Goal: Task Accomplishment & Management: Manage account settings

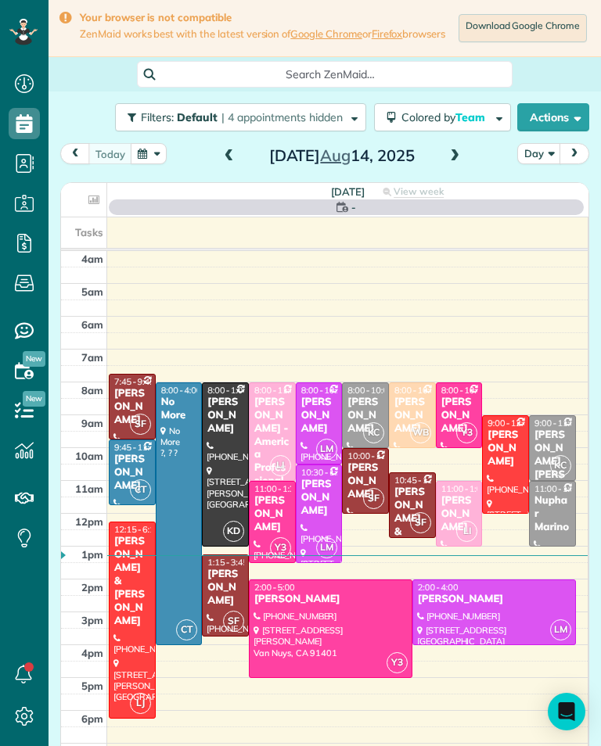
scroll to position [7, 7]
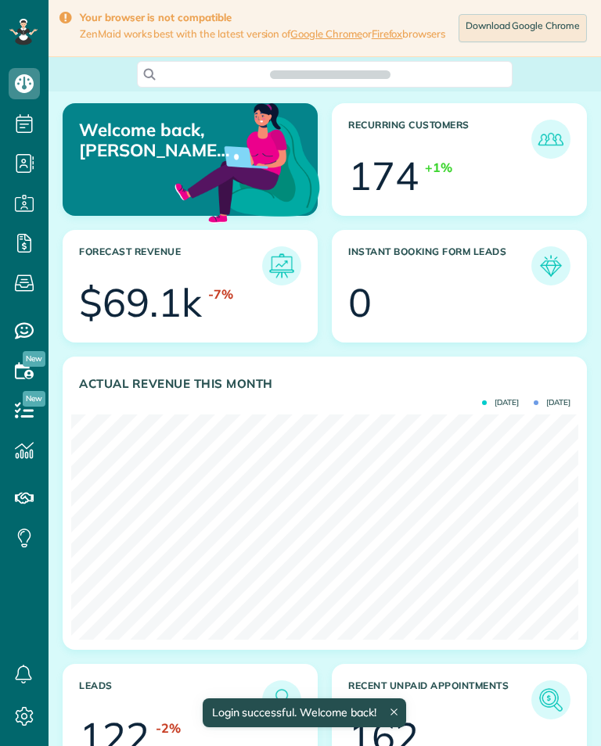
scroll to position [225, 507]
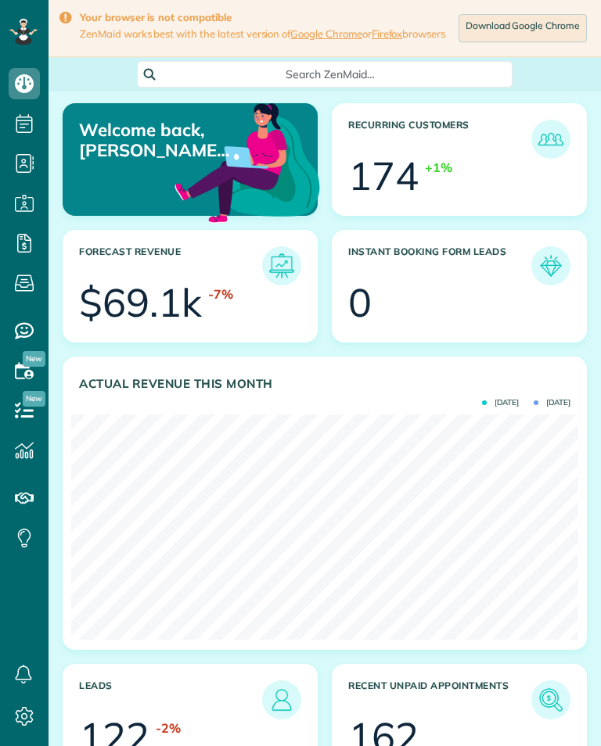
scroll to position [225, 507]
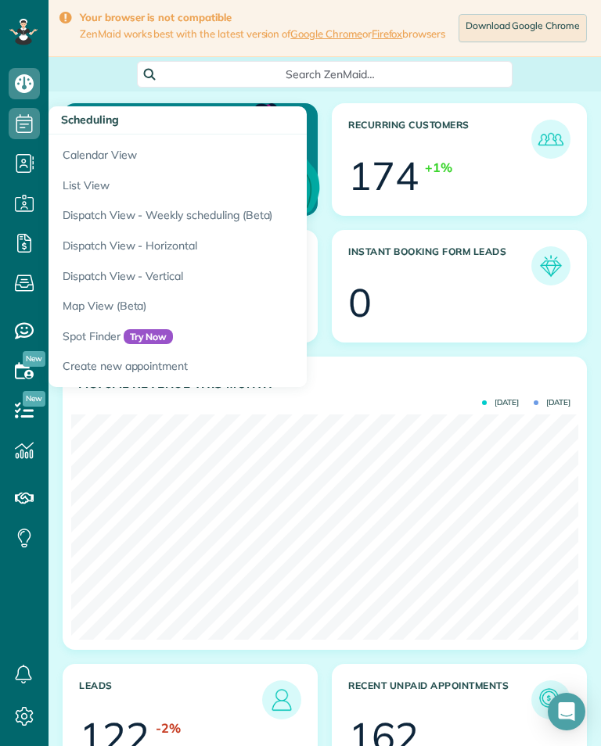
click at [108, 149] on link "Calendar View" at bounding box center [243, 152] width 391 height 36
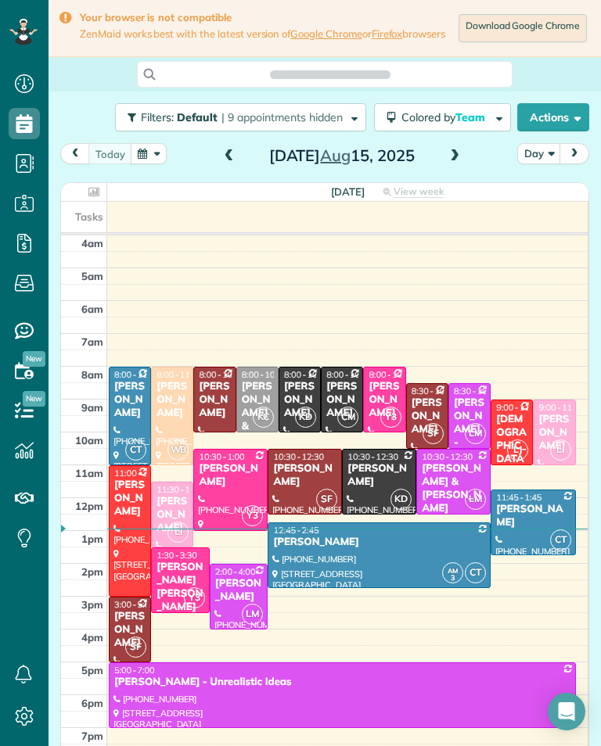
scroll to position [7, 7]
click at [454, 155] on span at bounding box center [454, 156] width 17 height 23
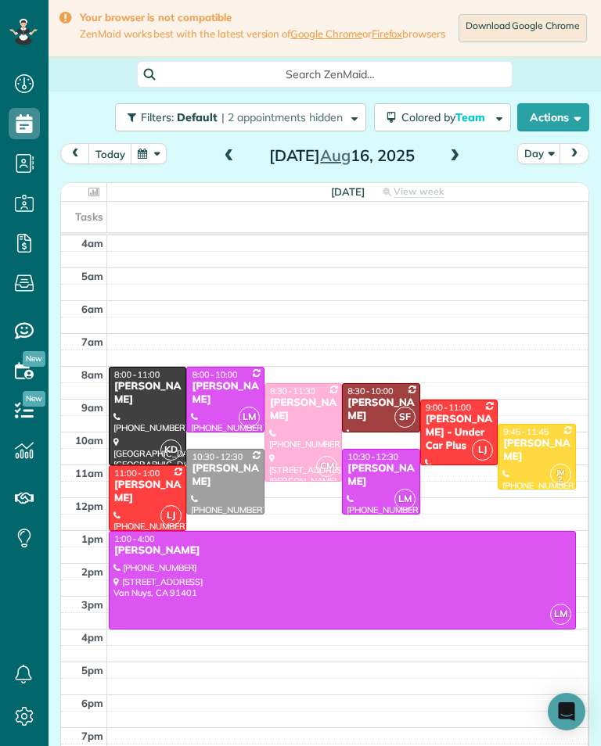
scroll to position [770, 48]
click at [382, 480] on div "[PERSON_NAME]" at bounding box center [380, 475] width 68 height 27
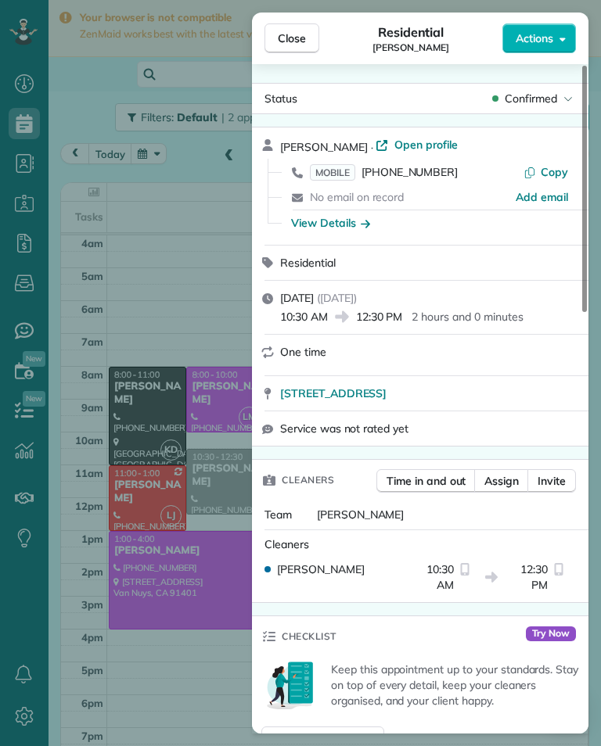
click at [393, 177] on span "[PHONE_NUMBER]" at bounding box center [409, 172] width 96 height 14
click at [213, 533] on div "Close Residential [PERSON_NAME] Actions Status Confirmed [PERSON_NAME] · Open p…" at bounding box center [300, 373] width 601 height 746
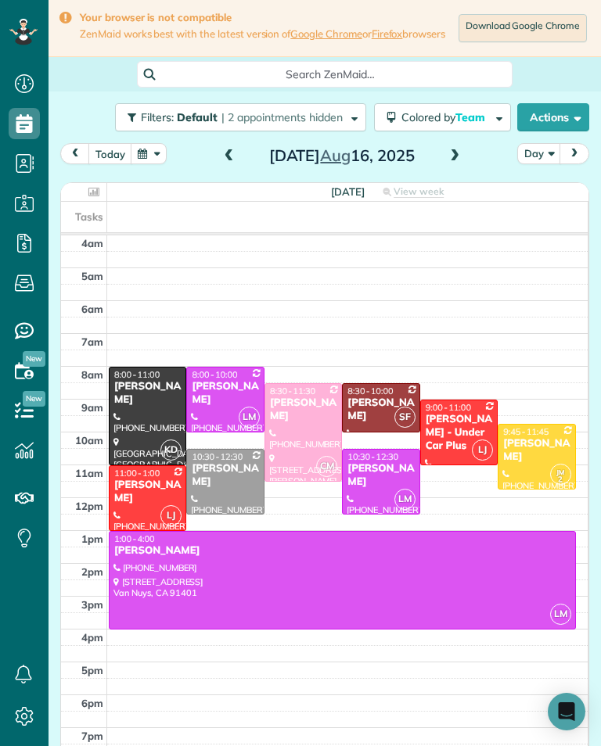
click at [219, 407] on div "[PERSON_NAME]" at bounding box center [225, 393] width 68 height 27
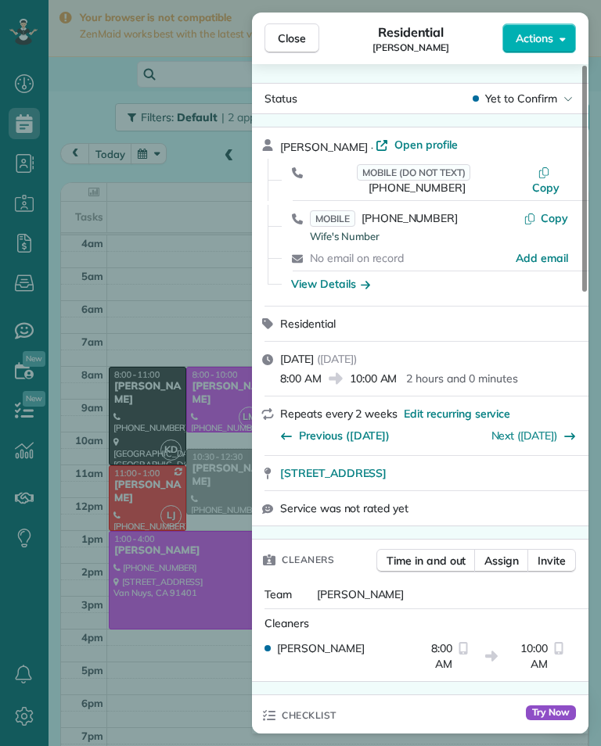
click at [413, 210] on span "MOBILE [PHONE_NUMBER]" at bounding box center [384, 218] width 148 height 16
click at [225, 432] on div "Close Residential [PERSON_NAME] Actions Status Yet to Confirm [PERSON_NAME] · O…" at bounding box center [300, 373] width 601 height 746
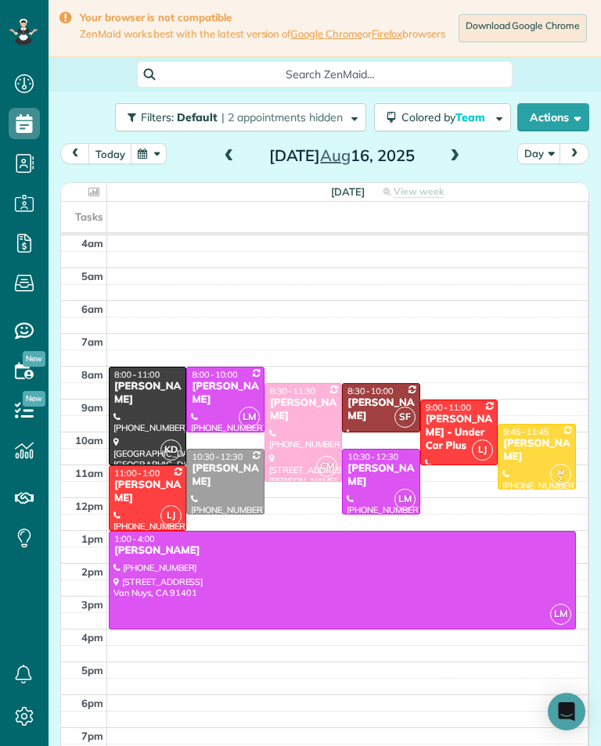
click at [231, 584] on div at bounding box center [341, 580] width 465 height 97
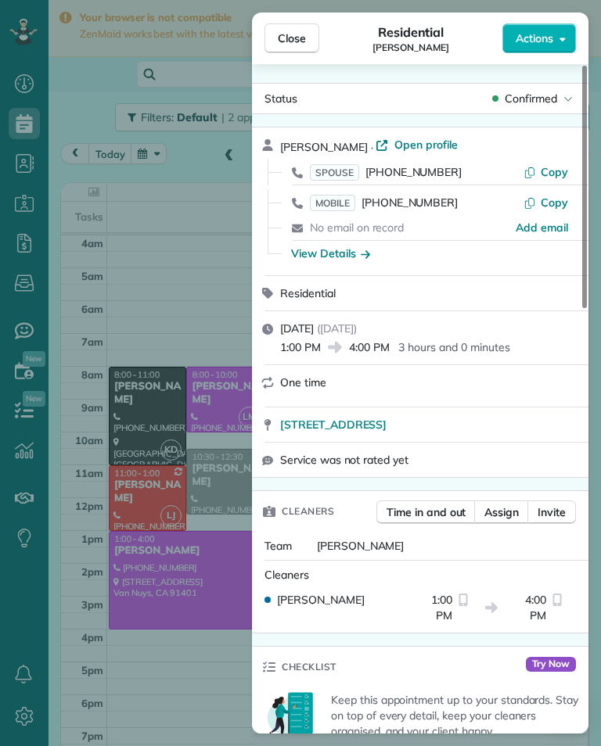
scroll to position [770, 48]
click at [153, 367] on div "Close Residential [PERSON_NAME] Actions Status Confirmed [PERSON_NAME] · Open p…" at bounding box center [300, 373] width 601 height 746
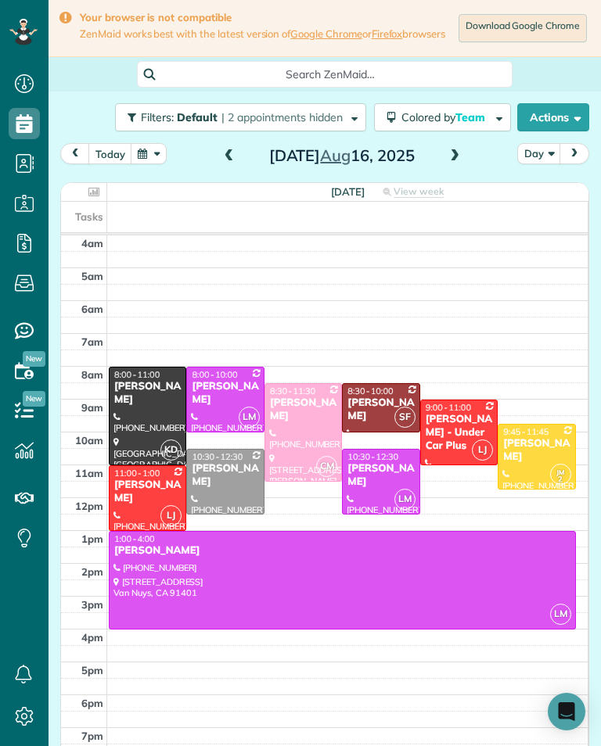
click at [223, 488] on div "[PERSON_NAME]" at bounding box center [225, 475] width 68 height 27
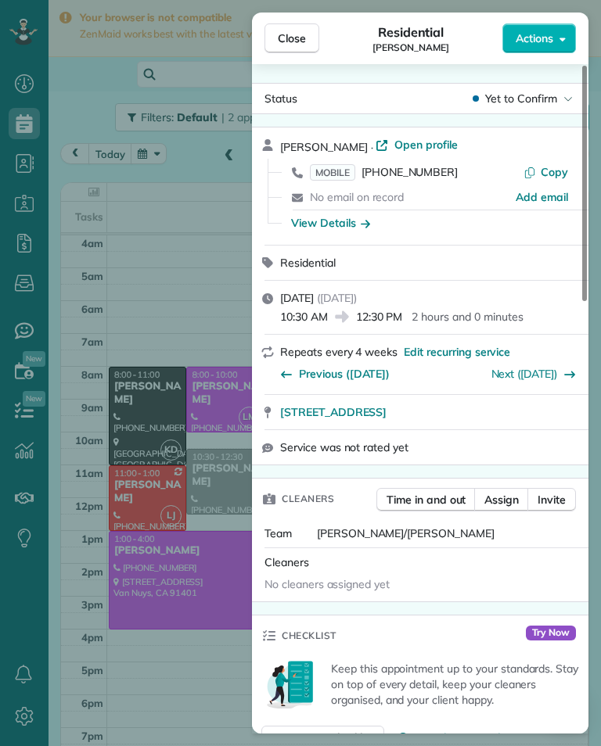
click at [411, 177] on span "[PHONE_NUMBER]" at bounding box center [409, 172] width 96 height 14
click at [123, 438] on div "Close Residential [PERSON_NAME] Actions Status Yet to Confirm [PERSON_NAME] · O…" at bounding box center [300, 373] width 601 height 746
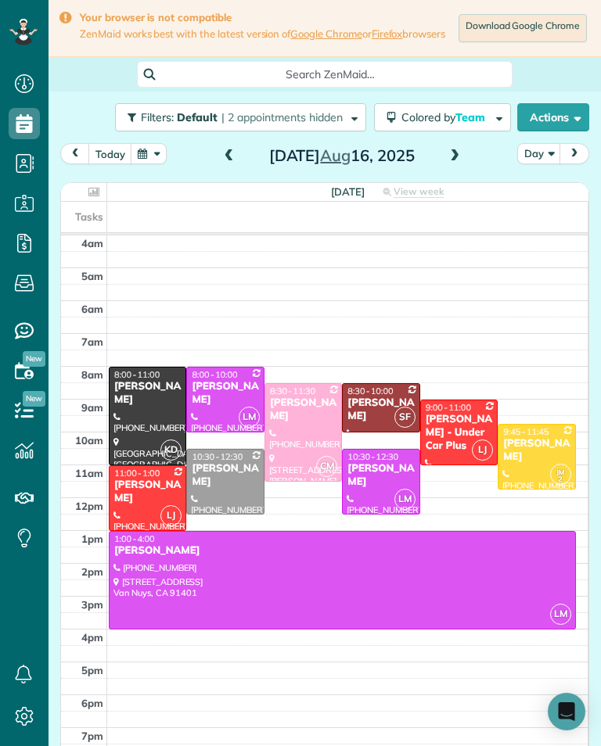
click at [127, 425] on div at bounding box center [147, 415] width 76 height 97
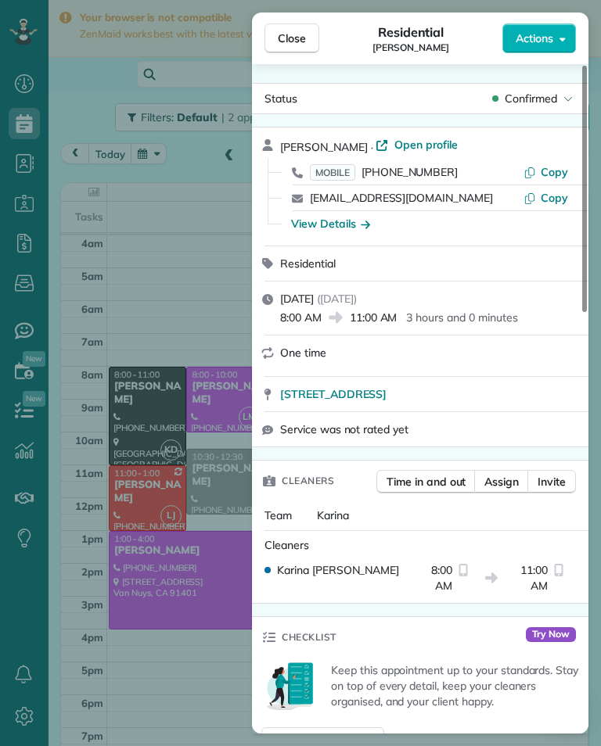
click at [425, 175] on span "[PHONE_NUMBER]" at bounding box center [409, 172] width 96 height 14
click at [300, 38] on span "Close" at bounding box center [292, 38] width 28 height 16
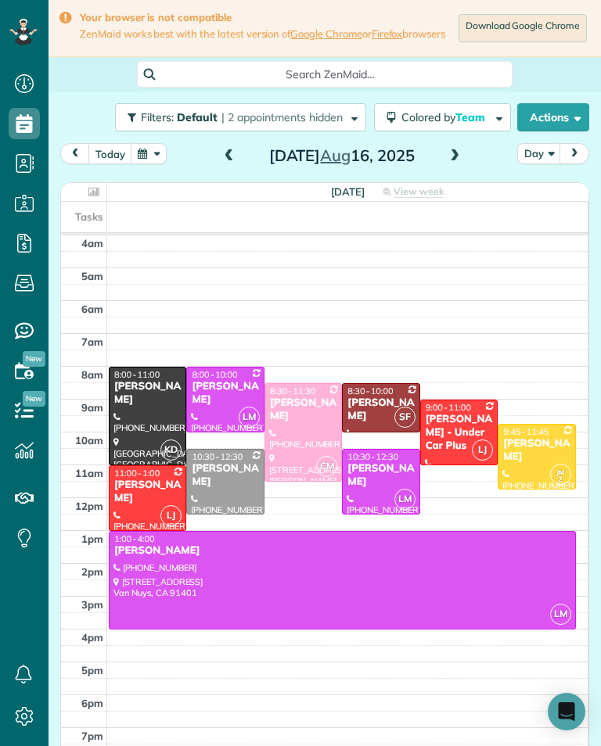
click at [152, 163] on button "button" at bounding box center [149, 153] width 36 height 21
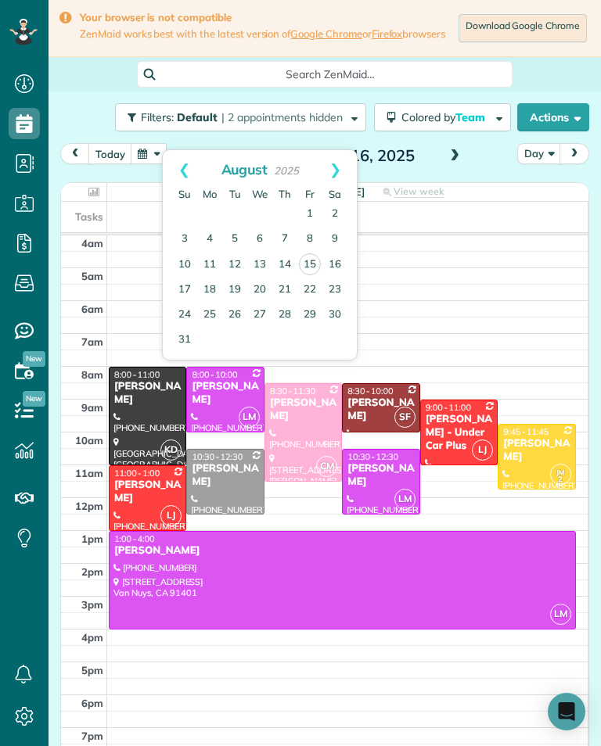
click at [494, 168] on div "[DATE] Day [DATE]" at bounding box center [324, 157] width 529 height 29
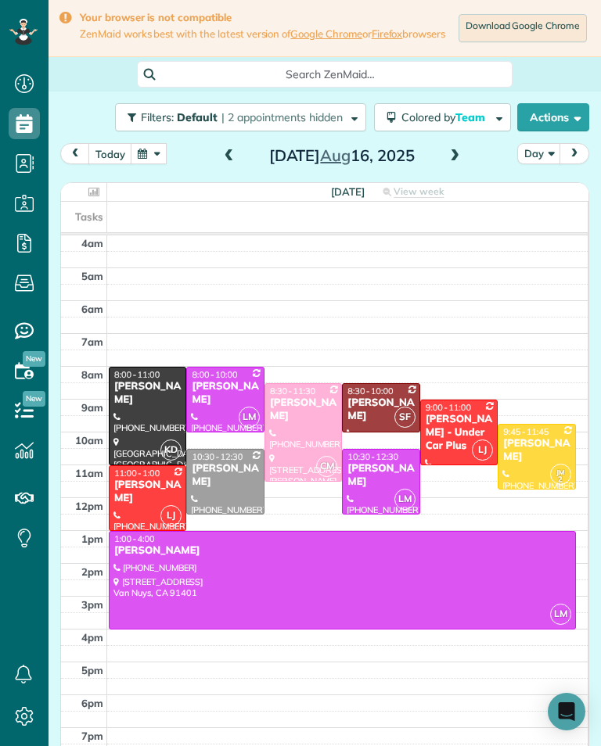
click at [158, 400] on div "[PERSON_NAME]" at bounding box center [147, 393] width 68 height 27
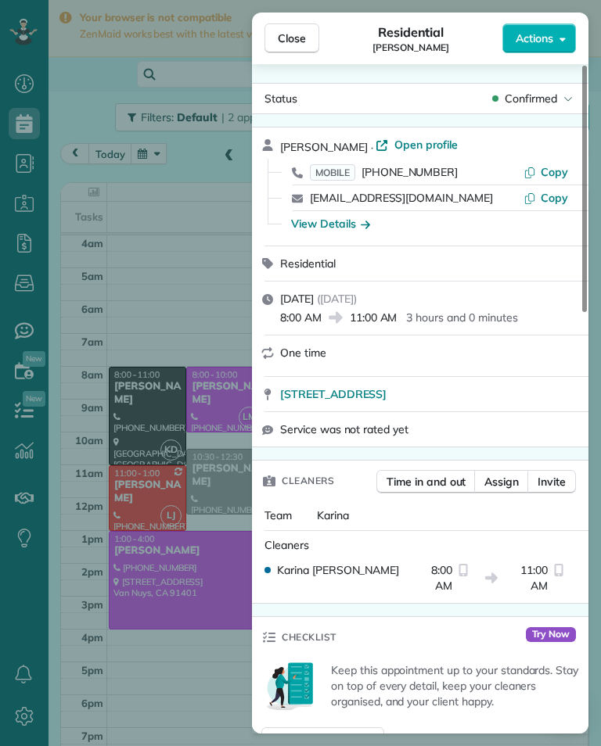
click at [431, 176] on span "[PHONE_NUMBER]" at bounding box center [409, 172] width 96 height 14
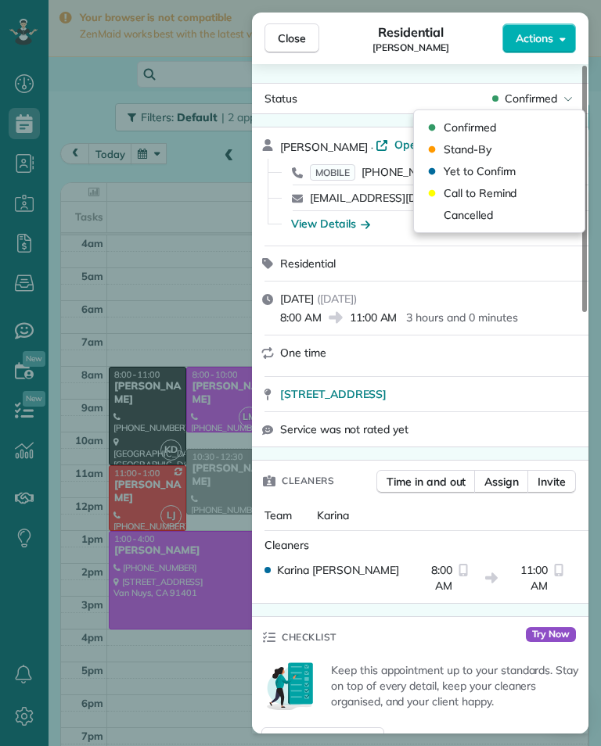
click at [502, 214] on div "Cancelled" at bounding box center [499, 215] width 158 height 22
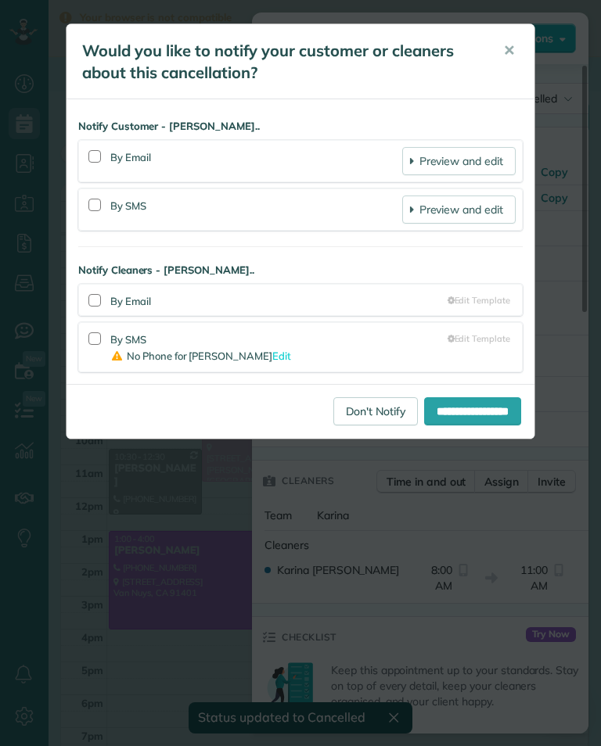
click at [364, 418] on link "Don't Notify" at bounding box center [375, 411] width 84 height 28
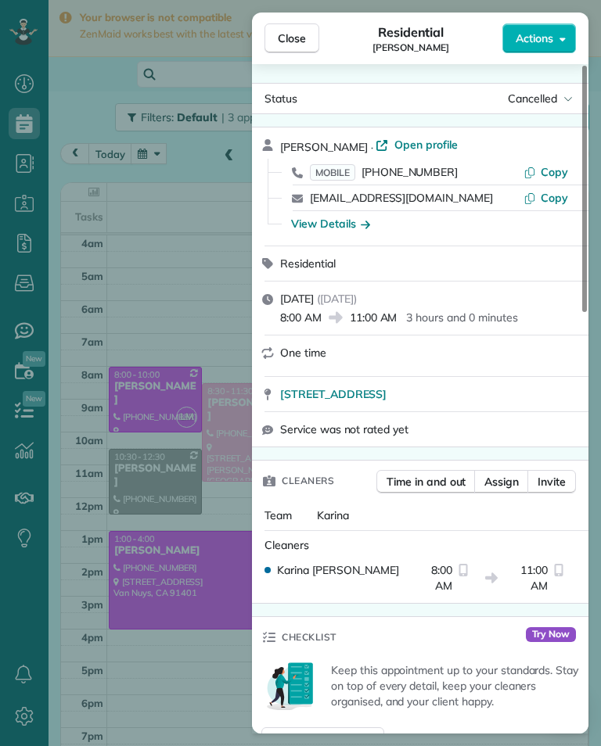
click at [152, 440] on div "Close Residential [PERSON_NAME] Actions Status Cancelled [PERSON_NAME] · Open p…" at bounding box center [300, 373] width 601 height 746
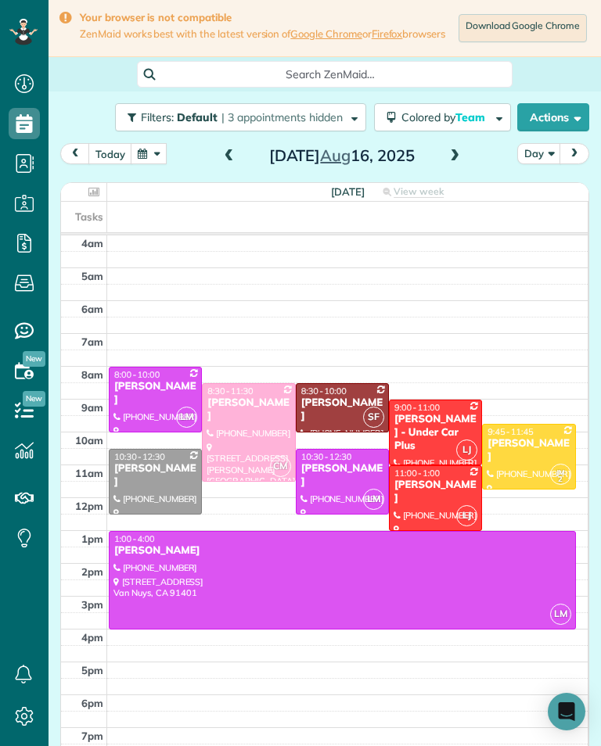
click at [157, 161] on button "button" at bounding box center [149, 153] width 36 height 21
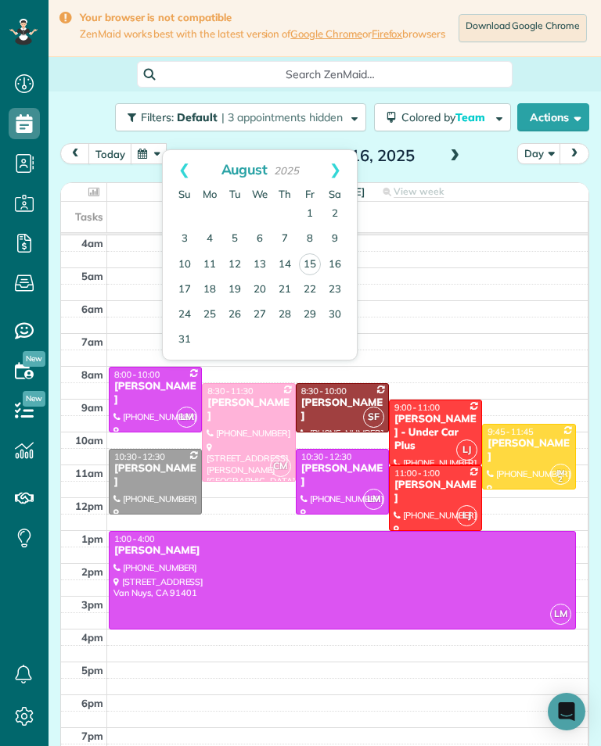
click at [210, 291] on link "18" at bounding box center [209, 290] width 25 height 25
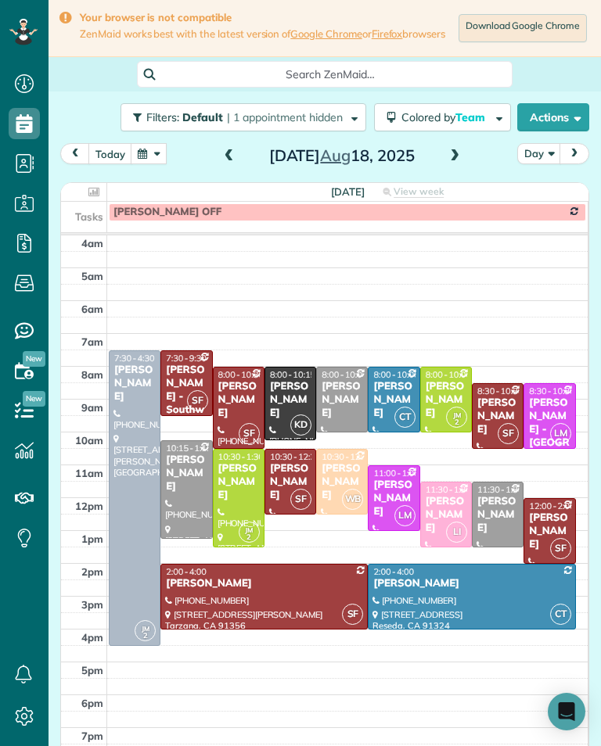
click at [278, 407] on div "[PERSON_NAME]" at bounding box center [290, 400] width 42 height 40
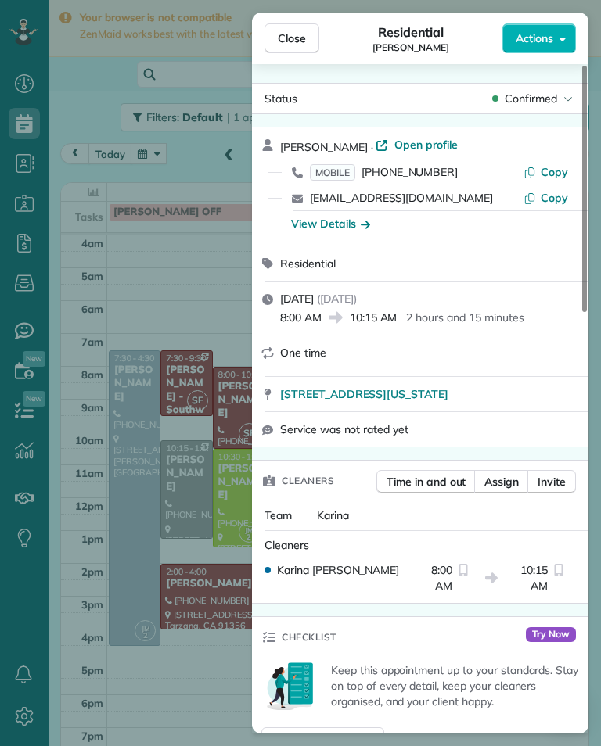
click at [154, 389] on div "Close Residential [PERSON_NAME] Actions Status Confirmed [PERSON_NAME] · Open p…" at bounding box center [300, 373] width 601 height 746
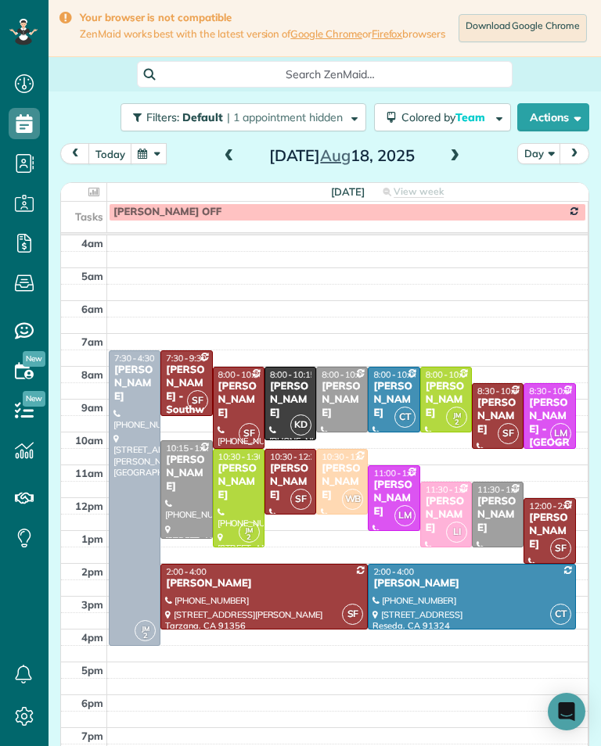
click at [149, 164] on button "button" at bounding box center [149, 153] width 36 height 21
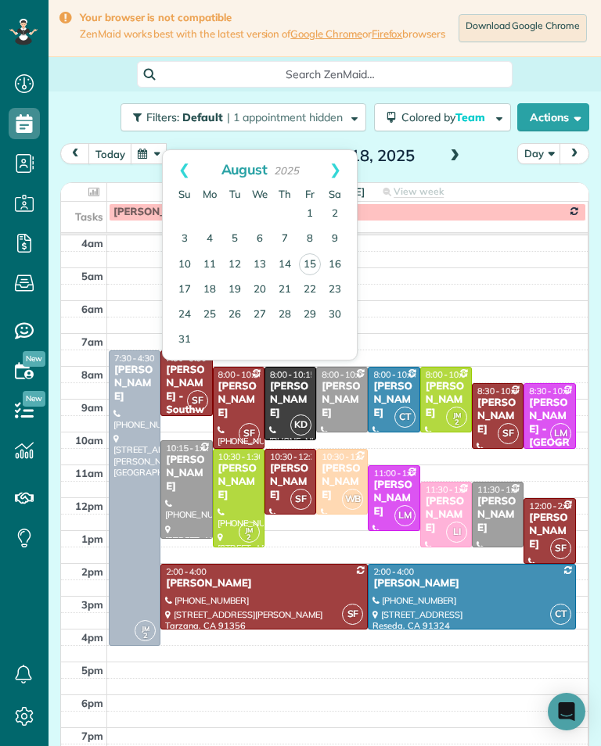
click at [335, 264] on link "16" at bounding box center [334, 265] width 25 height 25
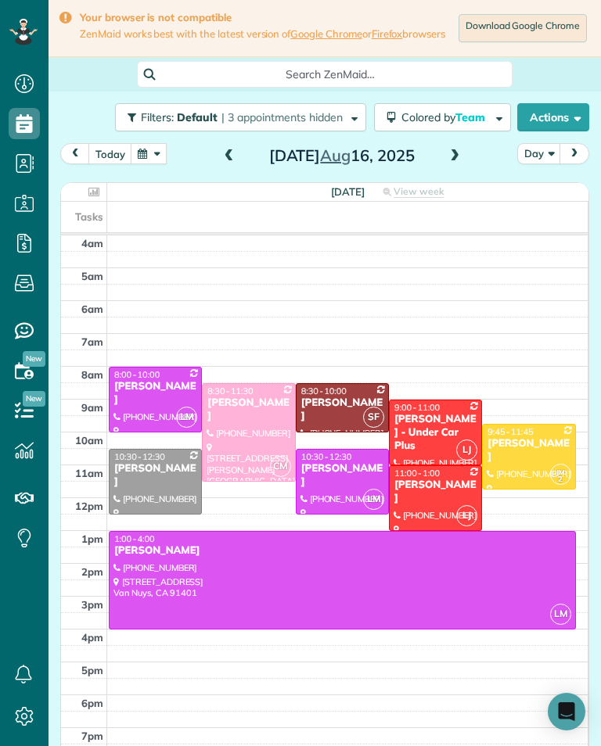
click at [441, 439] on div "[PERSON_NAME] - Under Car Plus" at bounding box center [435, 433] width 84 height 40
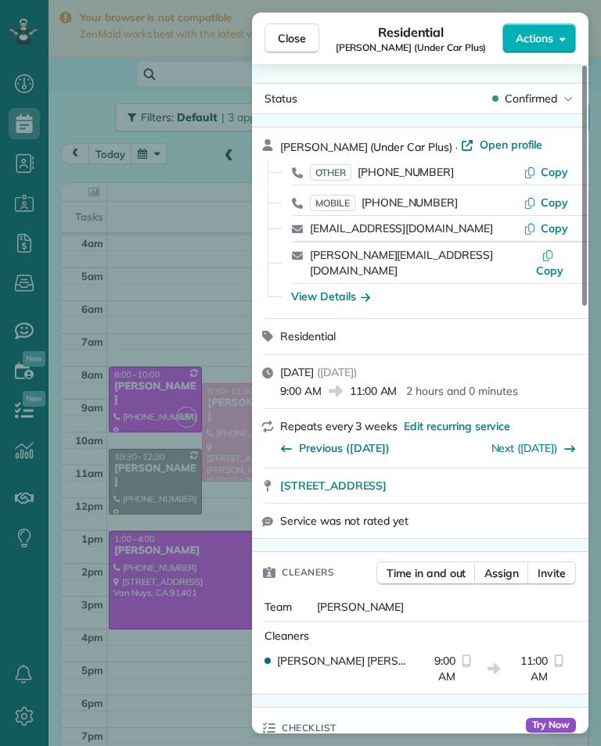
click at [415, 202] on span "[PHONE_NUMBER]" at bounding box center [409, 202] width 96 height 14
click at [147, 537] on div "Close Residential [PERSON_NAME] (Under Car Plus) Actions Status Confirmed [PERS…" at bounding box center [300, 373] width 601 height 746
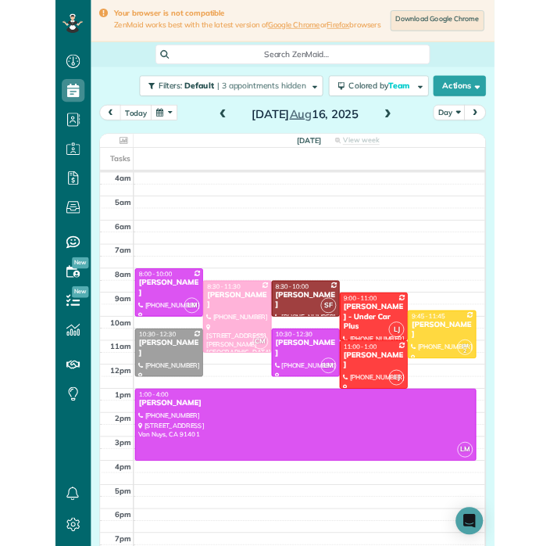
scroll to position [770, 48]
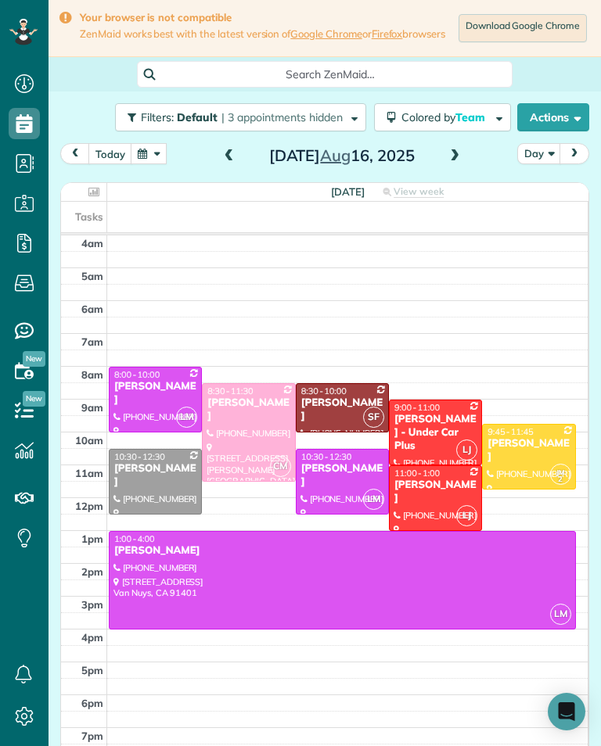
click at [160, 161] on button "button" at bounding box center [149, 153] width 36 height 21
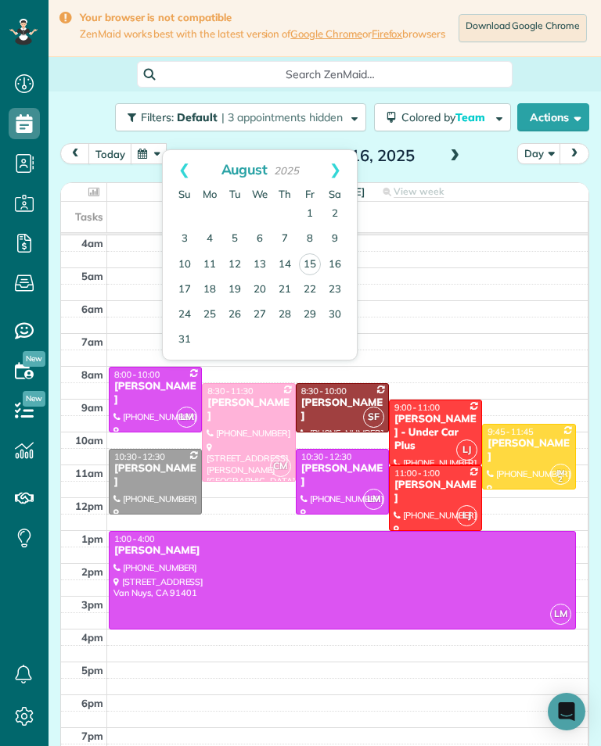
click at [342, 292] on link "23" at bounding box center [334, 290] width 25 height 25
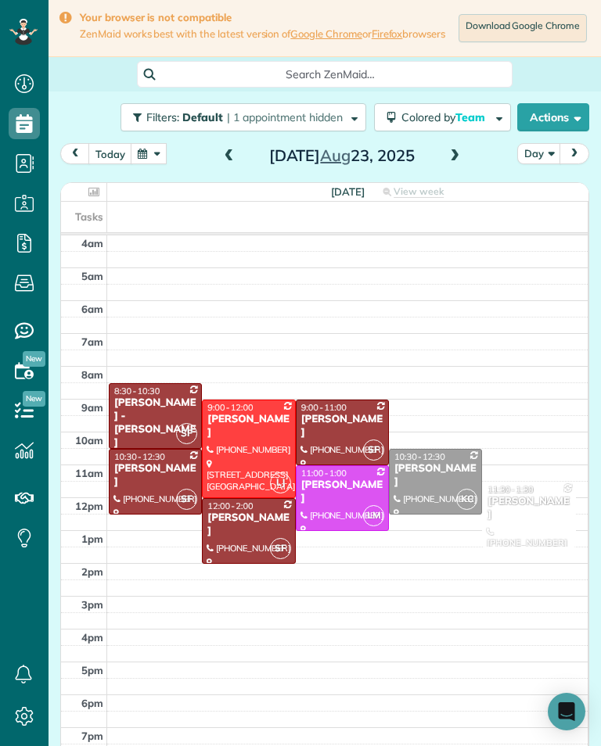
click at [156, 164] on button "button" at bounding box center [149, 153] width 36 height 21
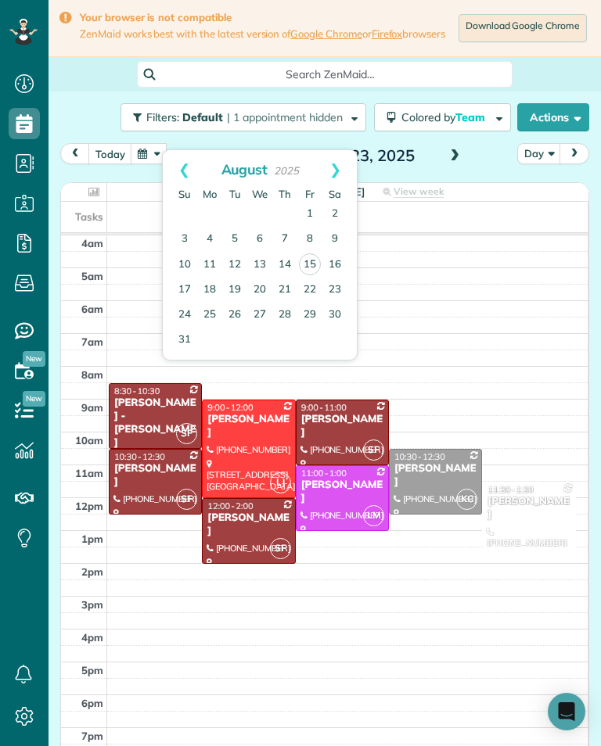
click at [346, 264] on link "16" at bounding box center [334, 265] width 25 height 25
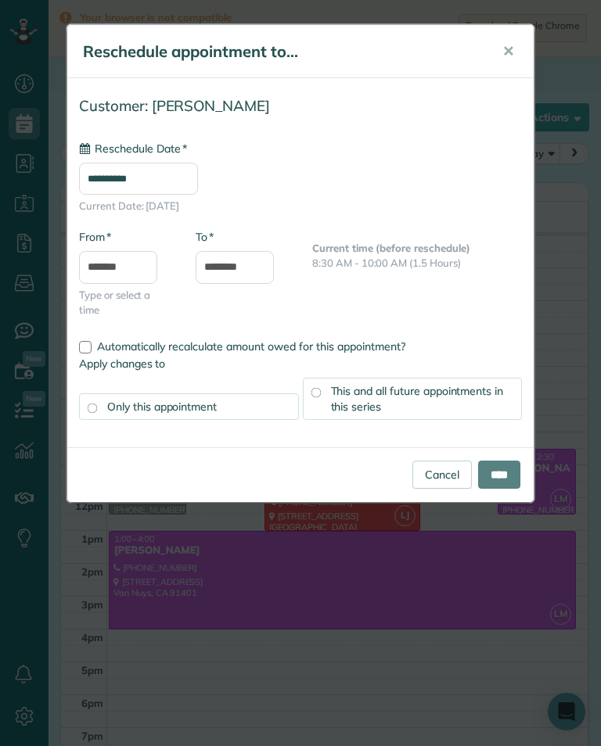
click at [198, 192] on input "**********" at bounding box center [138, 179] width 119 height 32
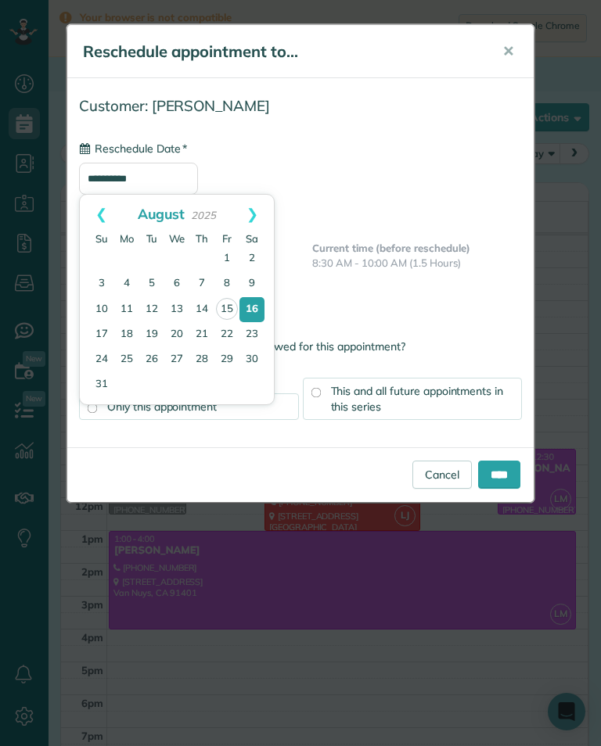
click at [255, 336] on link "23" at bounding box center [251, 334] width 25 height 25
type input "**********"
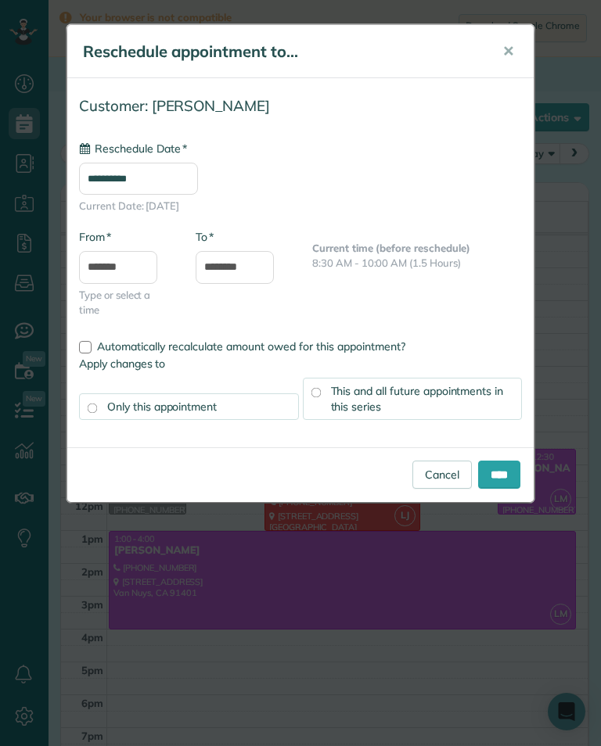
click at [497, 476] on input "****" at bounding box center [499, 475] width 42 height 28
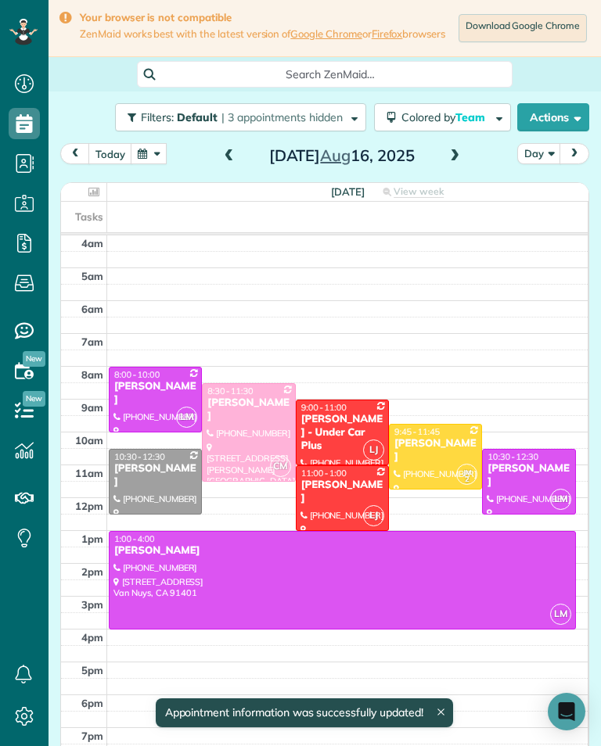
click at [454, 168] on span at bounding box center [454, 156] width 17 height 23
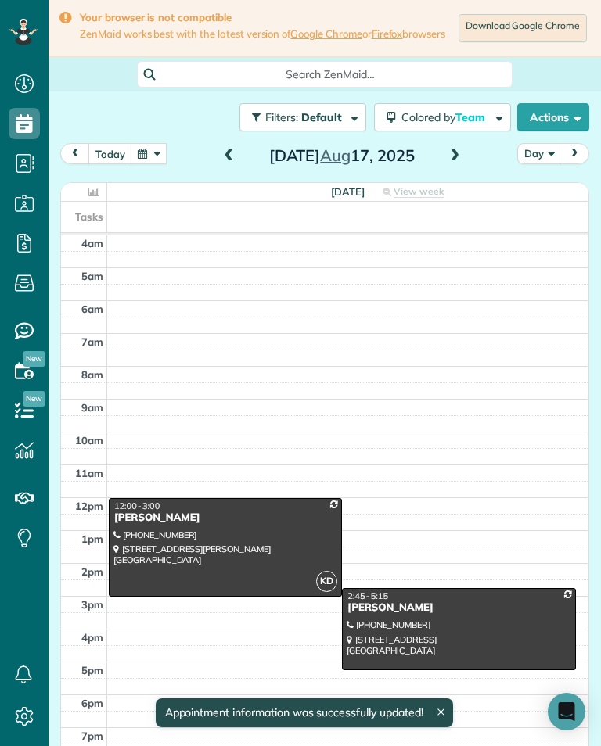
click at [446, 168] on span at bounding box center [454, 156] width 17 height 23
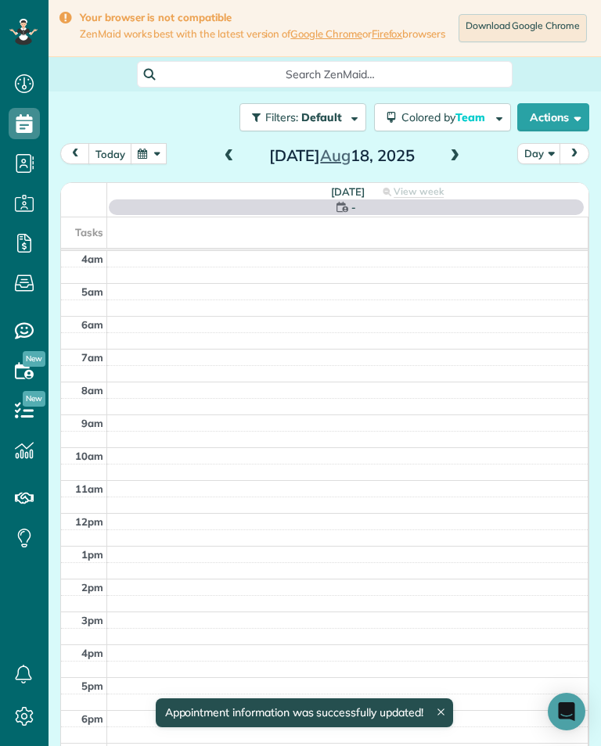
click at [443, 172] on div "[DATE] Day [DATE]" at bounding box center [324, 157] width 529 height 29
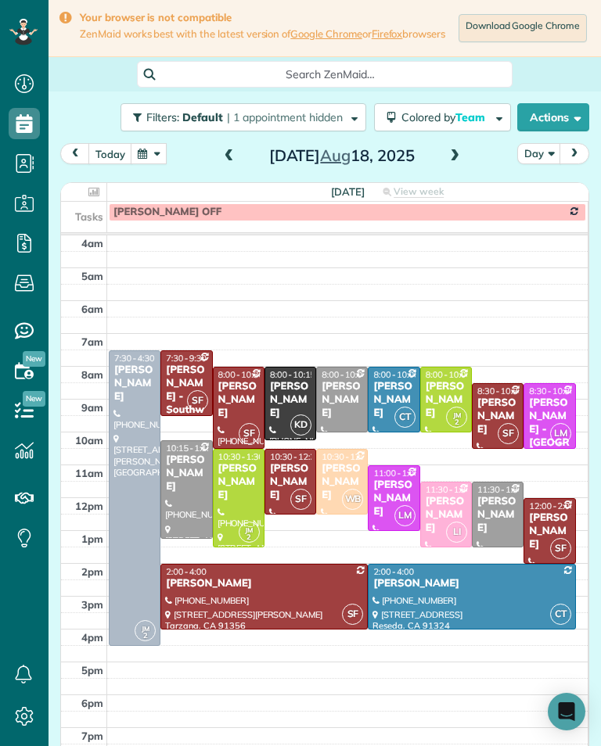
click at [448, 168] on span at bounding box center [454, 156] width 17 height 23
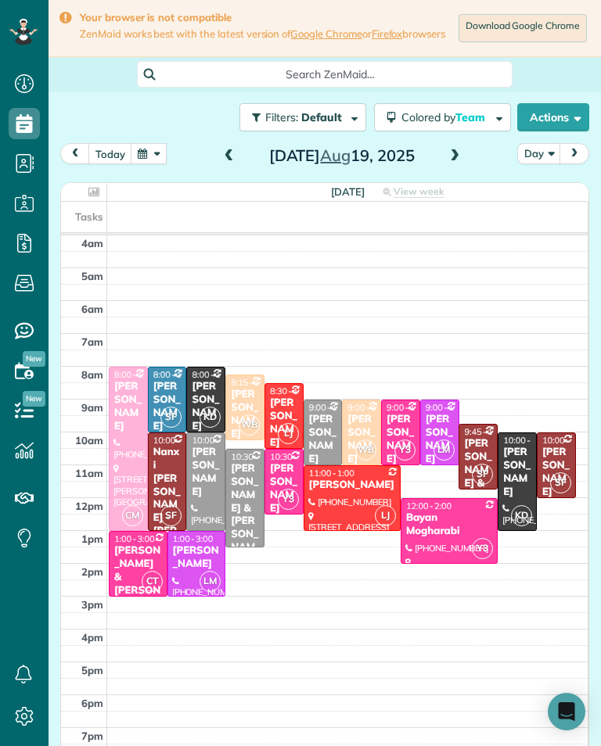
click at [235, 162] on span at bounding box center [228, 156] width 17 height 14
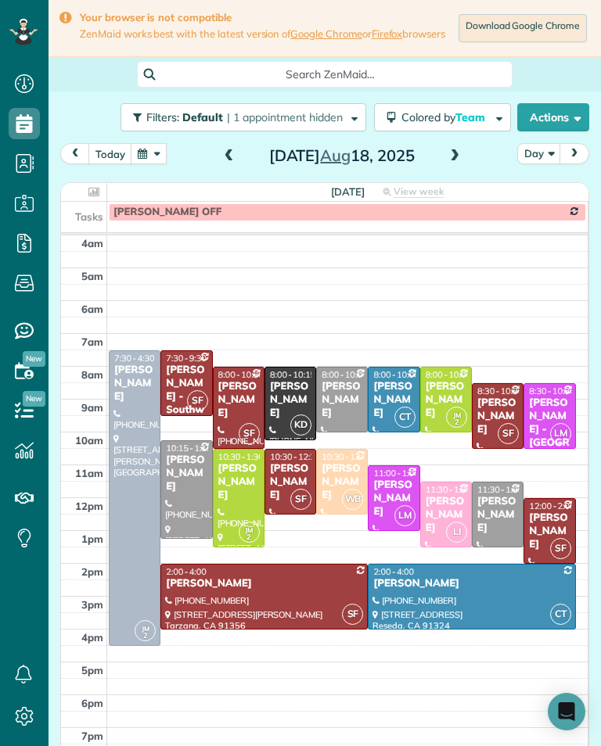
click at [307, 590] on div "[PERSON_NAME]" at bounding box center [264, 583] width 198 height 13
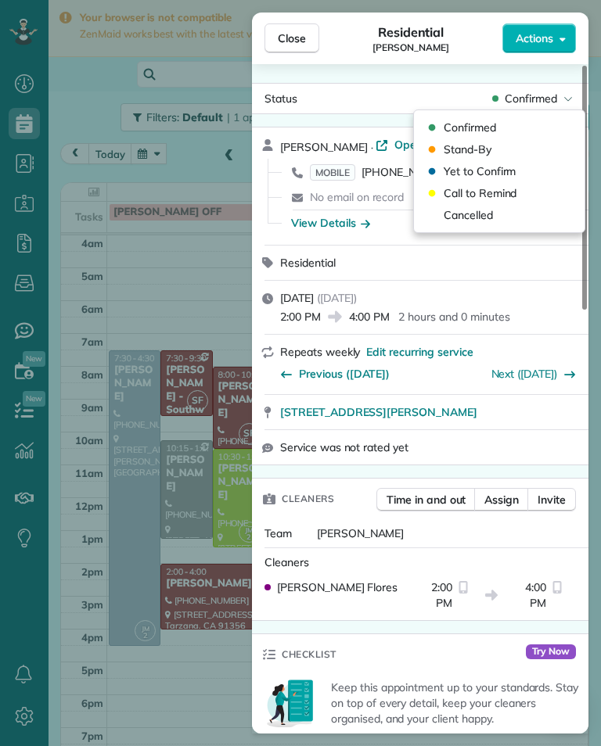
click at [492, 219] on span "Cancelled" at bounding box center [467, 215] width 49 height 16
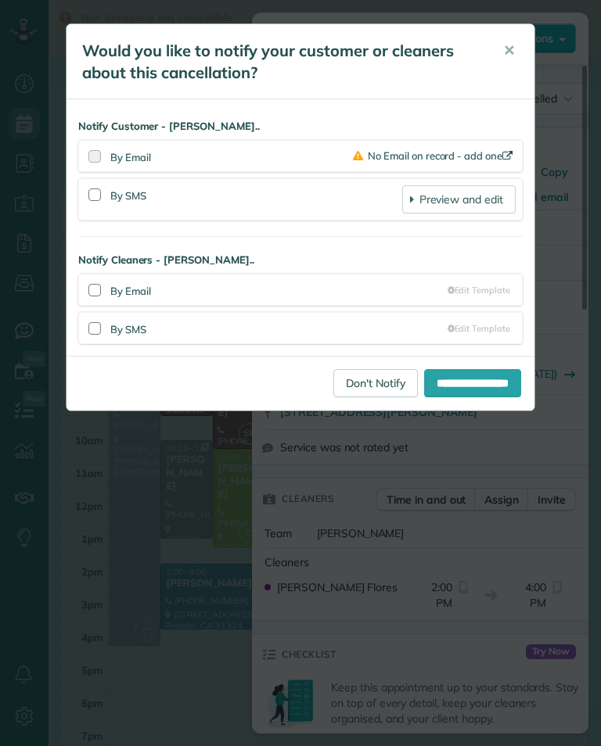
click at [377, 382] on link "Don't Notify" at bounding box center [375, 383] width 84 height 28
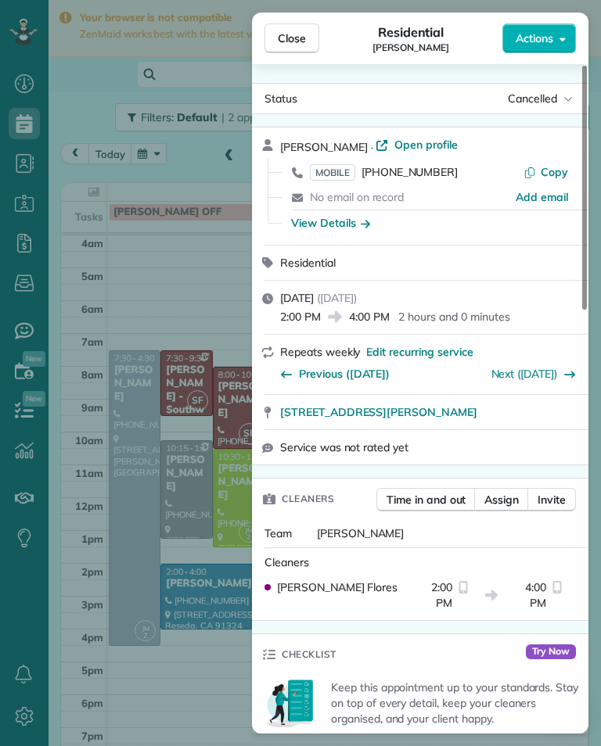
click at [206, 487] on div "Close Residential [PERSON_NAME] Actions Status Cancelled [PERSON_NAME] · Open p…" at bounding box center [300, 373] width 601 height 746
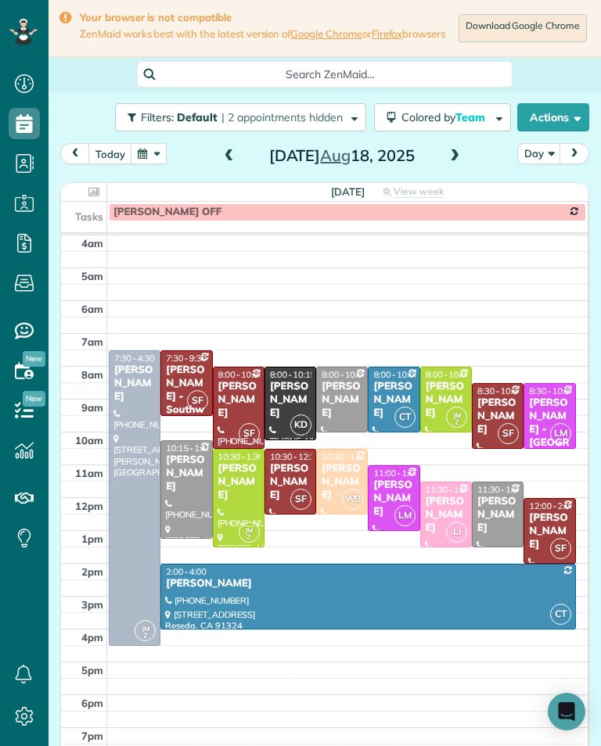
click at [446, 172] on div "[DATE] Day [DATE]" at bounding box center [324, 157] width 529 height 29
click at [448, 168] on span at bounding box center [454, 156] width 17 height 23
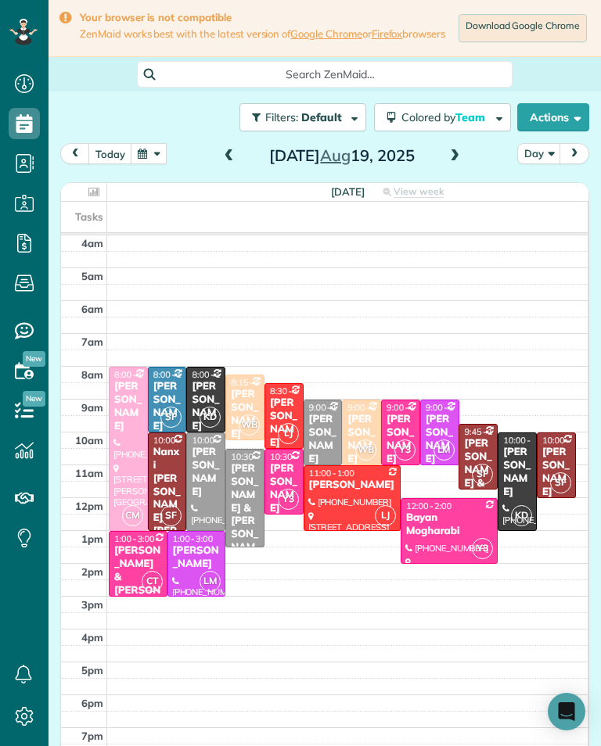
click at [443, 180] on div "[DATE] Day [DATE] [DATE] View week $2,485.00 39 Man Hours 20 Appointments 0% Pa…" at bounding box center [324, 457] width 529 height 629
click at [460, 163] on span at bounding box center [454, 156] width 17 height 14
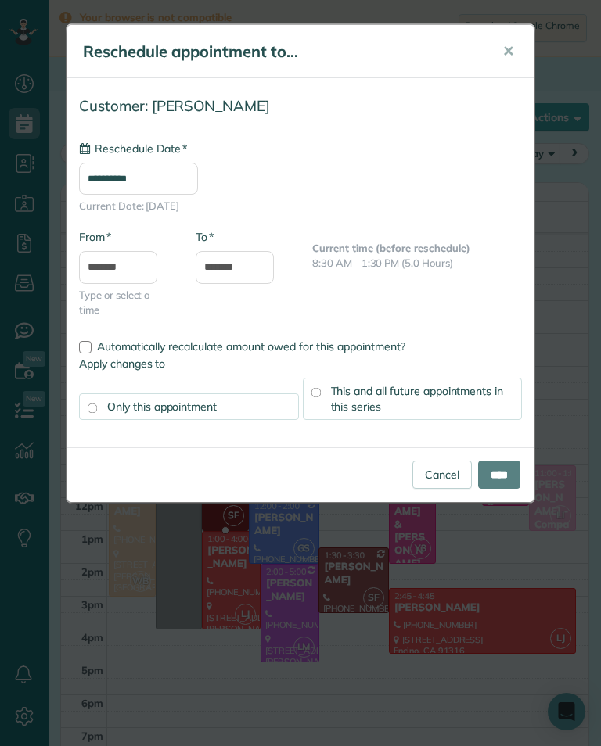
click at [198, 187] on input "**********" at bounding box center [138, 179] width 119 height 32
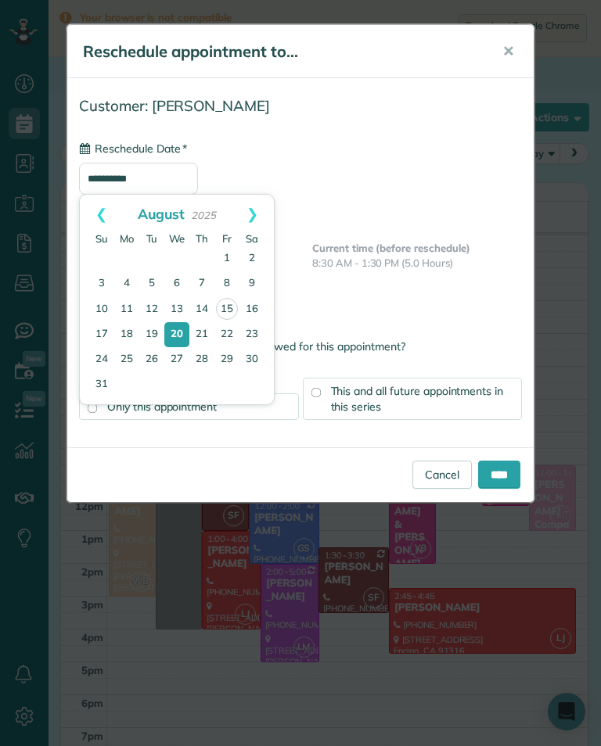
click at [159, 340] on link "19" at bounding box center [151, 334] width 25 height 25
type input "**********"
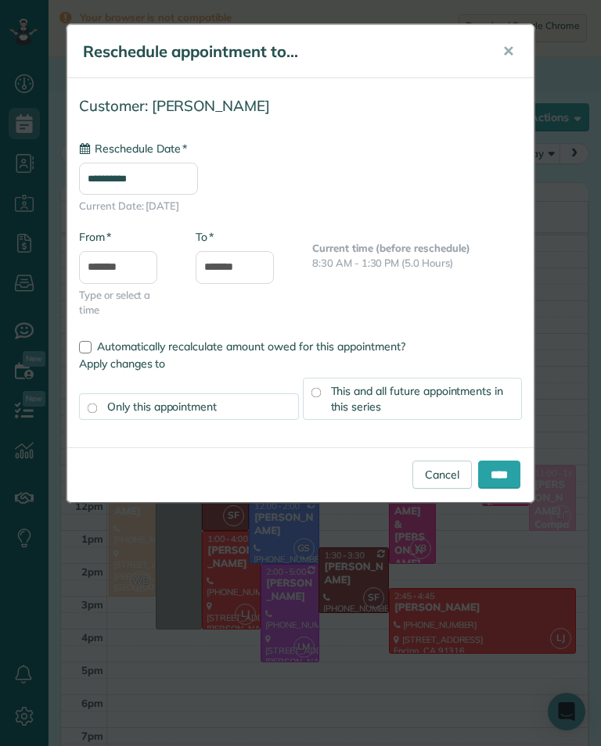
click at [507, 477] on input "****" at bounding box center [499, 475] width 42 height 28
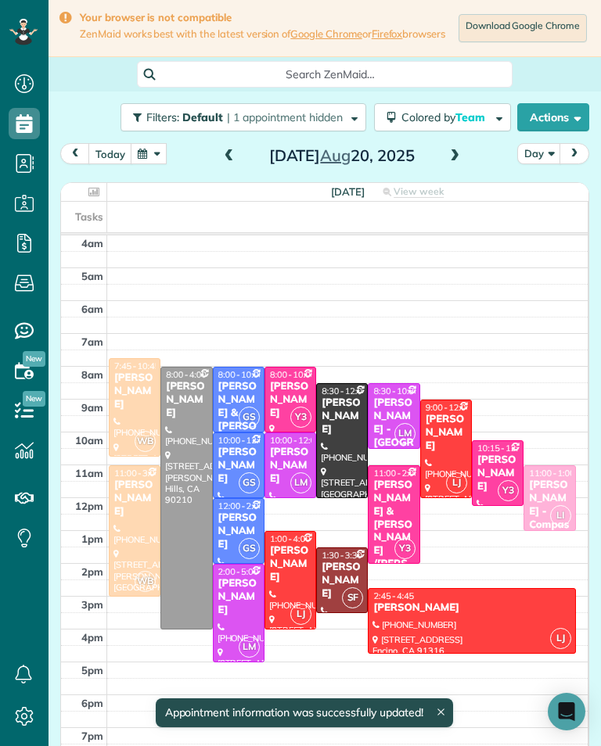
click at [233, 168] on span at bounding box center [228, 156] width 17 height 23
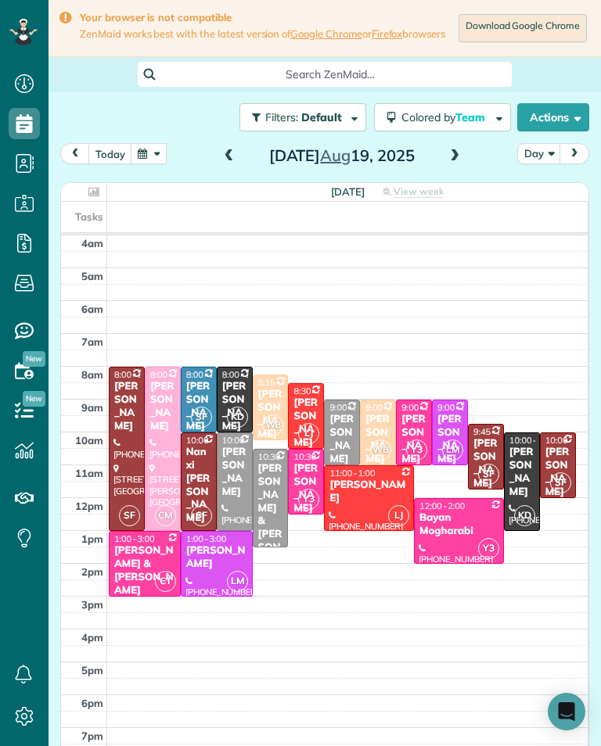
click at [198, 484] on div "Nanxi [PERSON_NAME] - [PERSON_NAME]" at bounding box center [198, 518] width 27 height 145
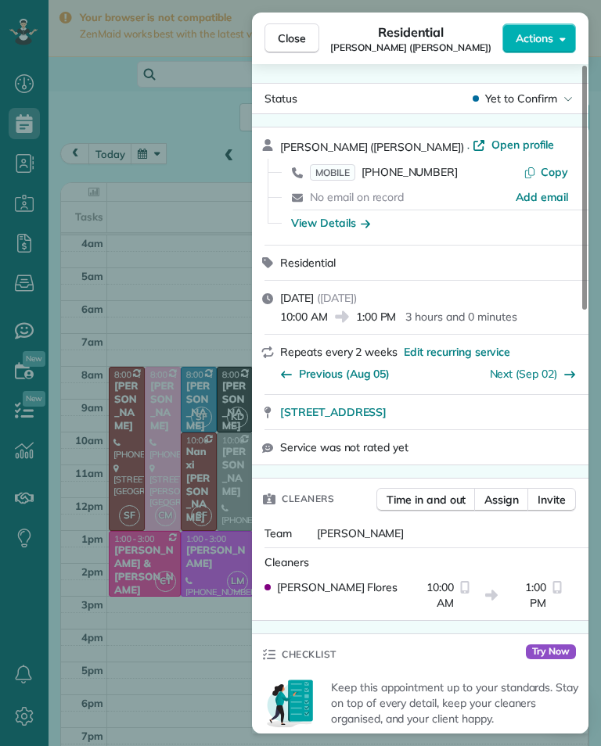
click at [421, 177] on span "[PHONE_NUMBER]" at bounding box center [409, 172] width 96 height 14
click at [134, 617] on div "Close Residential [PERSON_NAME] ([PERSON_NAME]) Actions Status Yet to Confirm […" at bounding box center [300, 373] width 601 height 746
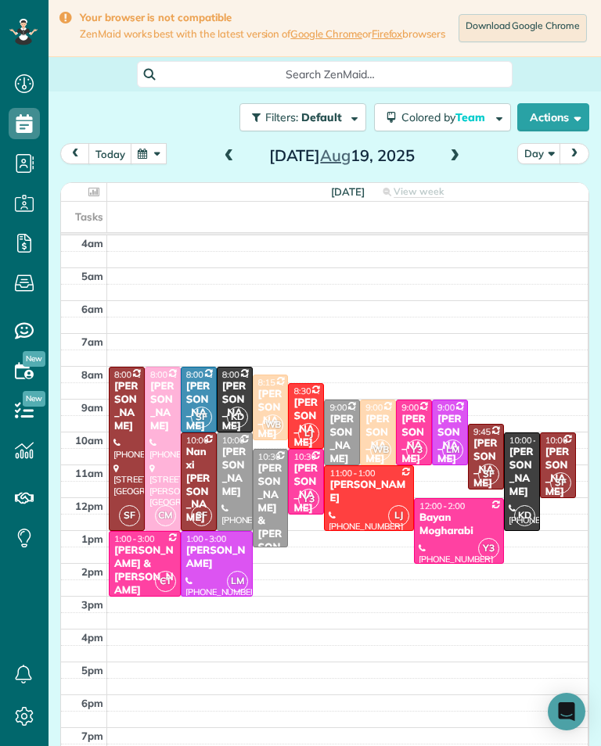
click at [489, 458] on div "[PERSON_NAME] & [PERSON_NAME] [PERSON_NAME]" at bounding box center [485, 523] width 27 height 172
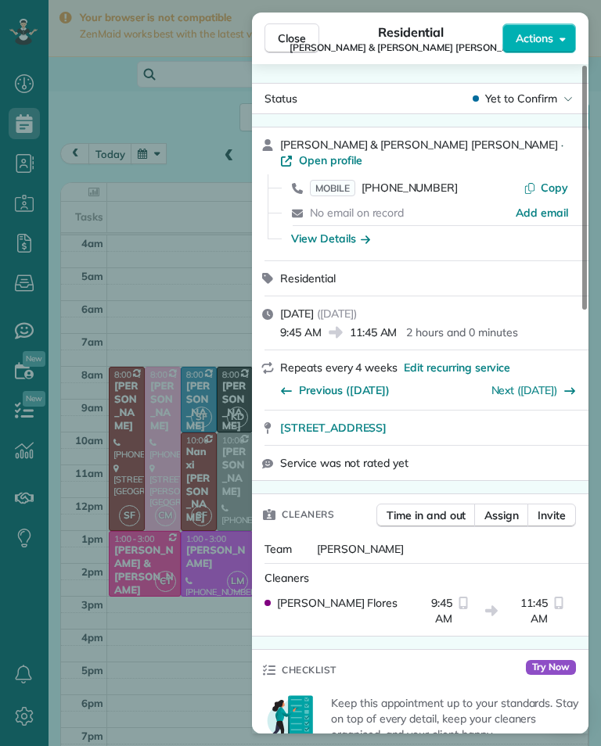
click at [436, 181] on span "[PHONE_NUMBER]" at bounding box center [409, 188] width 96 height 14
click at [131, 608] on div "Close Residential [PERSON_NAME] & [PERSON_NAME] [PERSON_NAME] Actions Status Ye…" at bounding box center [300, 373] width 601 height 746
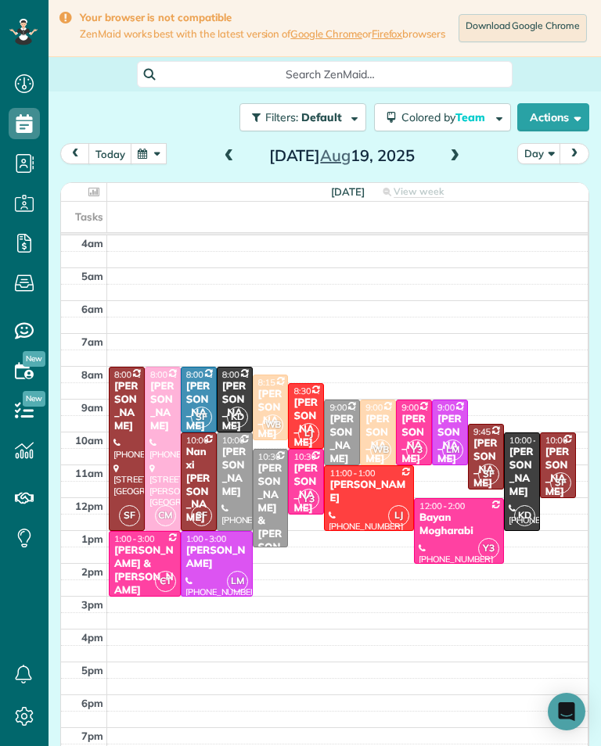
click at [558, 471] on div "[PERSON_NAME]" at bounding box center [557, 472] width 27 height 53
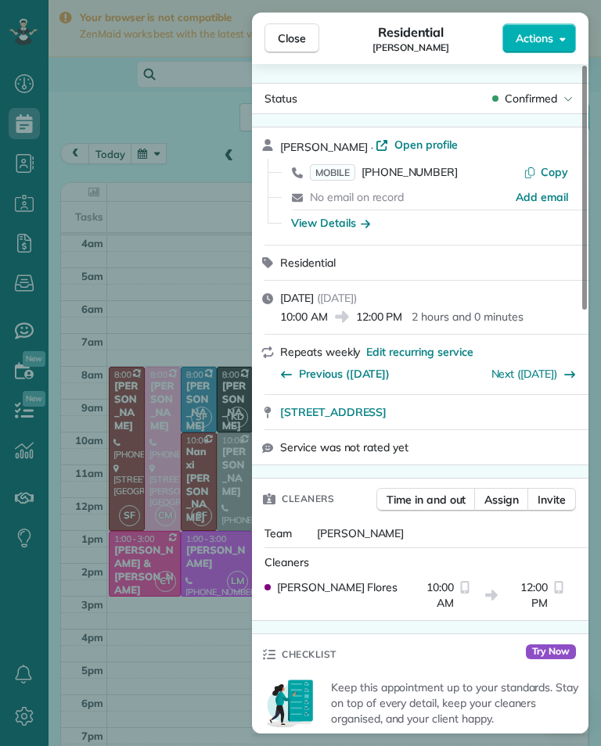
click at [428, 177] on span "[PHONE_NUMBER]" at bounding box center [409, 172] width 96 height 14
click at [111, 629] on div "Close Residential [PERSON_NAME] Actions Status Confirmed [PERSON_NAME] · Open p…" at bounding box center [300, 373] width 601 height 746
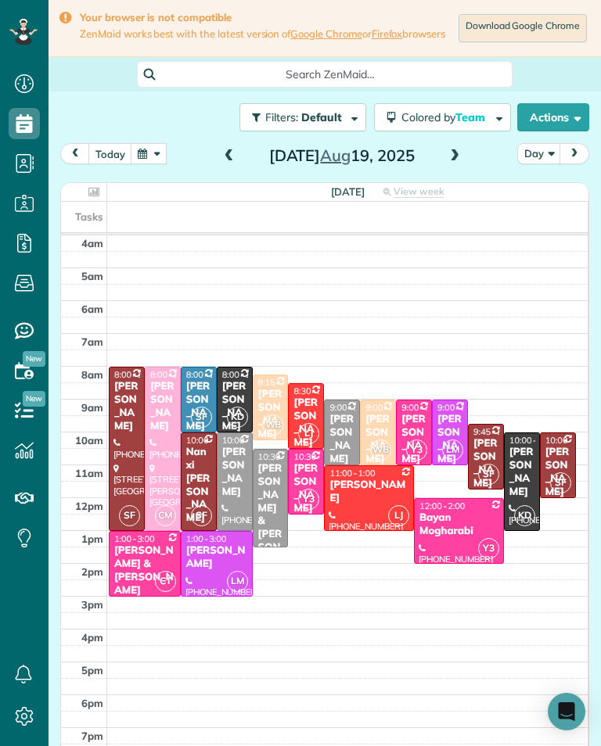
scroll to position [770, 48]
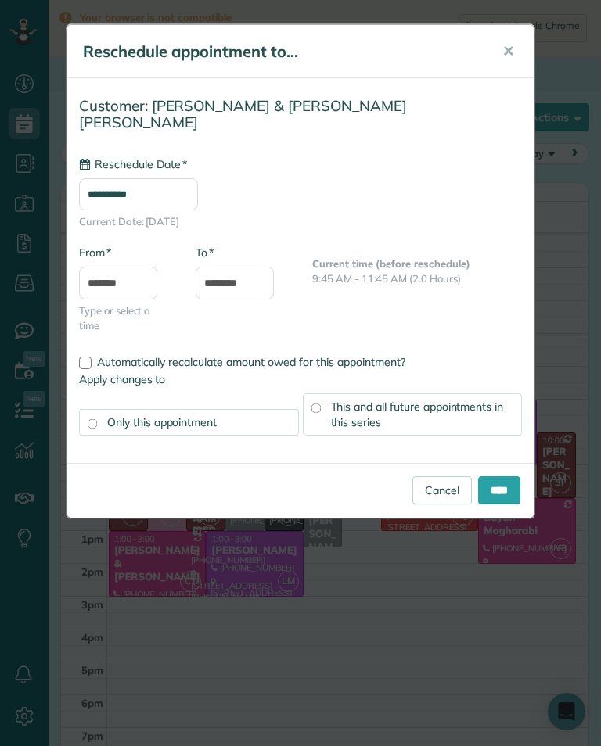
click at [198, 178] on input "**********" at bounding box center [138, 194] width 119 height 32
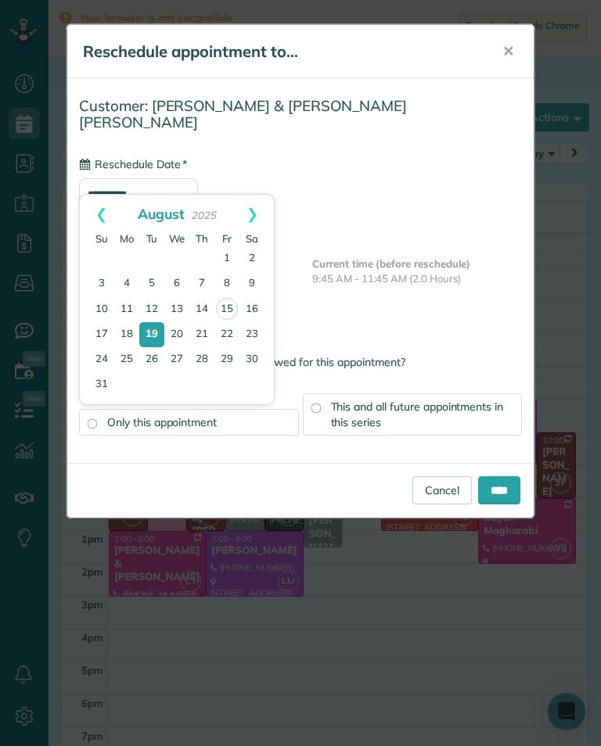
click at [185, 325] on link "20" at bounding box center [176, 334] width 25 height 25
type input "**********"
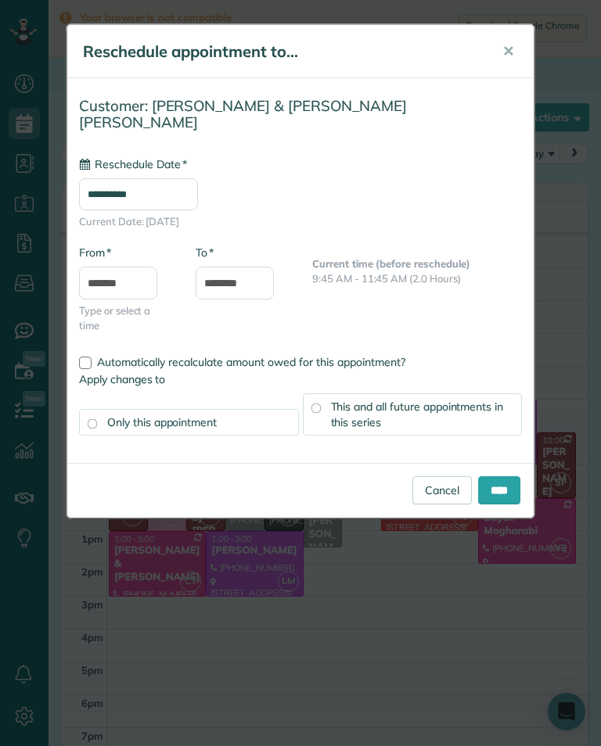
click at [514, 484] on input "****" at bounding box center [499, 490] width 42 height 28
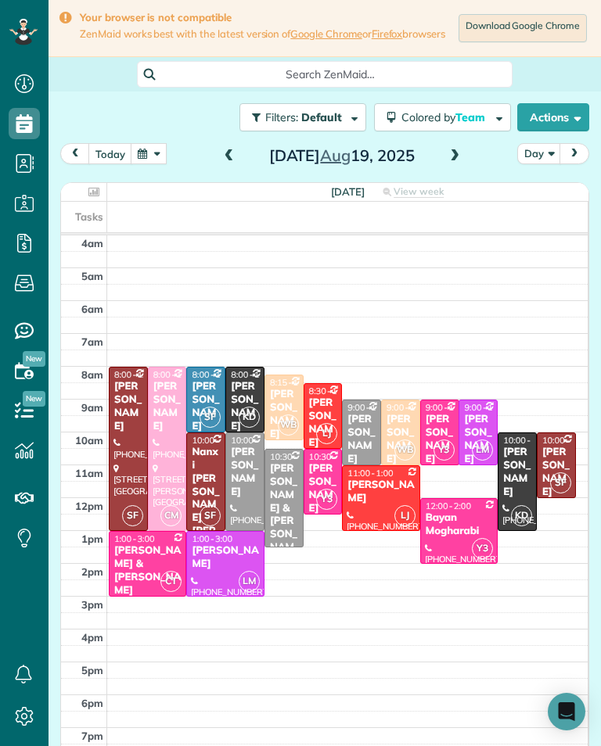
click at [453, 163] on span at bounding box center [454, 156] width 17 height 14
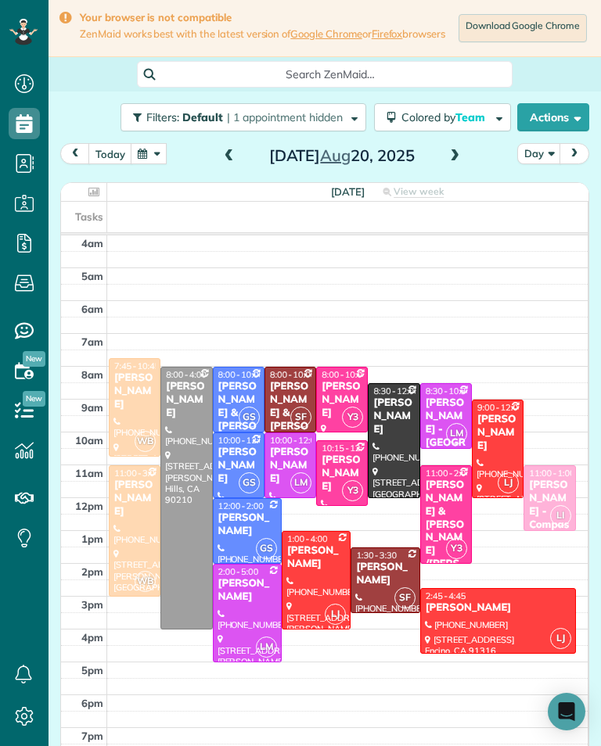
click at [459, 162] on span at bounding box center [454, 156] width 17 height 14
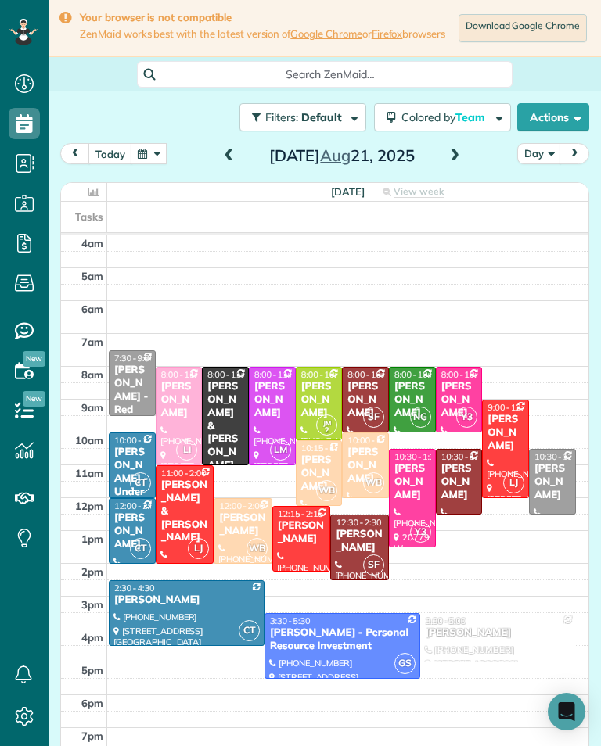
click at [225, 163] on span at bounding box center [228, 156] width 17 height 14
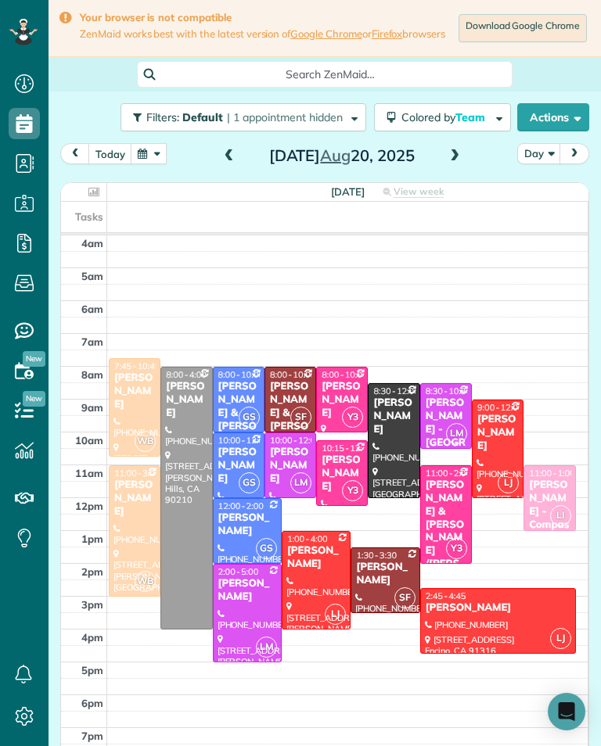
click at [233, 163] on span at bounding box center [228, 156] width 17 height 14
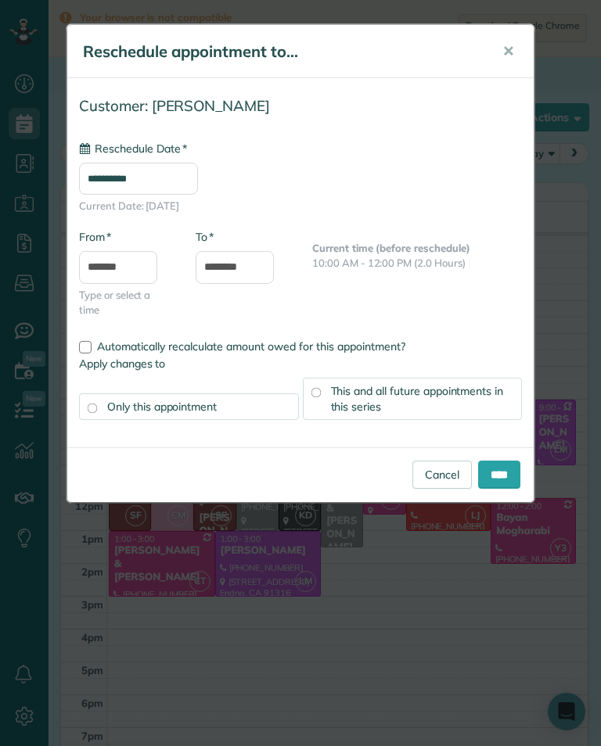
click at [192, 189] on input "**********" at bounding box center [138, 179] width 119 height 32
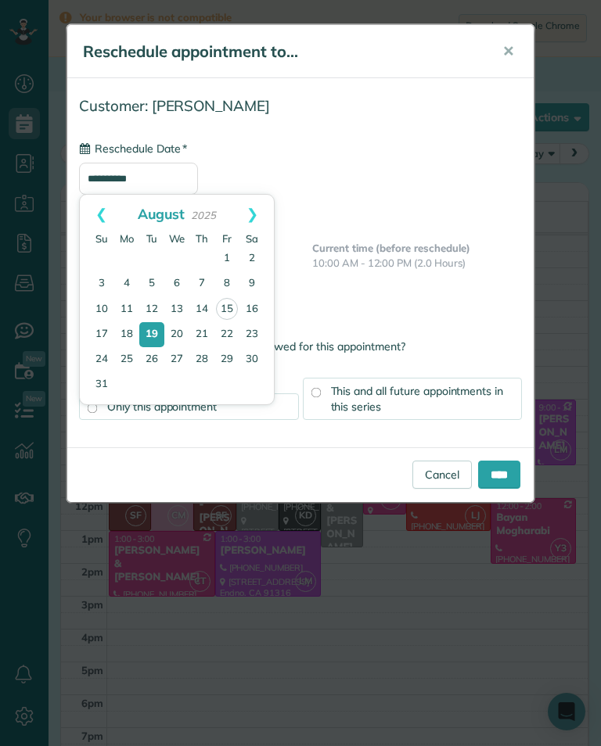
click at [185, 331] on link "20" at bounding box center [176, 334] width 25 height 25
type input "**********"
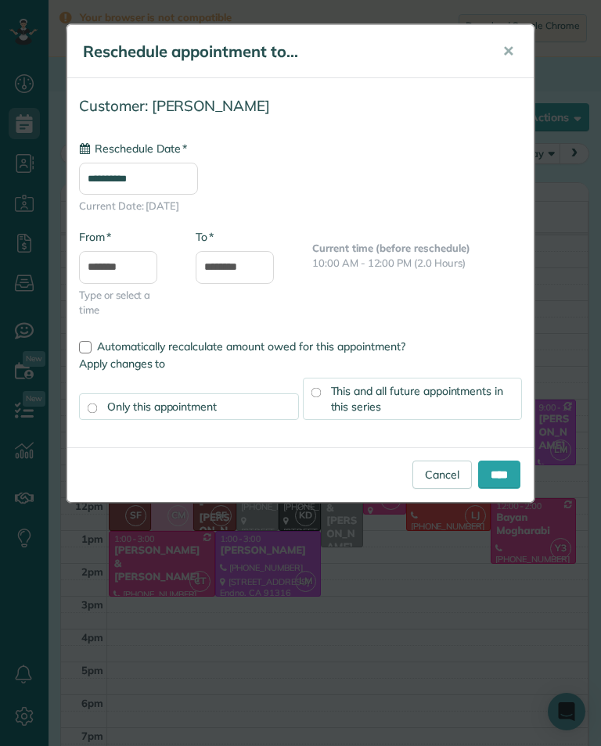
click at [512, 468] on input "****" at bounding box center [499, 475] width 42 height 28
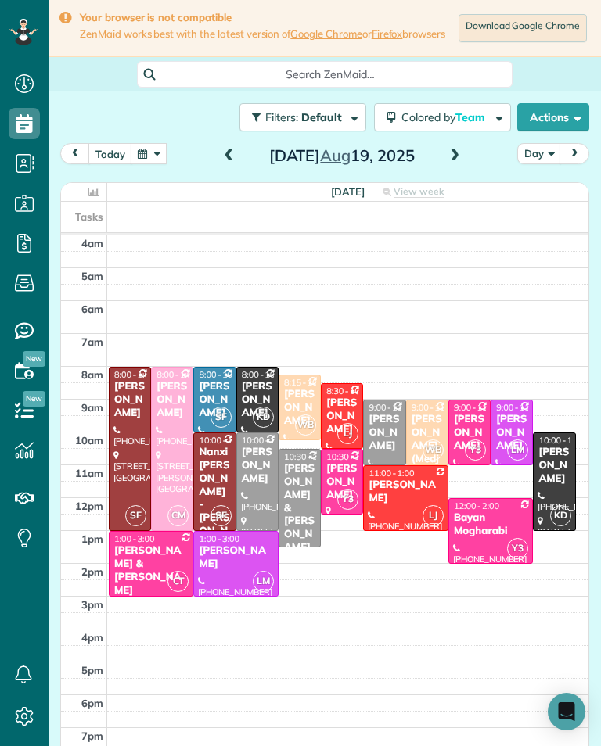
click at [452, 163] on span at bounding box center [454, 156] width 17 height 14
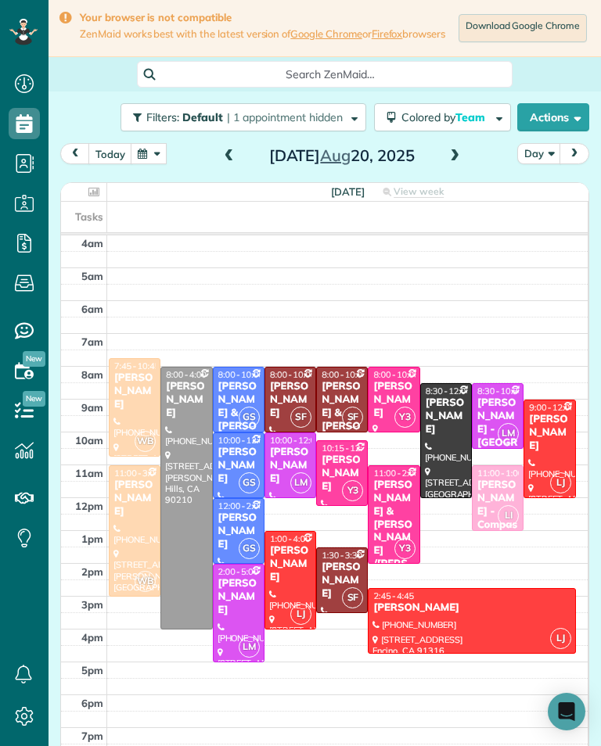
click at [460, 168] on span at bounding box center [454, 156] width 17 height 23
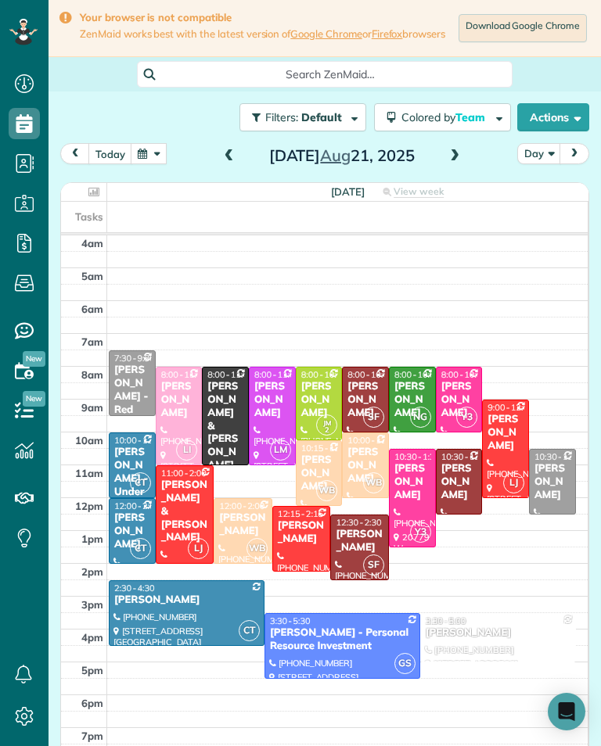
click at [446, 168] on span at bounding box center [454, 156] width 17 height 23
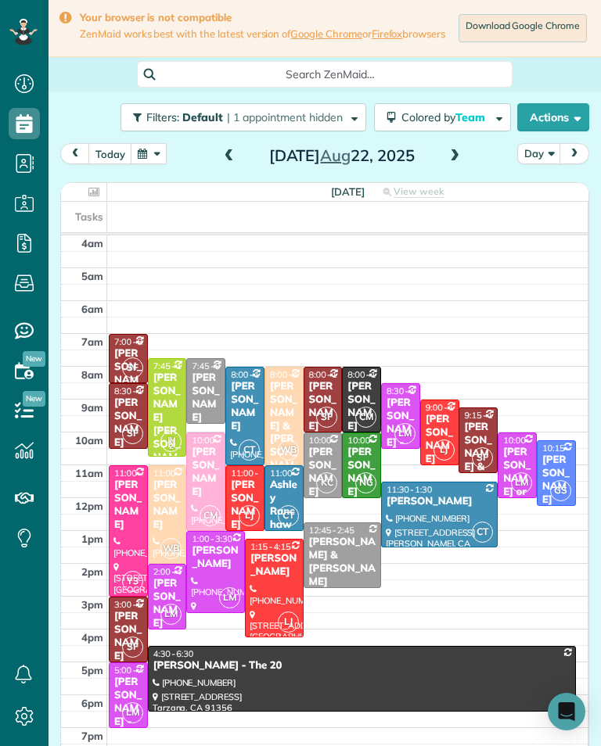
click at [225, 163] on span at bounding box center [228, 156] width 17 height 14
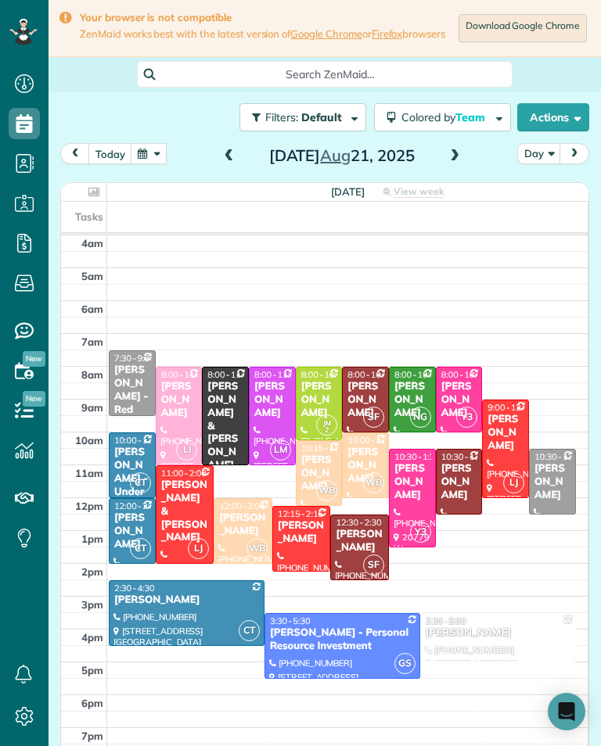
click at [363, 409] on div "[PERSON_NAME]" at bounding box center [365, 400] width 38 height 40
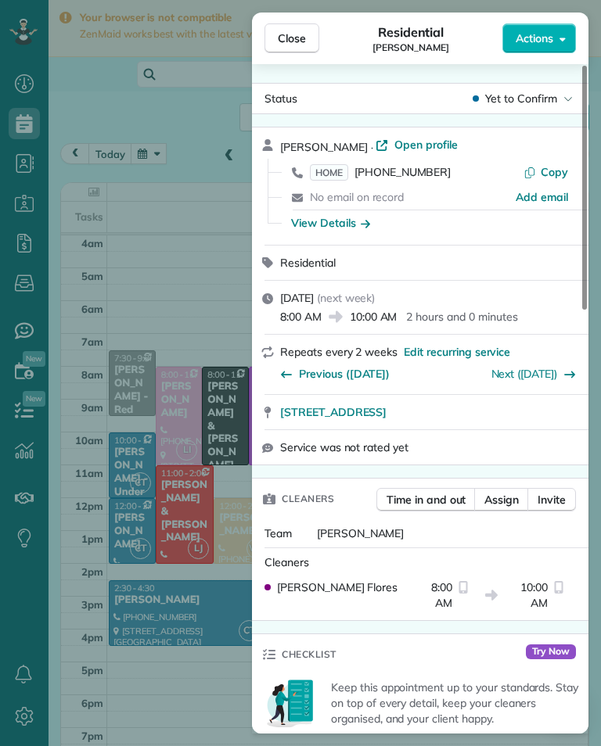
click at [136, 336] on div "Close Residential [PERSON_NAME] Actions Status Yet to Confirm [PERSON_NAME] · O…" at bounding box center [300, 373] width 601 height 746
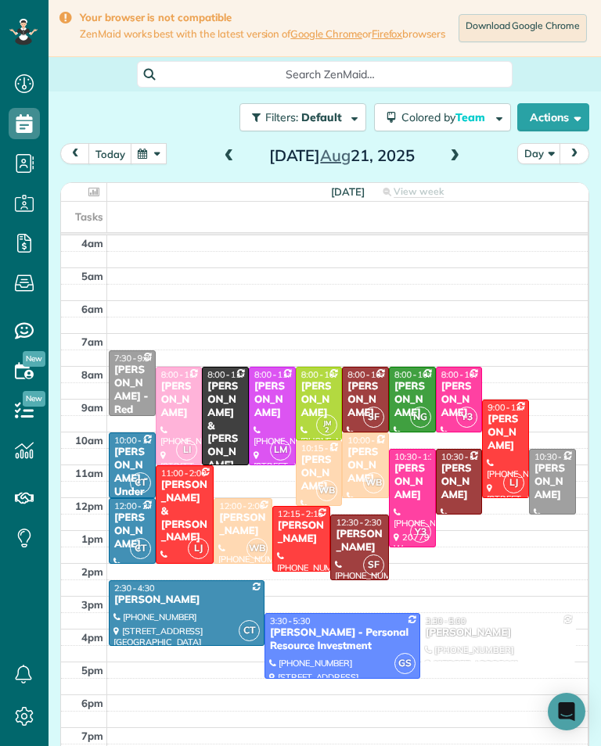
click at [466, 486] on div "[PERSON_NAME]" at bounding box center [459, 482] width 38 height 40
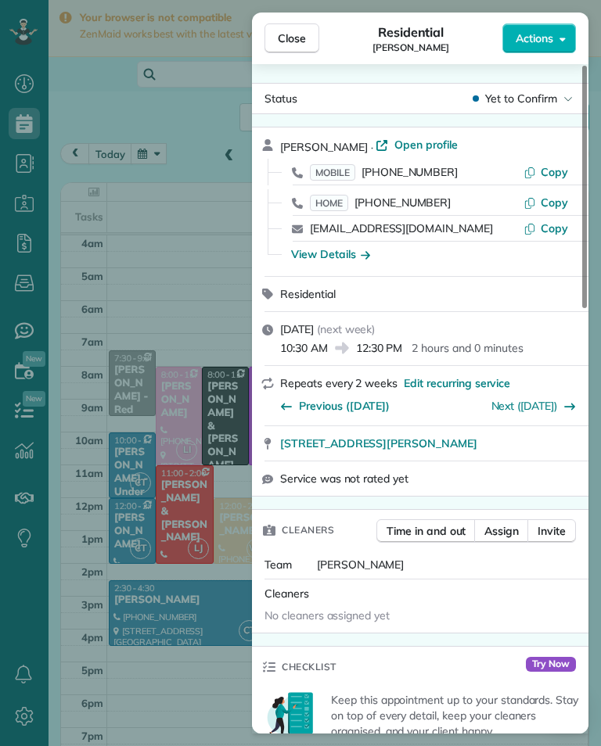
click at [133, 335] on div "Close Residential [PERSON_NAME] Actions Status Yet to Confirm [PERSON_NAME] · O…" at bounding box center [300, 373] width 601 height 746
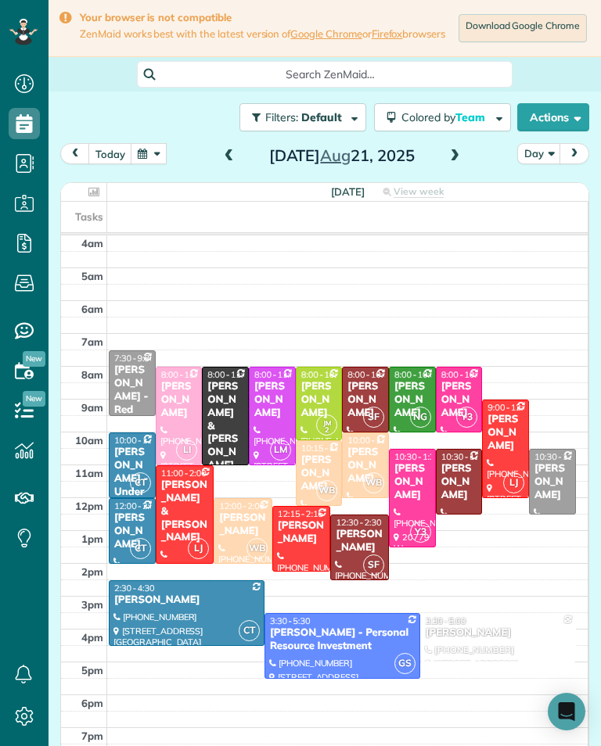
click at [356, 548] on div "[PERSON_NAME]" at bounding box center [359, 541] width 49 height 27
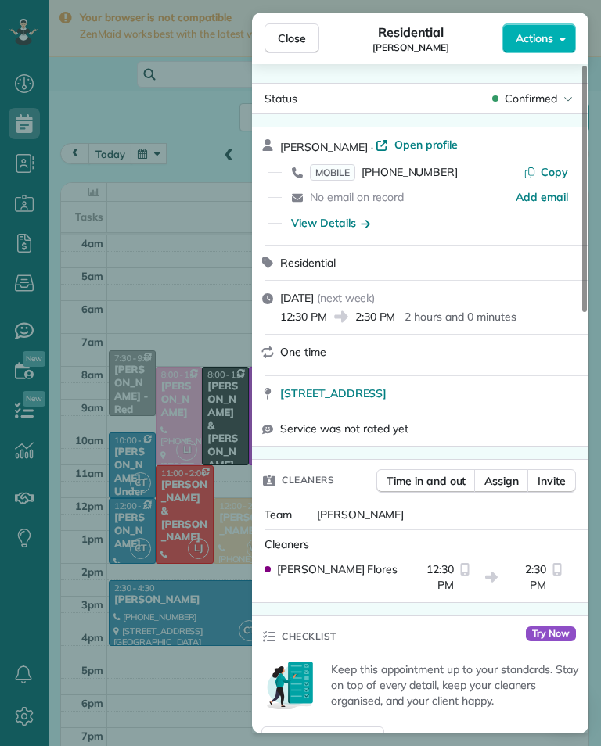
click at [135, 325] on div "Close Residential [PERSON_NAME] Actions Status Confirmed [PERSON_NAME] · Open p…" at bounding box center [300, 373] width 601 height 746
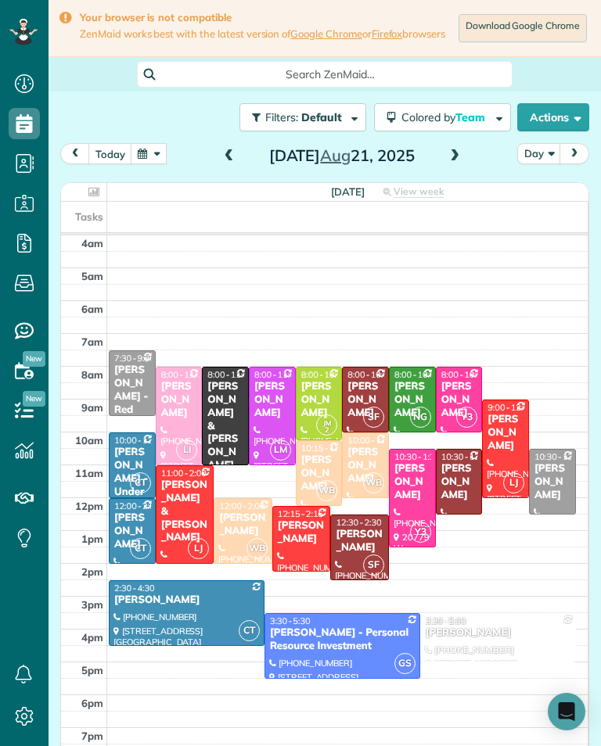
click at [224, 162] on span at bounding box center [228, 156] width 17 height 14
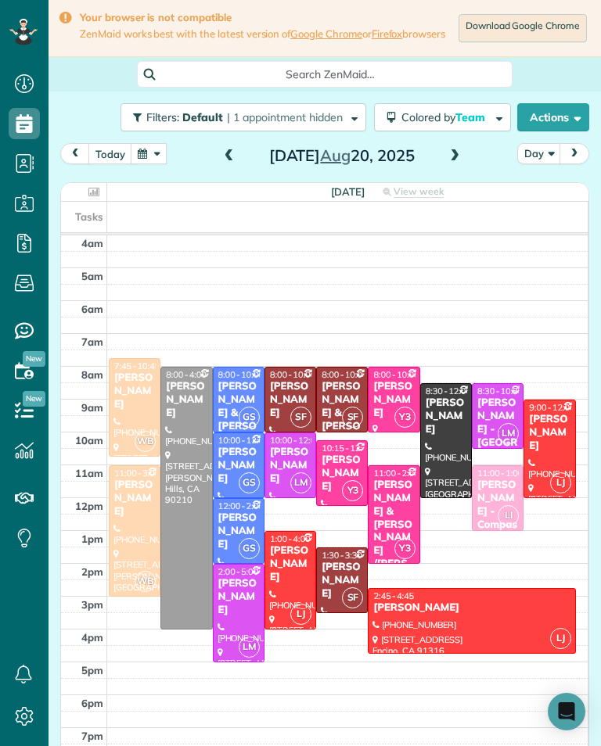
click at [340, 405] on div "[PERSON_NAME] & [PERSON_NAME] [PERSON_NAME]" at bounding box center [342, 439] width 42 height 119
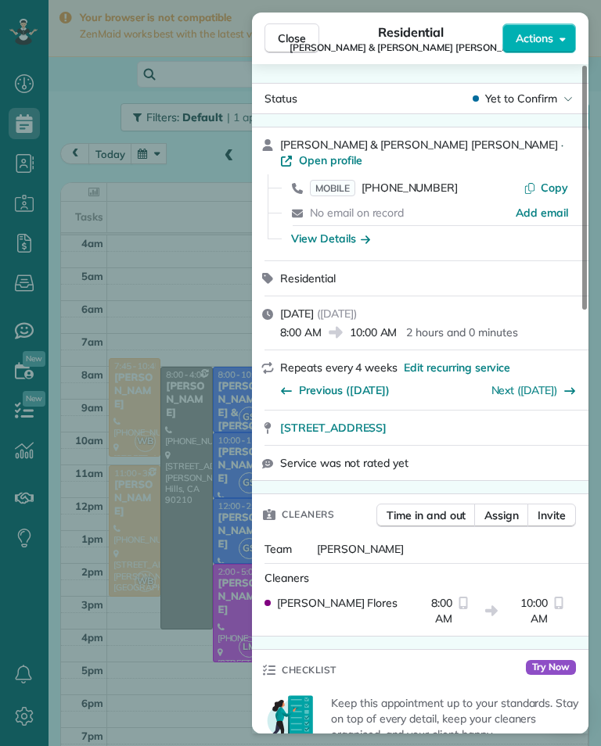
click at [206, 439] on div "Close Residential [PERSON_NAME] & [PERSON_NAME] [PERSON_NAME] Actions Status Ye…" at bounding box center [300, 373] width 601 height 746
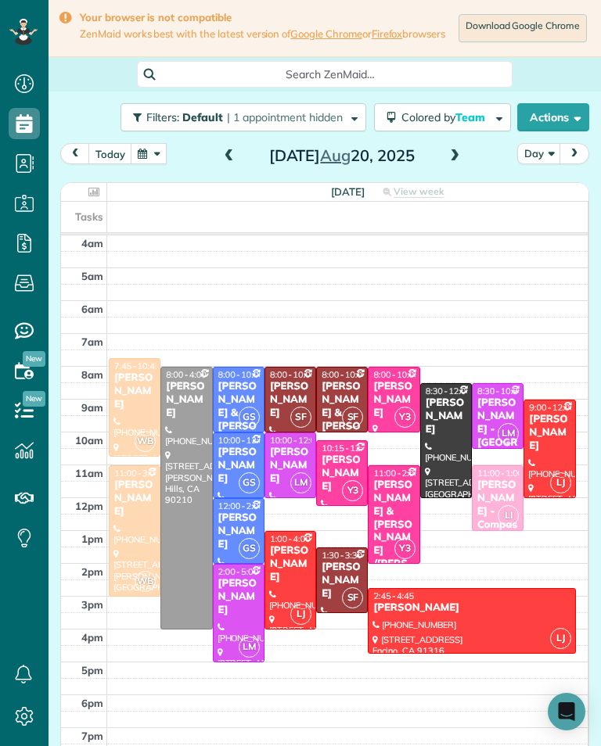
click at [446, 157] on span at bounding box center [454, 156] width 17 height 14
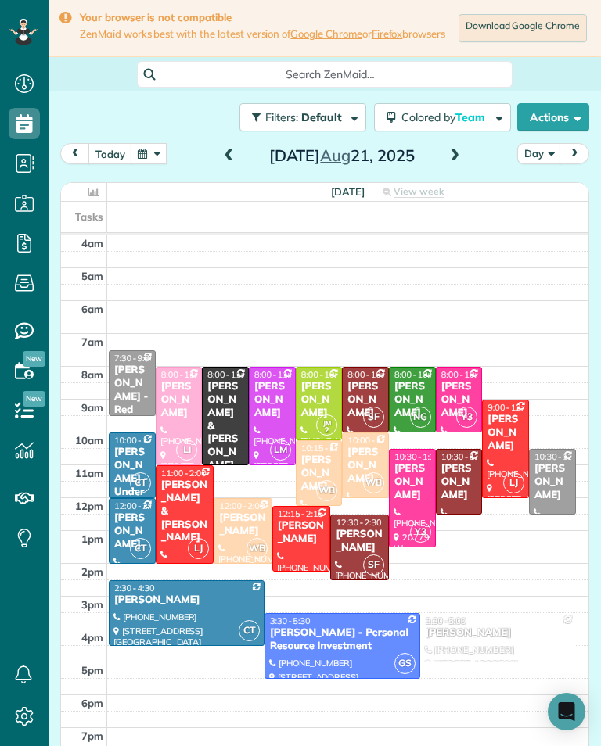
click at [140, 163] on button "button" at bounding box center [149, 153] width 36 height 21
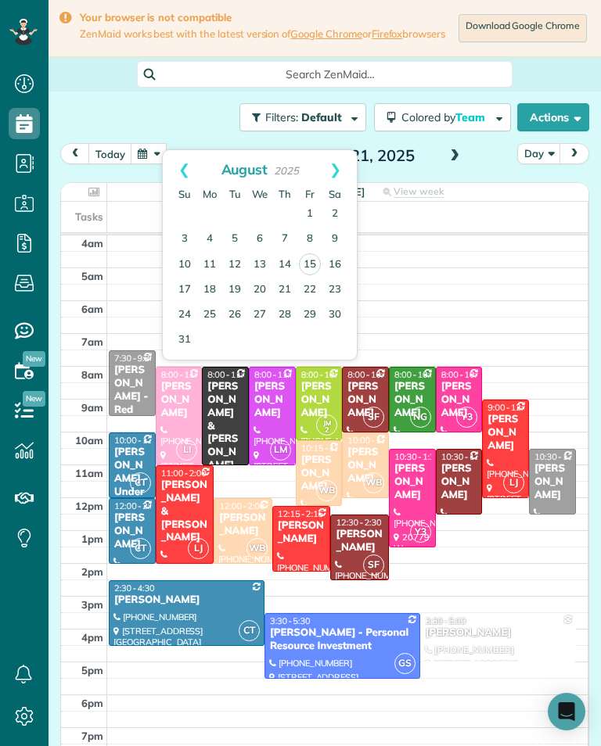
click at [284, 314] on link "28" at bounding box center [284, 315] width 25 height 25
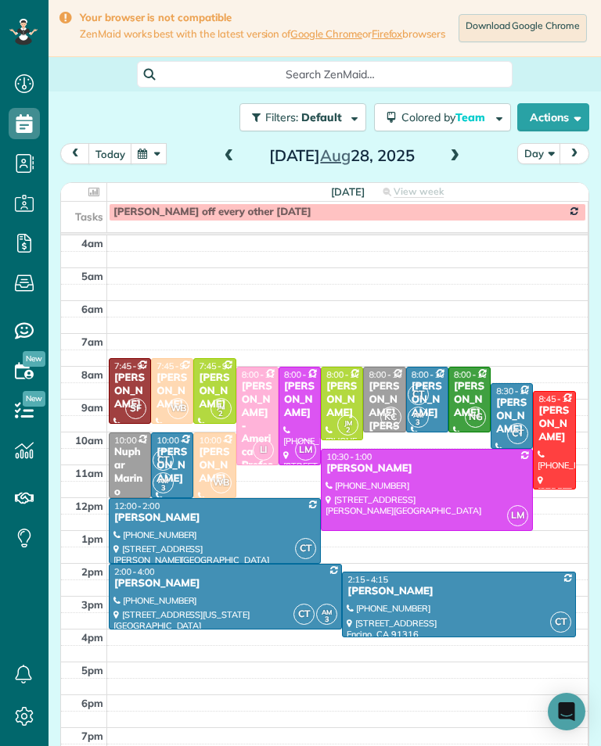
click at [145, 157] on button "button" at bounding box center [149, 153] width 36 height 21
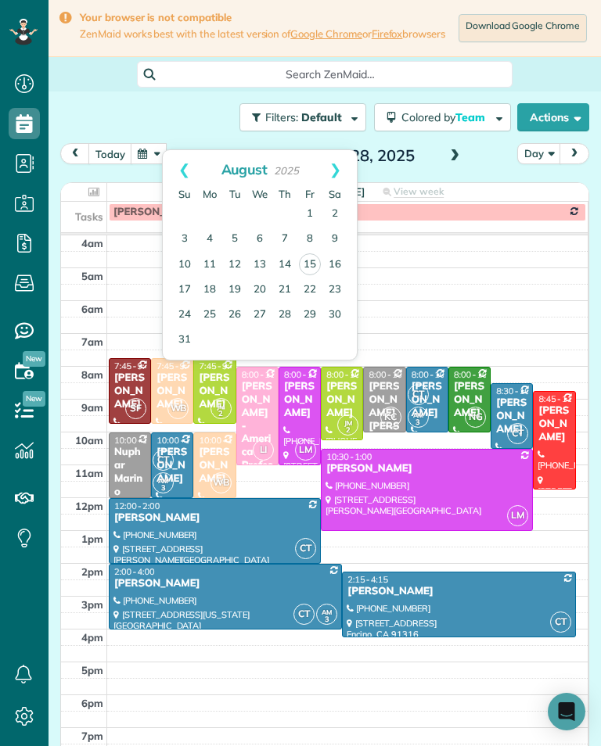
click at [346, 213] on link "2" at bounding box center [334, 214] width 25 height 25
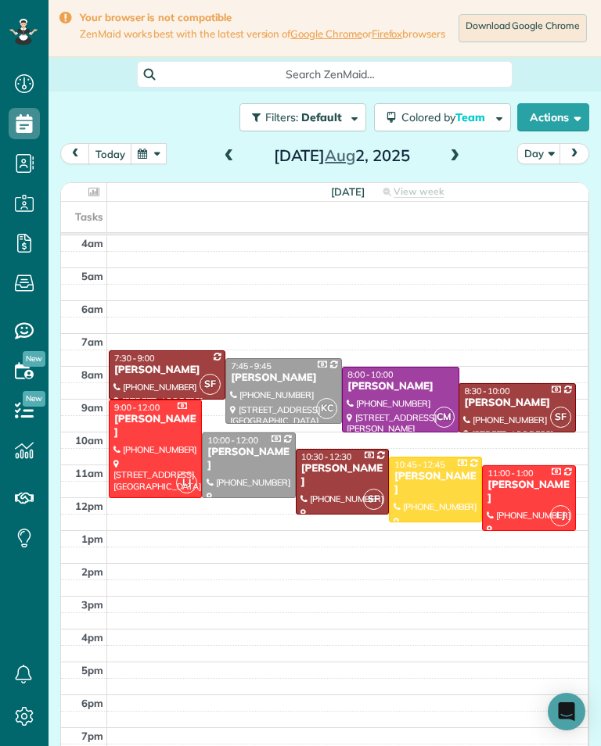
click at [163, 441] on div at bounding box center [154, 448] width 91 height 97
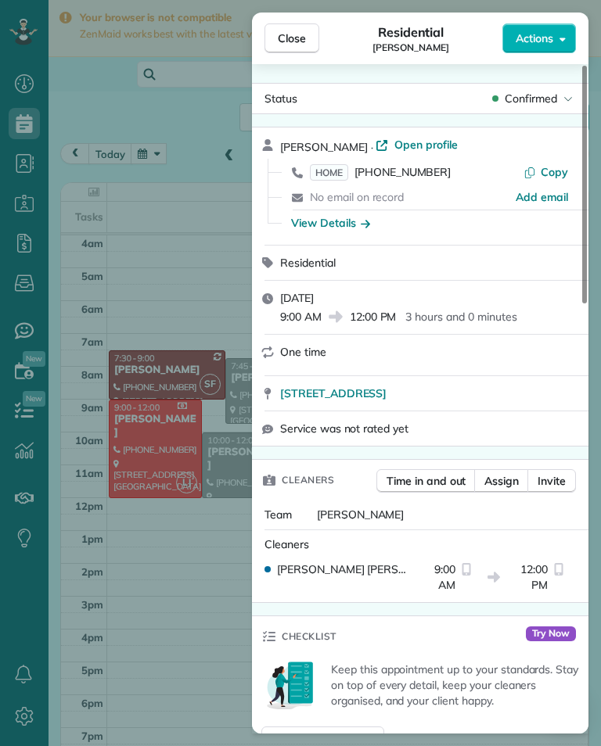
click at [417, 177] on span "[PHONE_NUMBER]" at bounding box center [402, 172] width 96 height 14
click at [208, 128] on div "Close Residential [PERSON_NAME] Actions Status Confirmed [PERSON_NAME] · Open p…" at bounding box center [300, 373] width 601 height 746
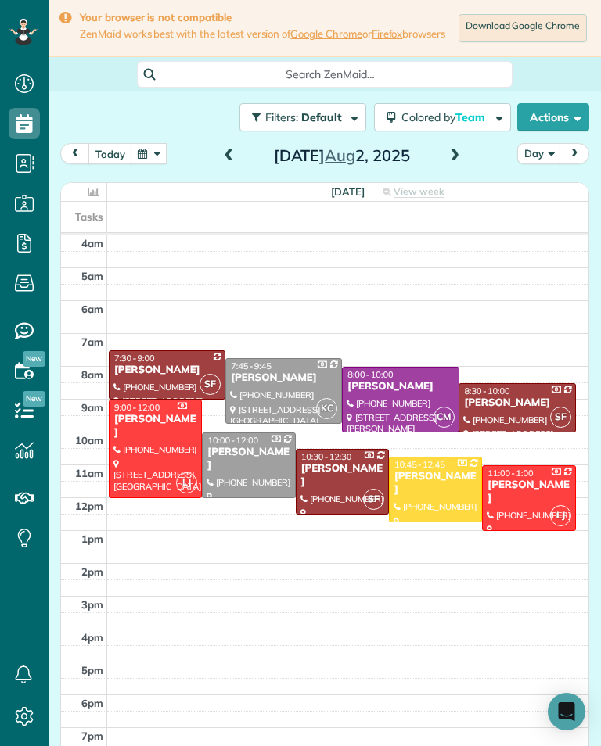
scroll to position [770, 48]
click at [153, 164] on button "button" at bounding box center [149, 153] width 36 height 21
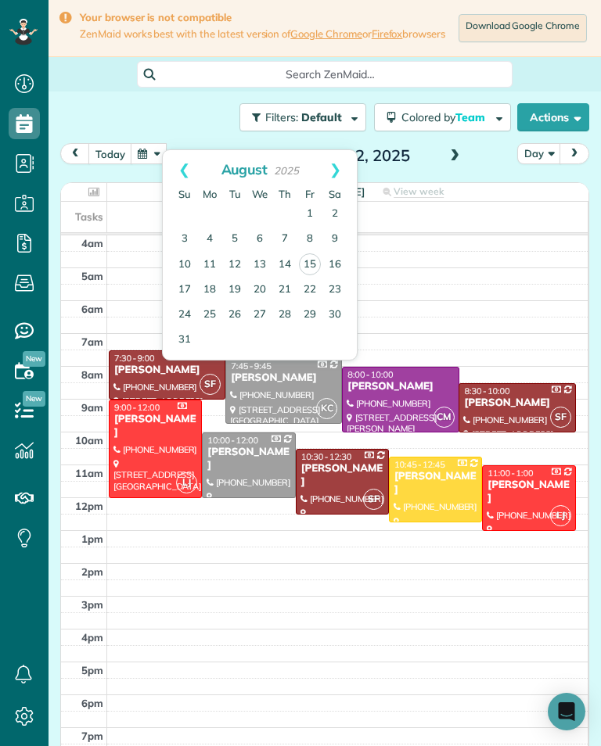
click at [170, 161] on link "Prev" at bounding box center [184, 169] width 43 height 39
click at [342, 267] on link "19" at bounding box center [334, 264] width 25 height 25
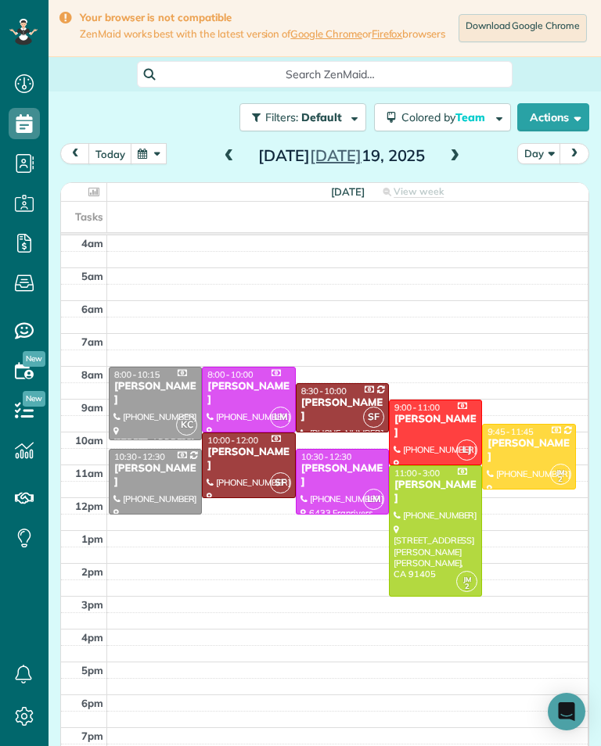
click at [433, 431] on div "[PERSON_NAME]" at bounding box center [435, 426] width 84 height 27
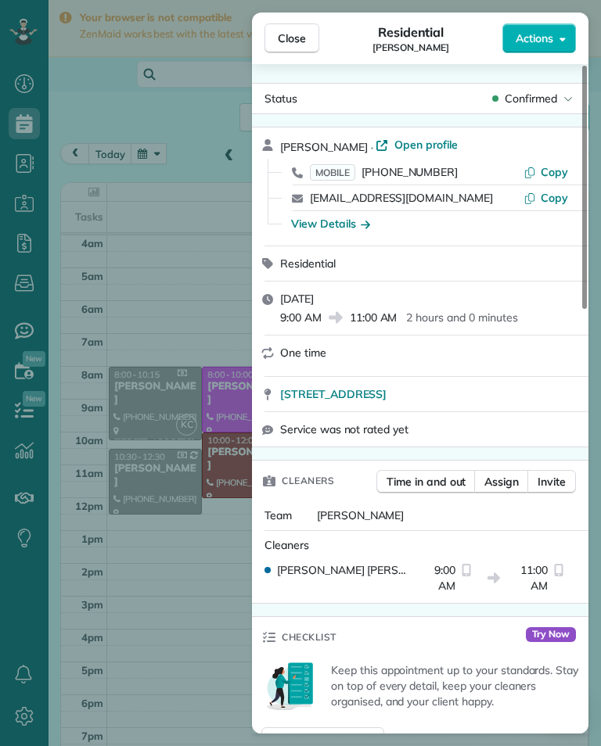
click at [421, 179] on span "MOBILE [PHONE_NUMBER]" at bounding box center [384, 172] width 148 height 16
click at [299, 43] on span "Close" at bounding box center [292, 38] width 28 height 16
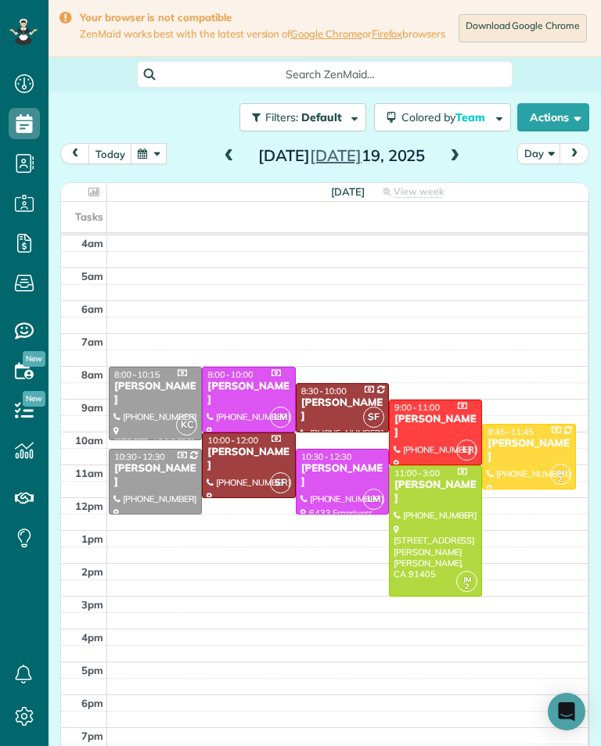
click at [444, 505] on div "[PERSON_NAME]" at bounding box center [435, 492] width 84 height 27
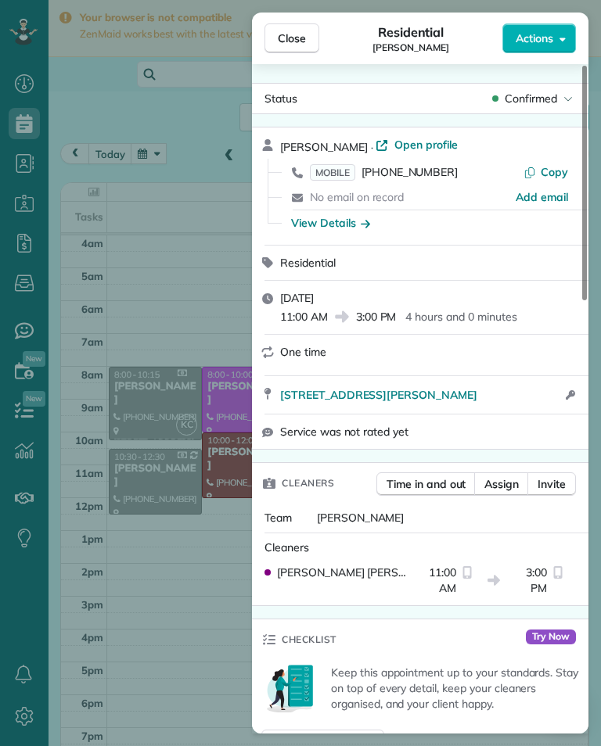
click at [424, 177] on span "[PHONE_NUMBER]" at bounding box center [409, 172] width 96 height 14
click at [117, 588] on div "Close Residential [PERSON_NAME] Actions Status Confirmed [PERSON_NAME] · Open p…" at bounding box center [300, 373] width 601 height 746
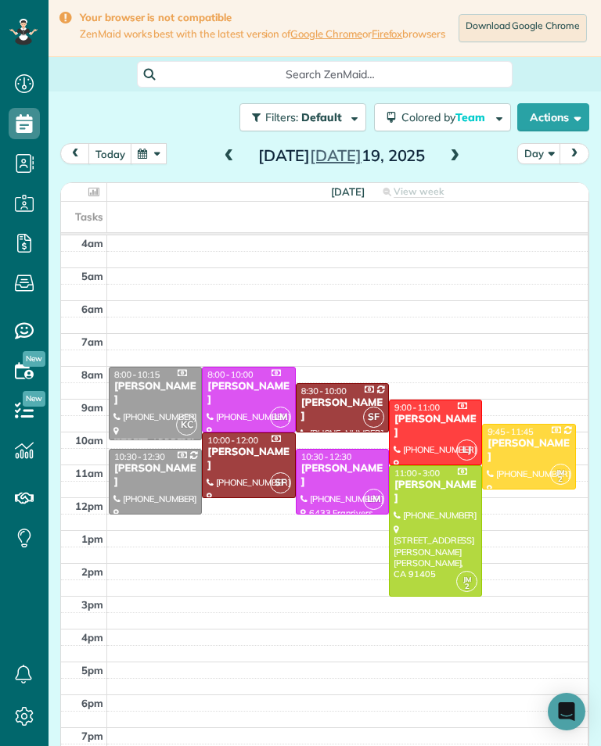
click at [140, 163] on button "button" at bounding box center [149, 153] width 36 height 21
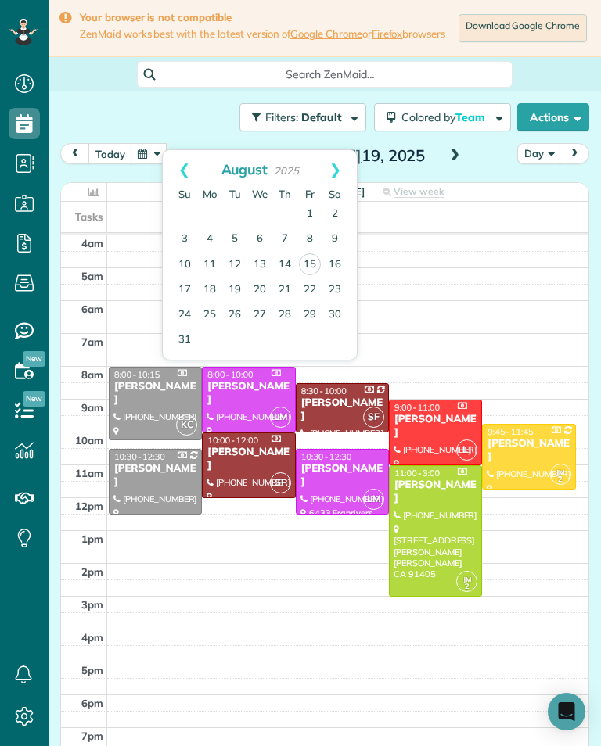
click at [175, 171] on link "Prev" at bounding box center [184, 169] width 43 height 39
click at [170, 177] on link "Prev" at bounding box center [184, 169] width 43 height 39
click at [168, 174] on link "Prev" at bounding box center [184, 169] width 43 height 39
click at [344, 172] on link "Next" at bounding box center [335, 169] width 43 height 39
click at [342, 166] on link "Next" at bounding box center [335, 169] width 43 height 39
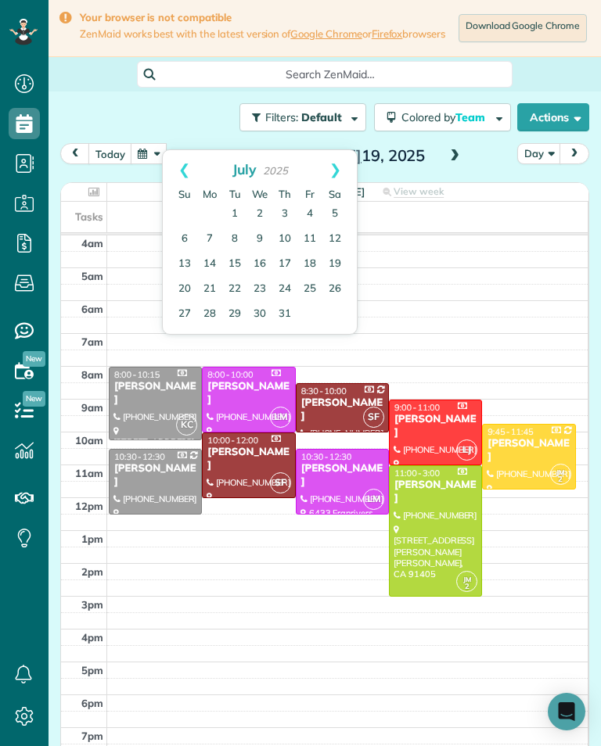
click at [346, 238] on link "12" at bounding box center [334, 239] width 25 height 25
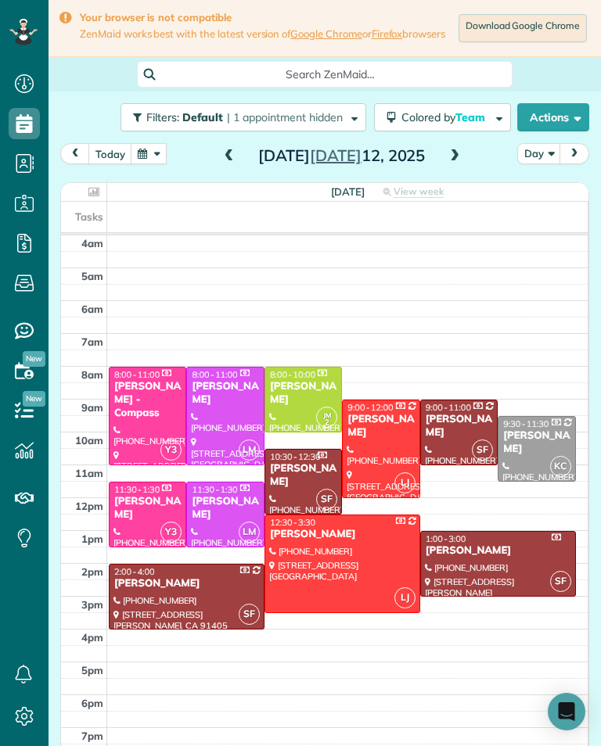
click at [373, 454] on div at bounding box center [380, 448] width 76 height 97
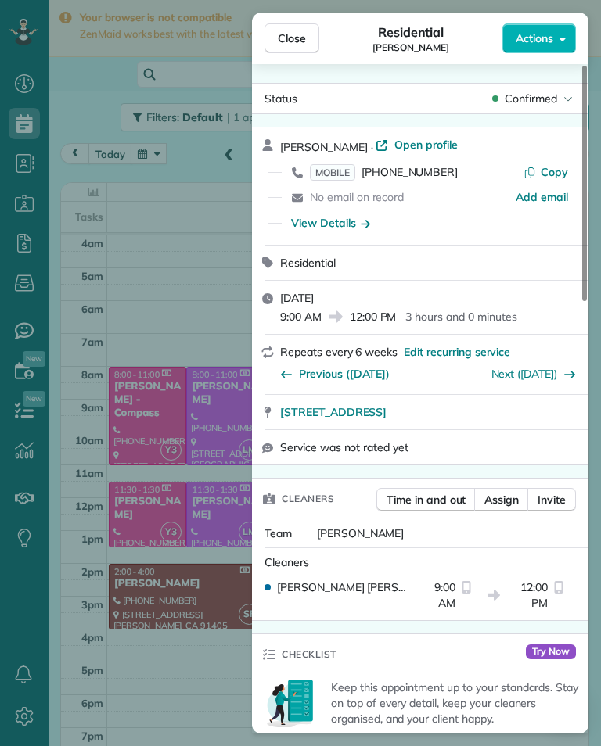
click at [425, 170] on span "[PHONE_NUMBER]" at bounding box center [409, 172] width 96 height 14
click at [127, 601] on div "Close Residential [PERSON_NAME] Actions Status Confirmed [PERSON_NAME] · Open p…" at bounding box center [300, 373] width 601 height 746
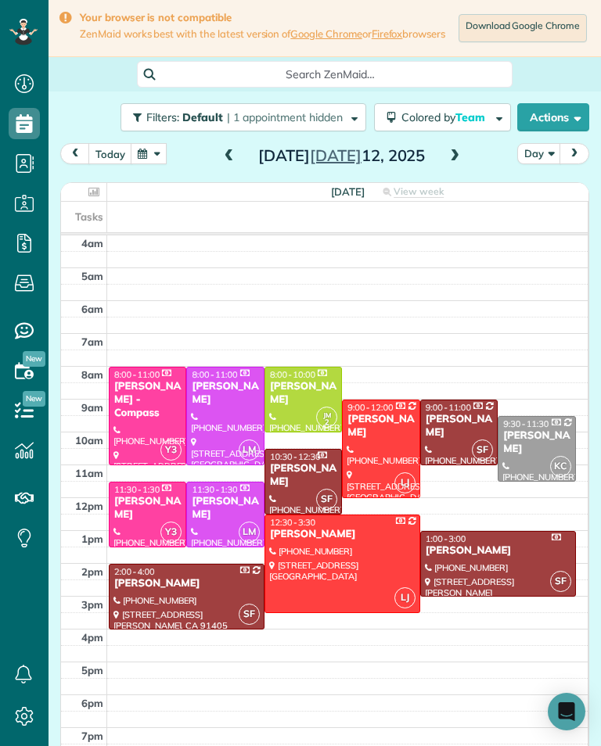
click at [302, 393] on div "[PERSON_NAME]" at bounding box center [303, 393] width 68 height 27
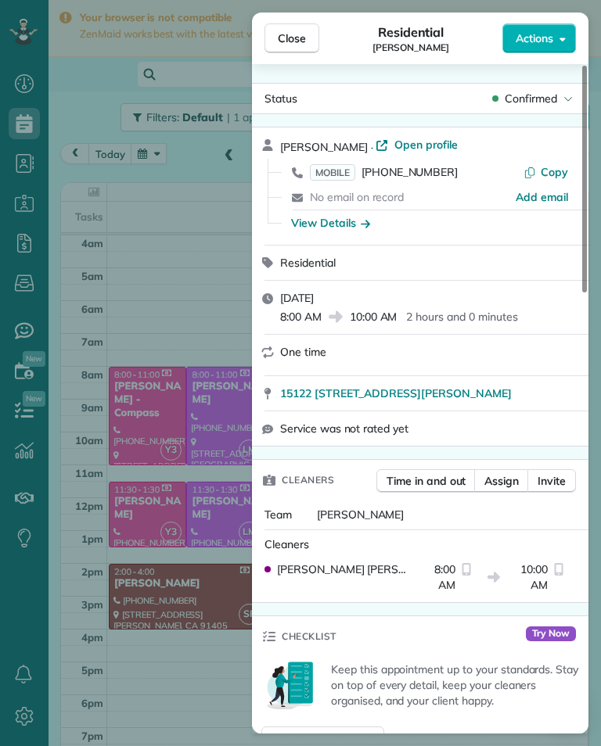
click at [414, 179] on span "MOBILE [PHONE_NUMBER]" at bounding box center [384, 172] width 148 height 16
click at [124, 616] on div "Close Residential [PERSON_NAME] Actions Status Confirmed [PERSON_NAME] · Open p…" at bounding box center [300, 373] width 601 height 746
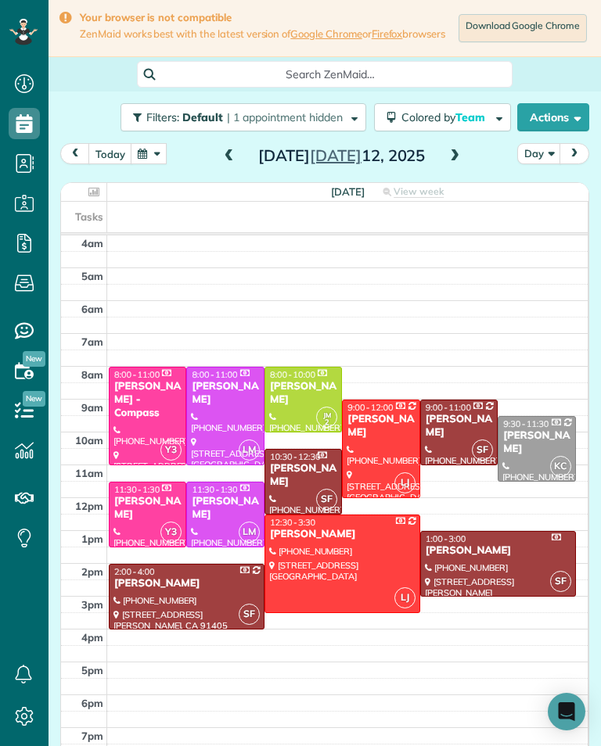
click at [149, 164] on button "button" at bounding box center [149, 153] width 36 height 21
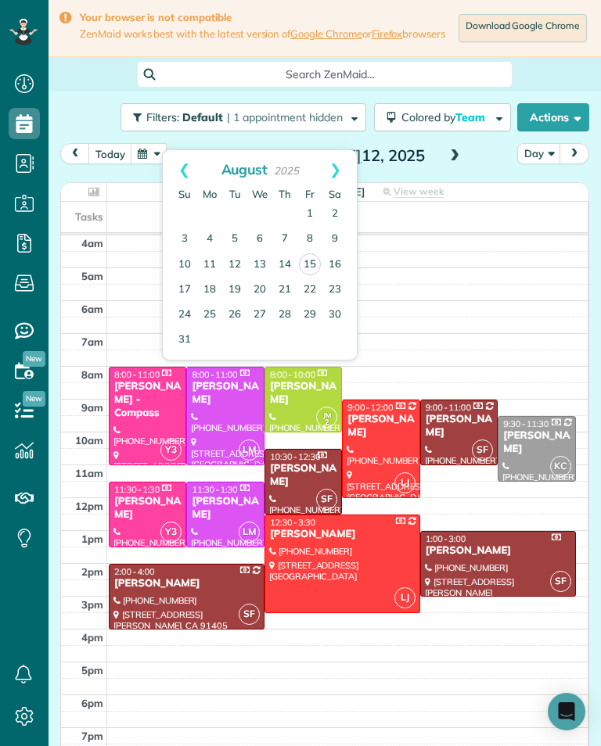
click at [179, 170] on link "Prev" at bounding box center [184, 169] width 43 height 39
click at [342, 213] on link "5" at bounding box center [334, 214] width 25 height 25
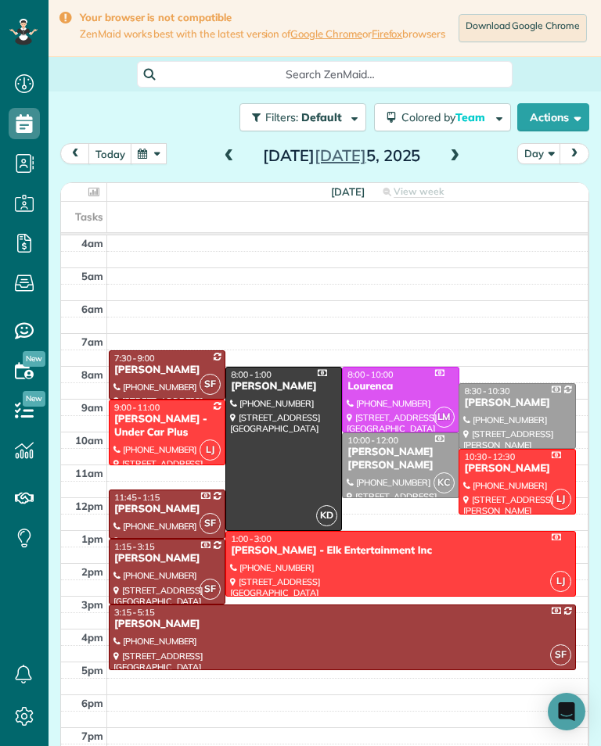
click at [433, 565] on div at bounding box center [400, 564] width 349 height 64
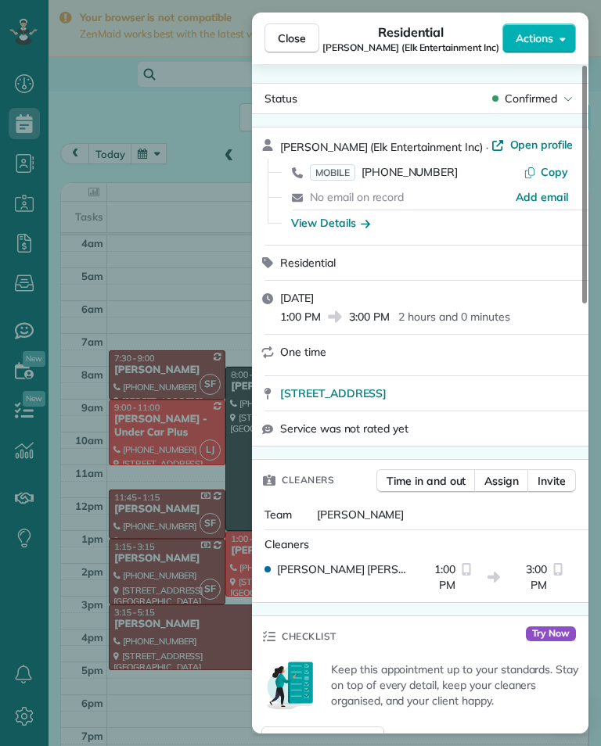
click at [409, 177] on span "[PHONE_NUMBER]" at bounding box center [409, 172] width 96 height 14
click at [137, 583] on div "Close Residential [PERSON_NAME] (Elk Entertainment Inc) Actions Status Confirme…" at bounding box center [300, 373] width 601 height 746
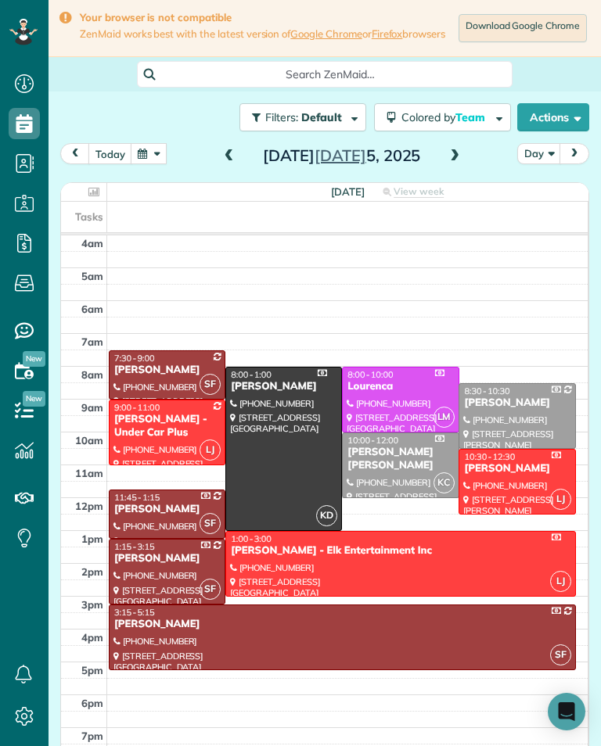
click at [102, 160] on button "today" at bounding box center [110, 153] width 44 height 21
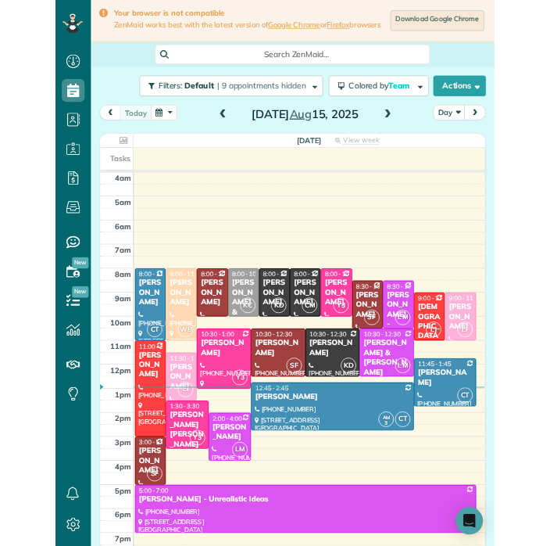
scroll to position [770, 48]
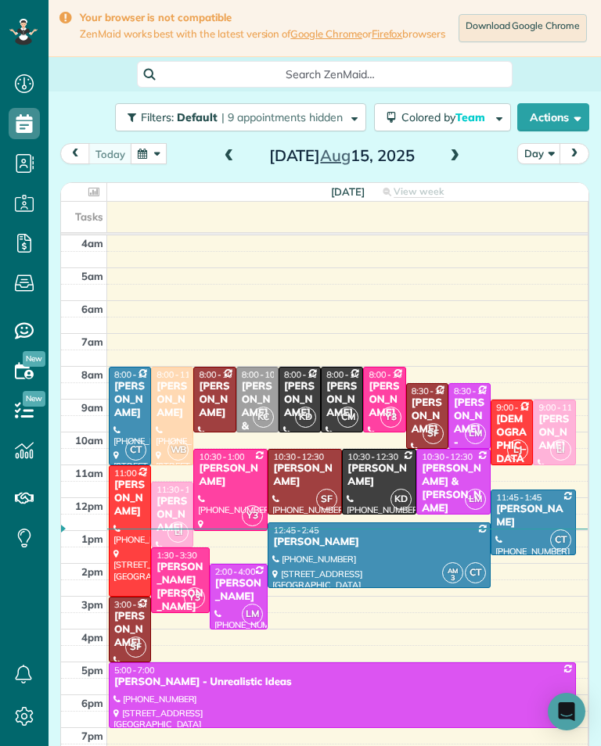
click at [146, 162] on button "button" at bounding box center [149, 153] width 36 height 21
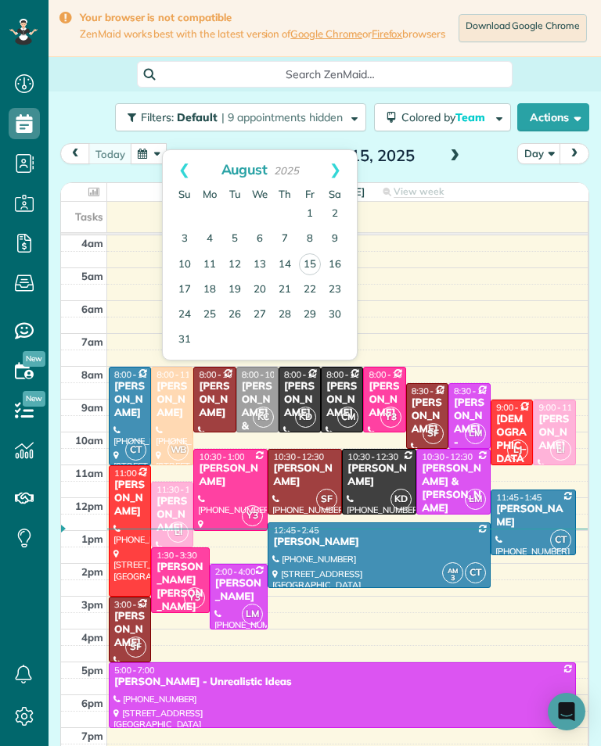
click at [151, 164] on button "button" at bounding box center [149, 153] width 36 height 21
click at [334, 291] on link "23" at bounding box center [334, 290] width 25 height 25
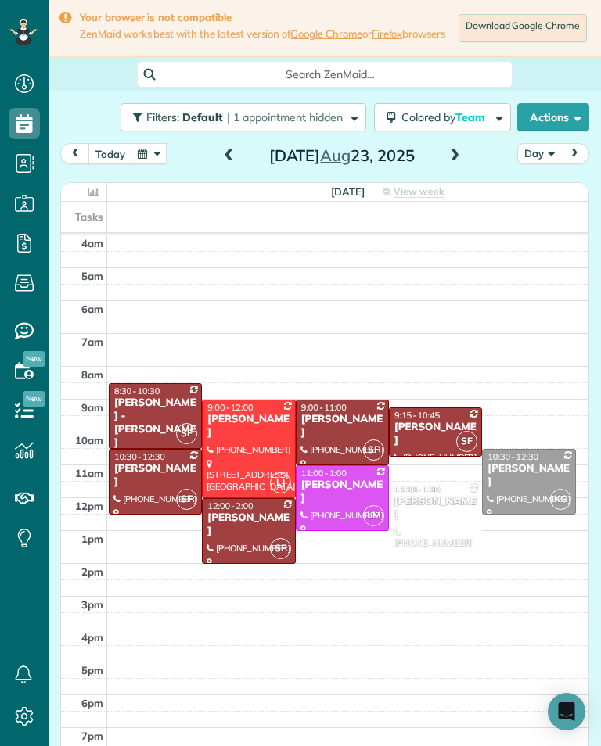
click at [149, 164] on button "button" at bounding box center [149, 153] width 36 height 21
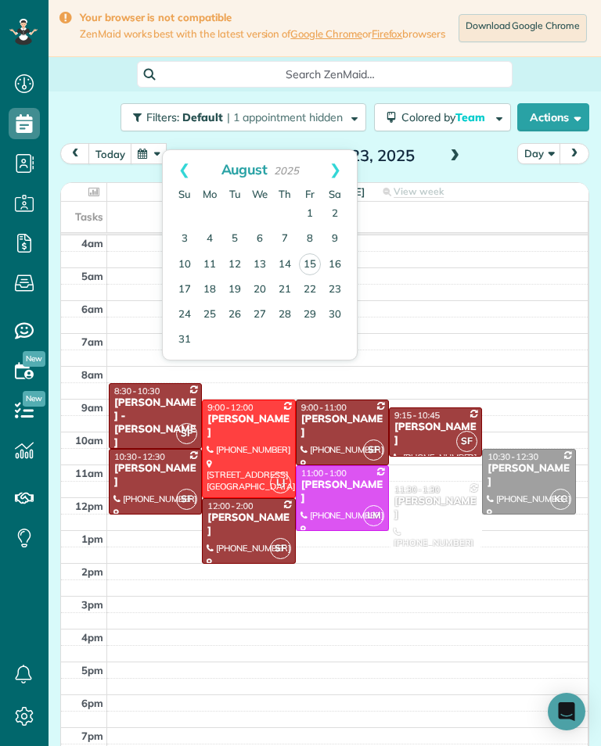
click at [338, 267] on link "16" at bounding box center [334, 265] width 25 height 25
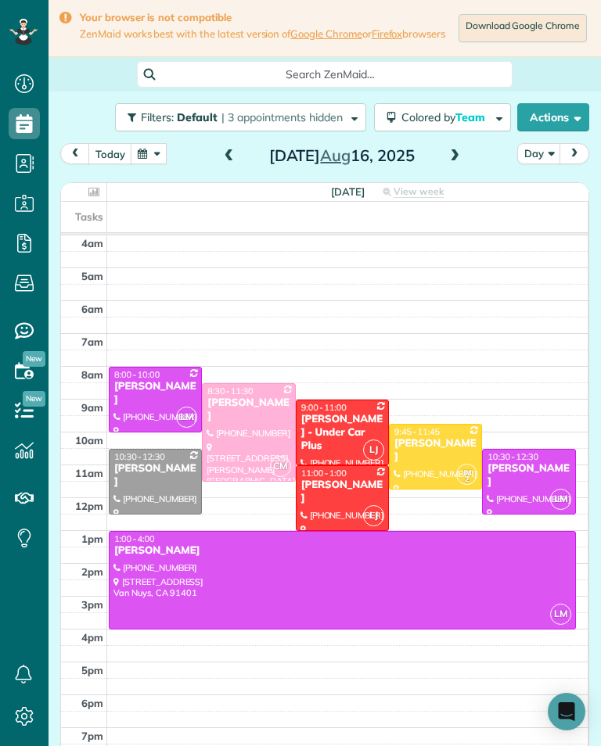
click at [423, 584] on div at bounding box center [341, 580] width 465 height 97
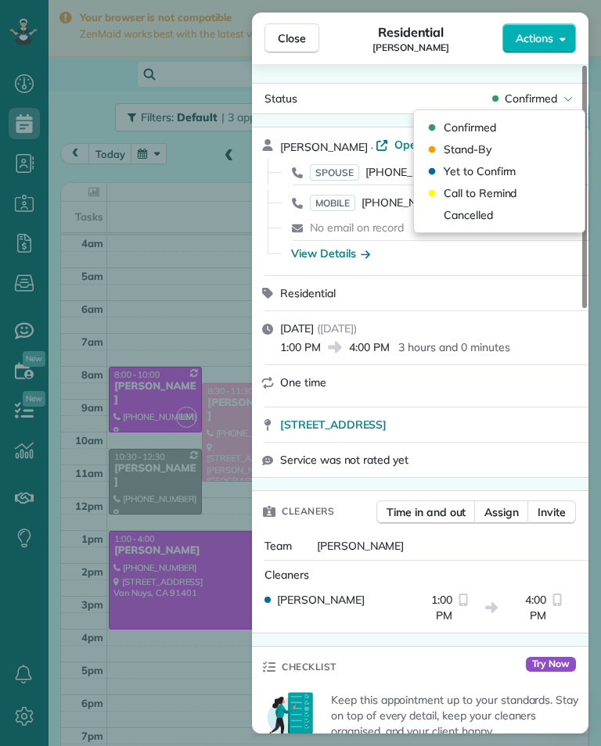
click at [481, 220] on span "Cancelled" at bounding box center [467, 215] width 49 height 16
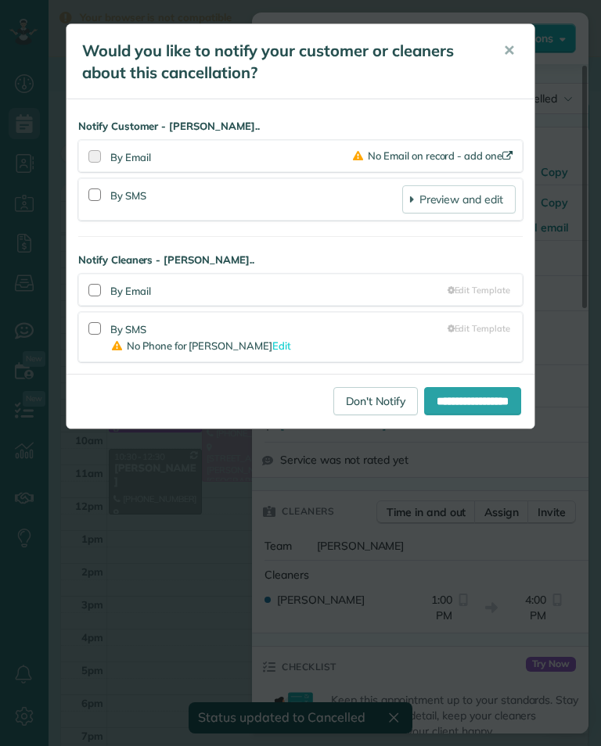
click at [358, 396] on link "Don't Notify" at bounding box center [375, 401] width 84 height 28
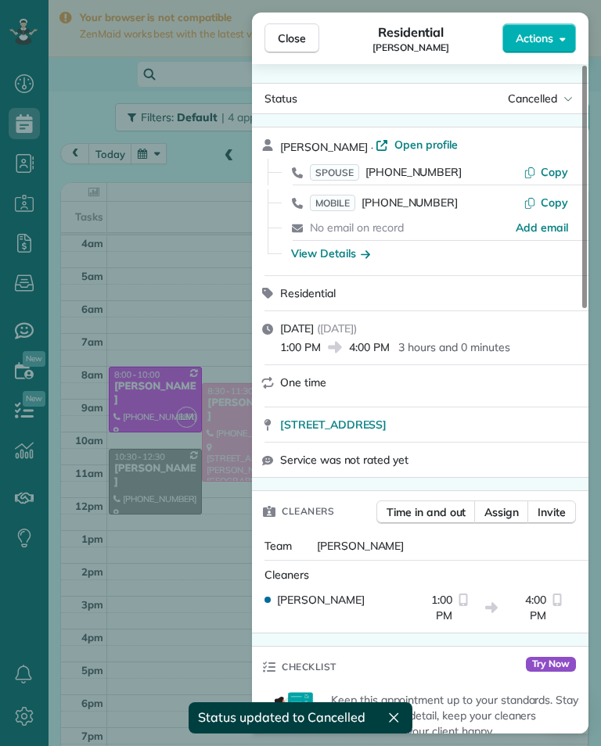
click at [148, 328] on div "Close Residential [PERSON_NAME] Actions Status Cancelled [PERSON_NAME] · Open p…" at bounding box center [300, 373] width 601 height 746
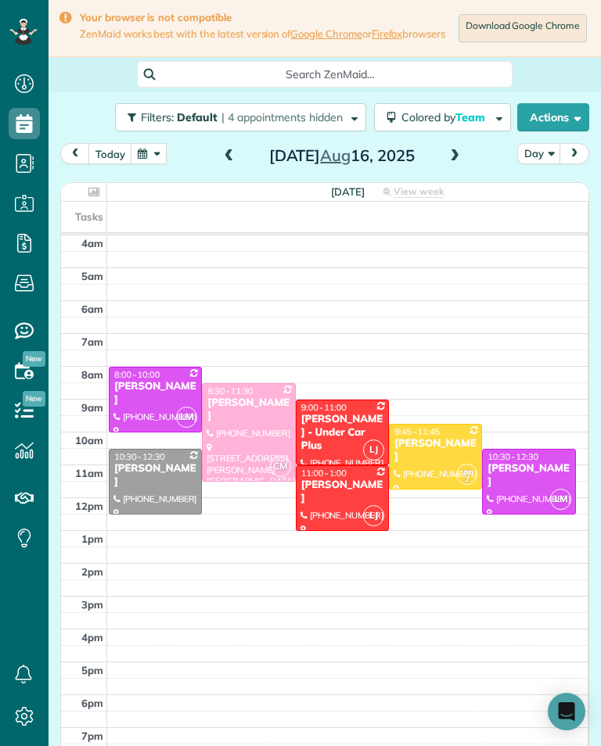
click at [138, 164] on button "button" at bounding box center [149, 153] width 36 height 21
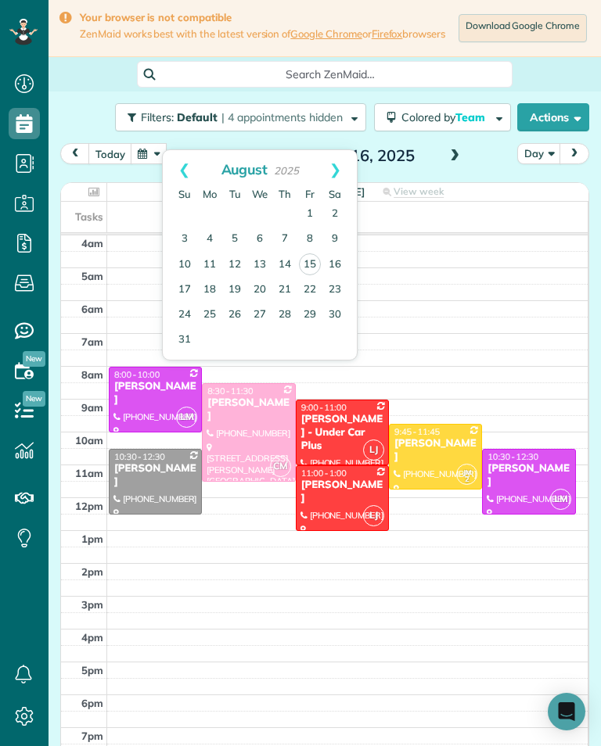
click at [182, 171] on link "Prev" at bounding box center [184, 169] width 43 height 39
click at [343, 217] on link "5" at bounding box center [334, 214] width 25 height 25
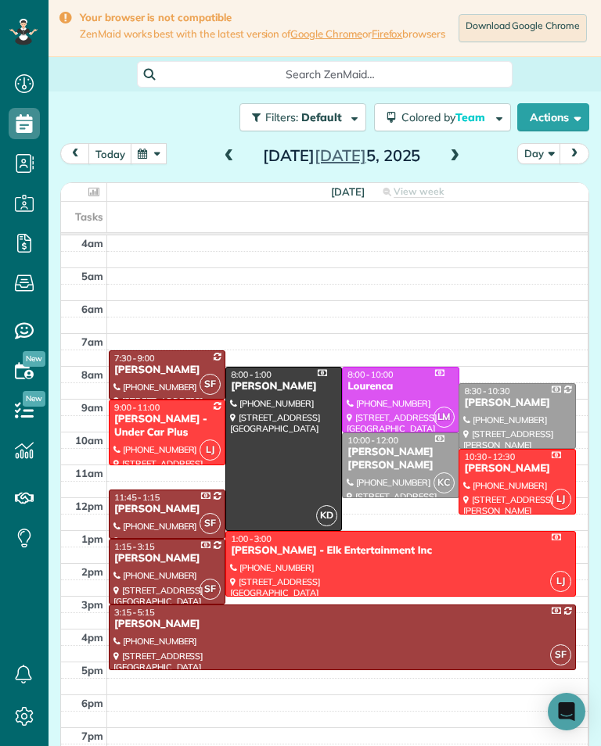
click at [154, 158] on button "button" at bounding box center [149, 153] width 36 height 21
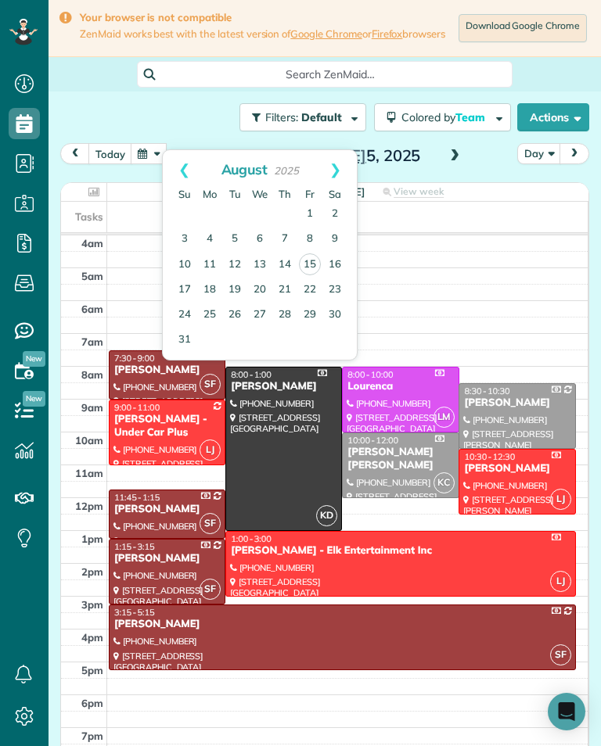
click at [493, 296] on td at bounding box center [347, 293] width 481 height 16
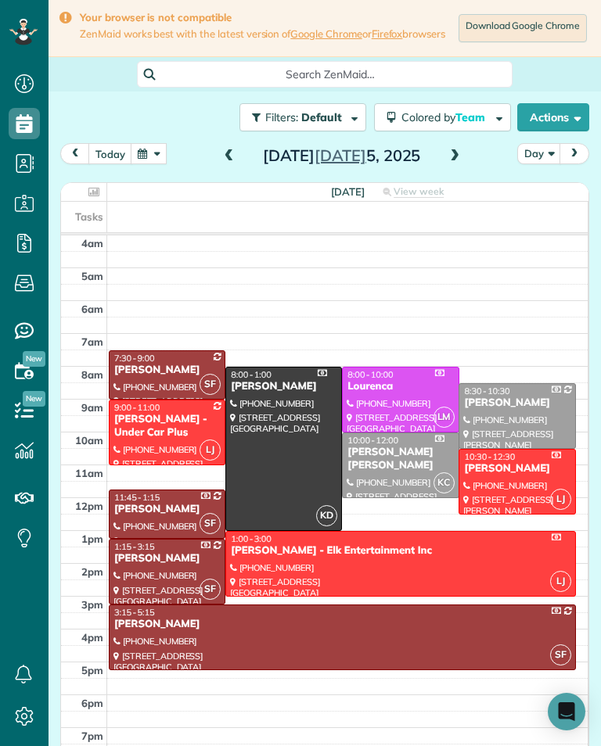
click at [156, 156] on button "button" at bounding box center [149, 153] width 36 height 21
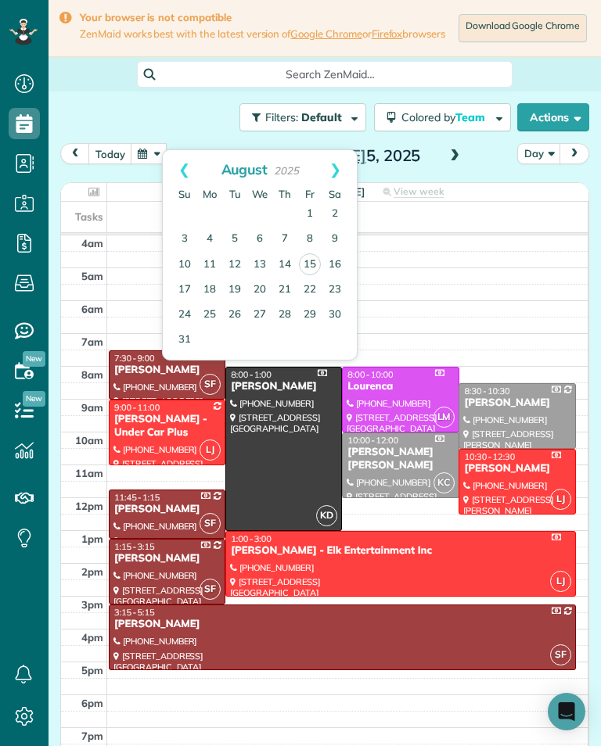
click at [179, 164] on link "Prev" at bounding box center [184, 169] width 43 height 39
click at [176, 165] on link "Prev" at bounding box center [184, 169] width 43 height 39
click at [339, 285] on link "28" at bounding box center [334, 289] width 25 height 25
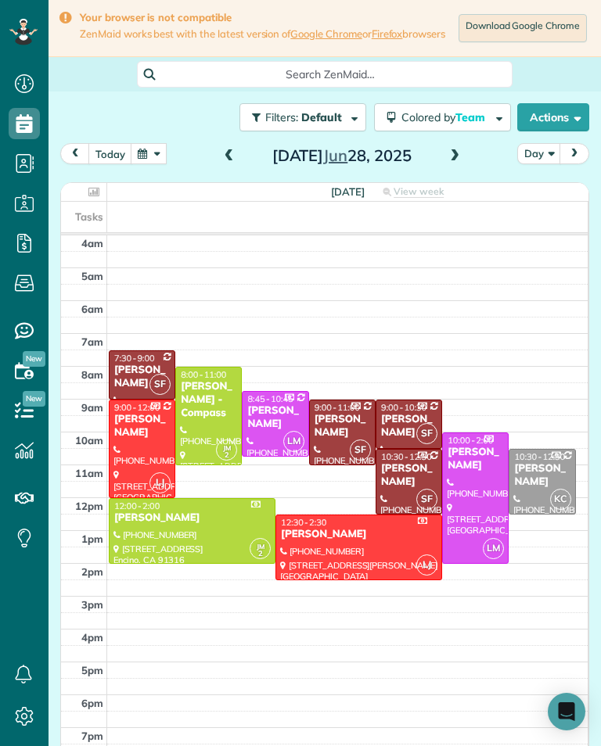
scroll to position [770, 48]
click at [117, 164] on button "today" at bounding box center [110, 153] width 44 height 21
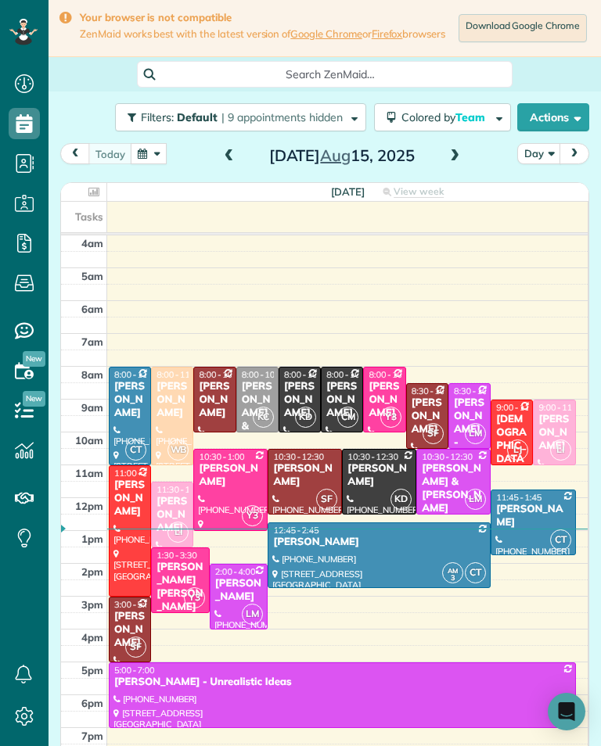
click at [454, 163] on span at bounding box center [454, 156] width 17 height 14
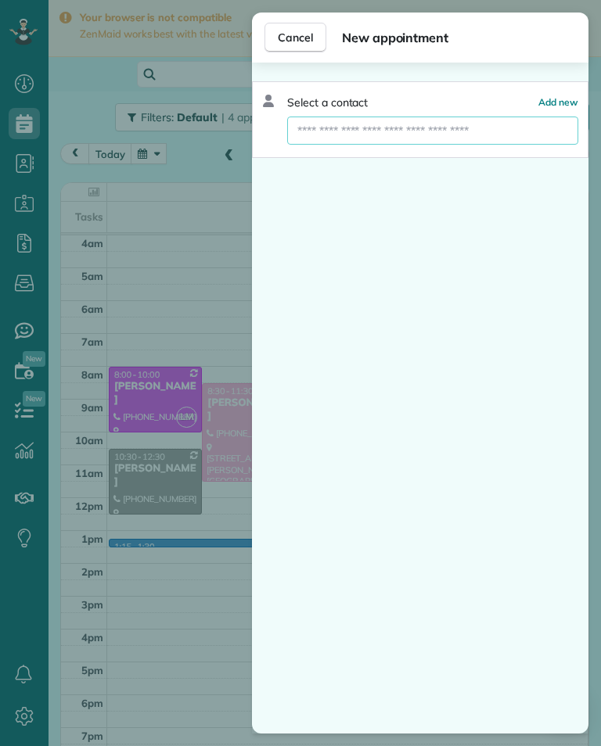
click at [455, 128] on input "text" at bounding box center [432, 131] width 291 height 28
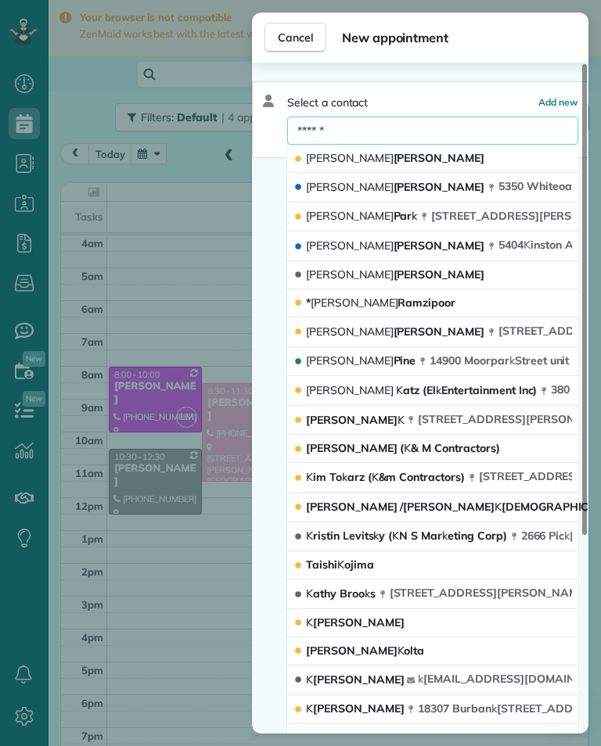
type input "*******"
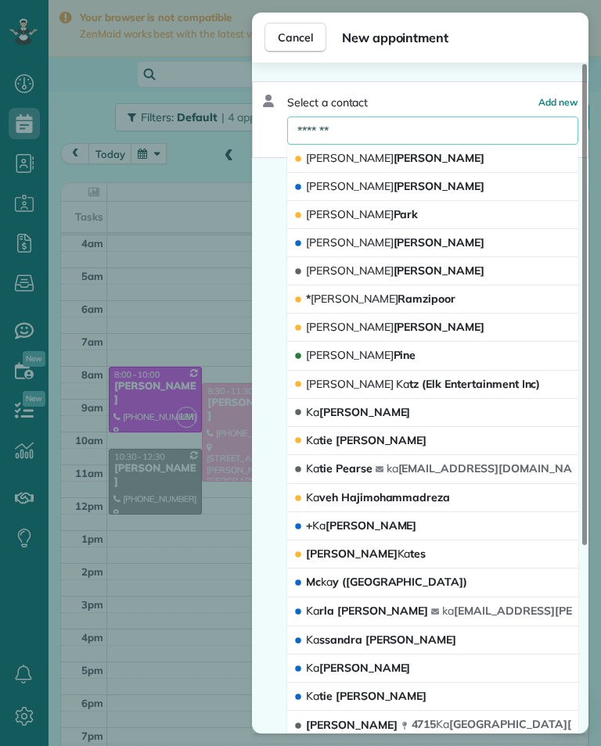
click at [504, 382] on button "[PERSON_NAME] tz (Elk Entertainment Inc)" at bounding box center [432, 385] width 291 height 28
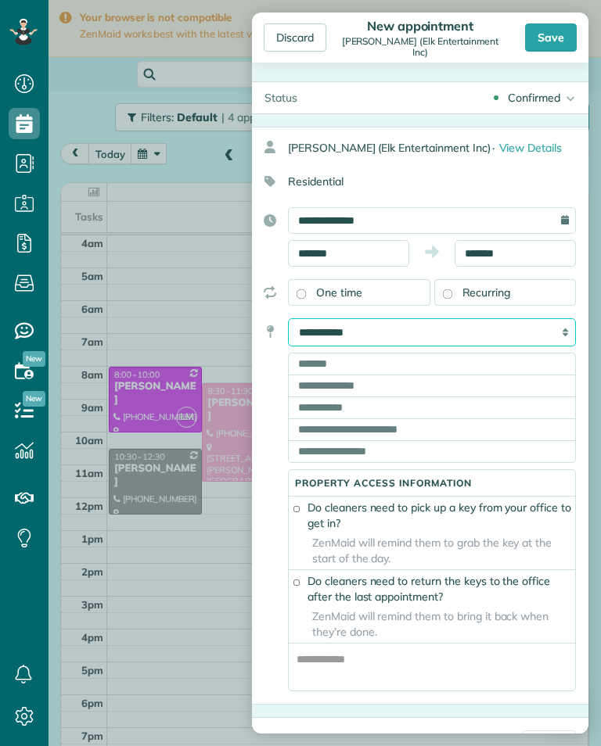
click at [540, 336] on select "**********" at bounding box center [432, 332] width 288 height 28
select select "*******"
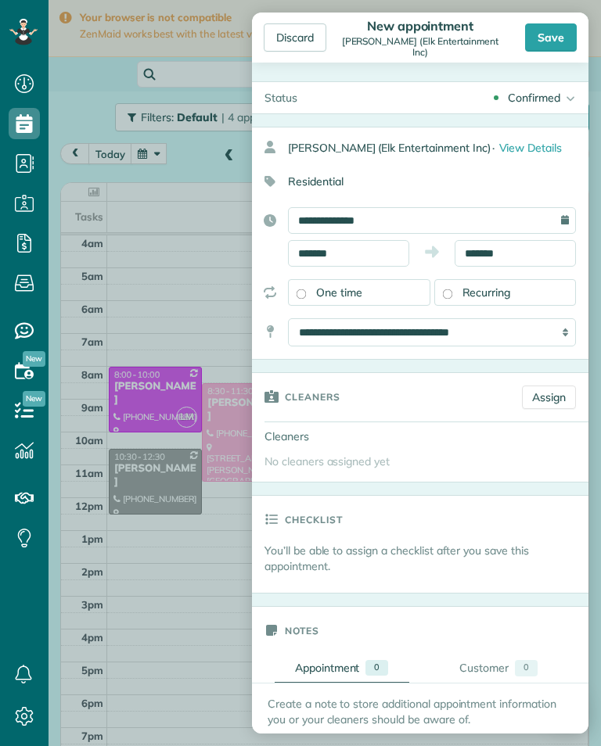
click at [561, 393] on link "Assign" at bounding box center [549, 396] width 54 height 23
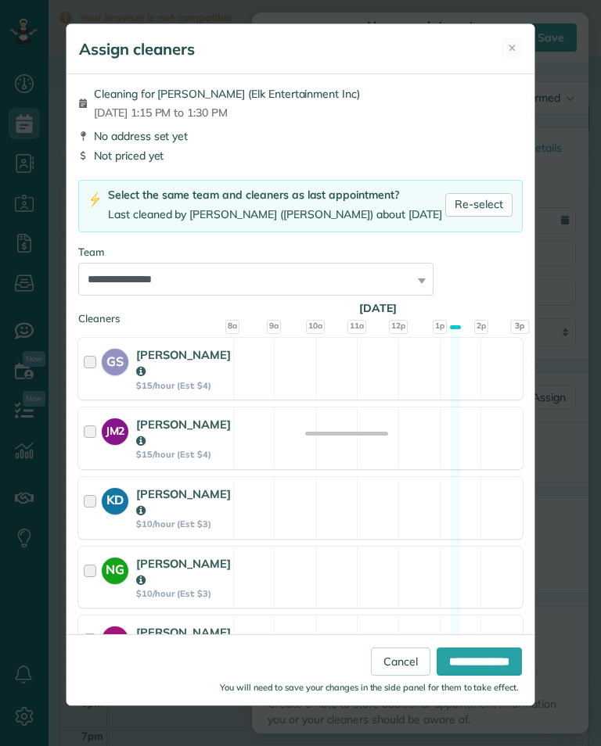
click at [471, 199] on link "Re-select" at bounding box center [478, 204] width 67 height 23
select select "**"
click at [483, 676] on input "**********" at bounding box center [478, 661] width 85 height 28
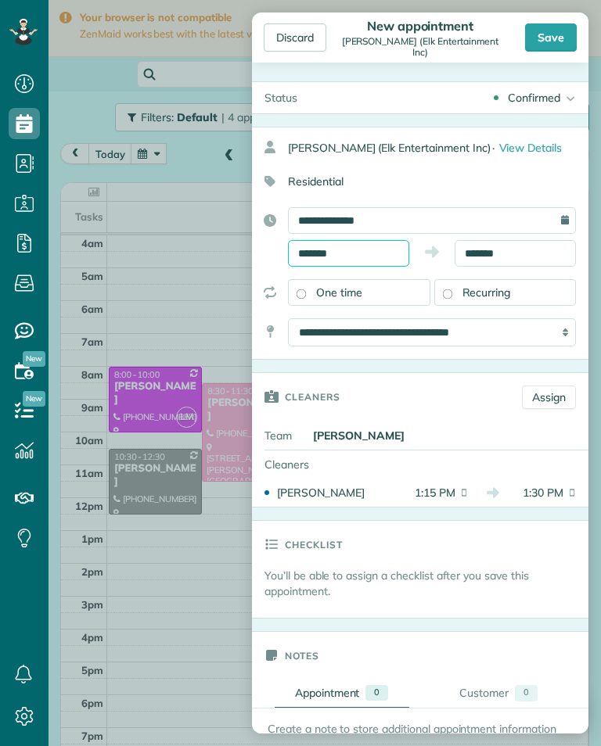
click at [391, 253] on input "*******" at bounding box center [348, 253] width 121 height 27
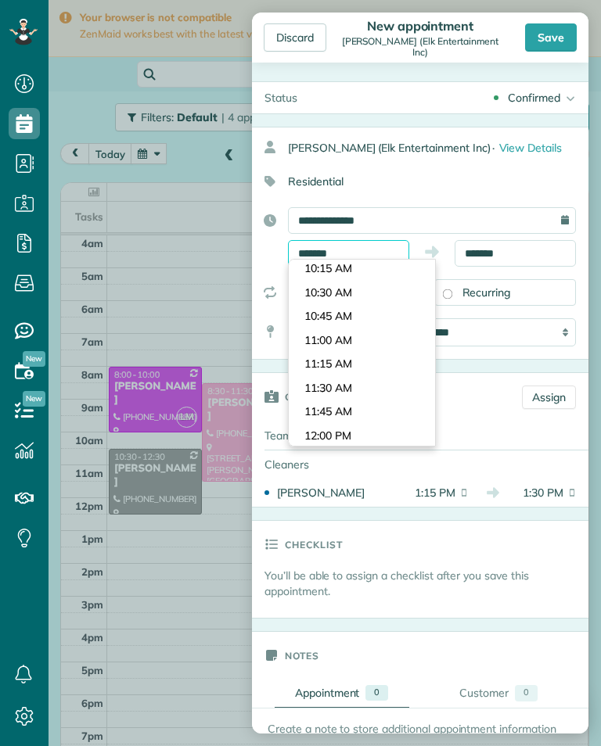
scroll to position [959, 0]
click at [404, 319] on body "Dashboard Scheduling Calendar View List View Dispatch View - Weekly scheduling …" at bounding box center [300, 373] width 601 height 746
type input "********"
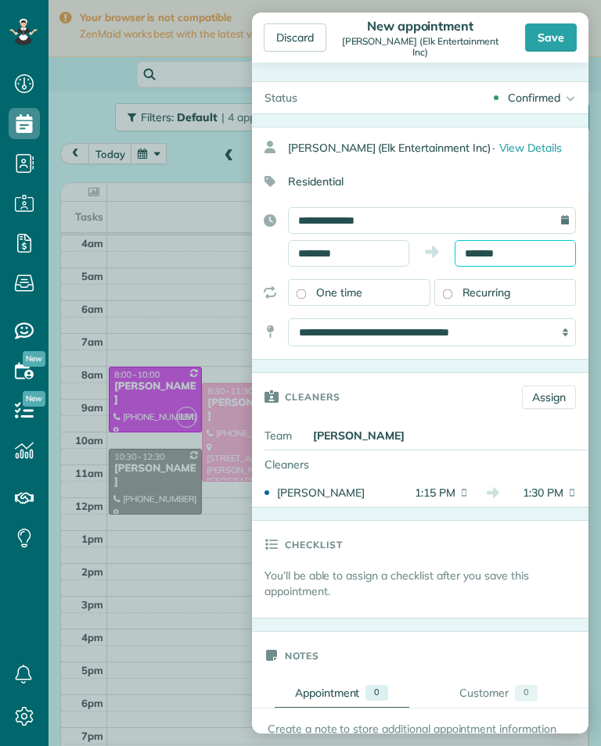
click at [540, 256] on input "*******" at bounding box center [514, 253] width 121 height 27
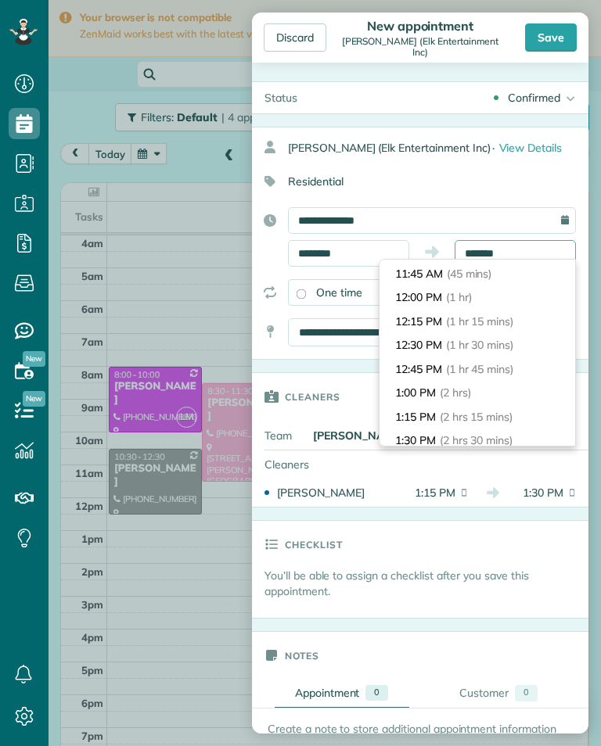
scroll to position [85, 0]
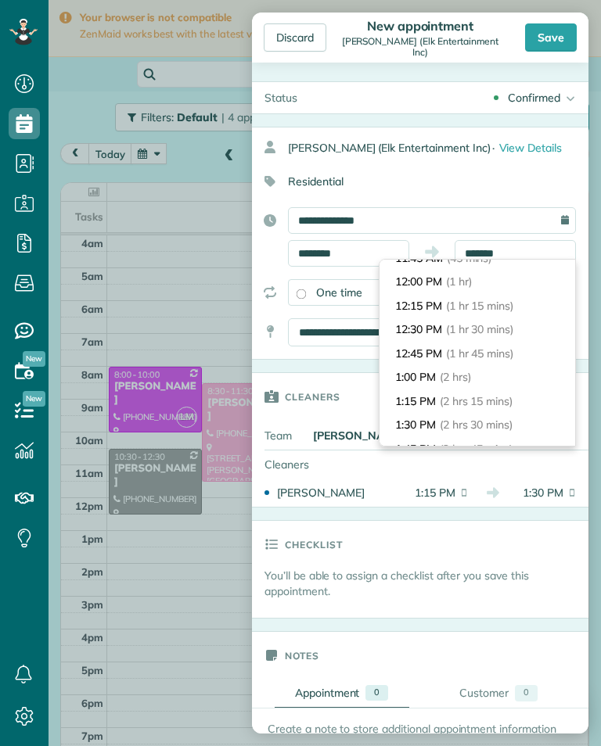
click at [495, 372] on li "1:00 PM (2 hrs)" at bounding box center [476, 377] width 195 height 24
type input "*******"
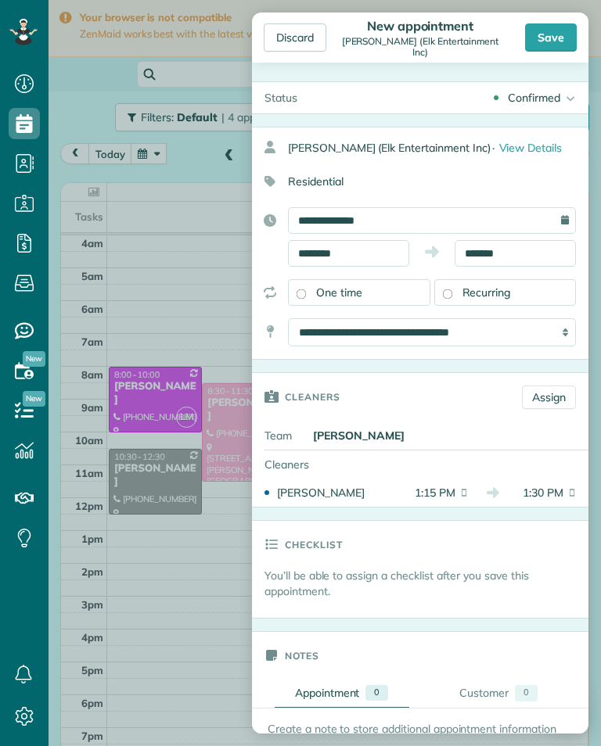
click at [562, 27] on div "Save" at bounding box center [551, 37] width 52 height 28
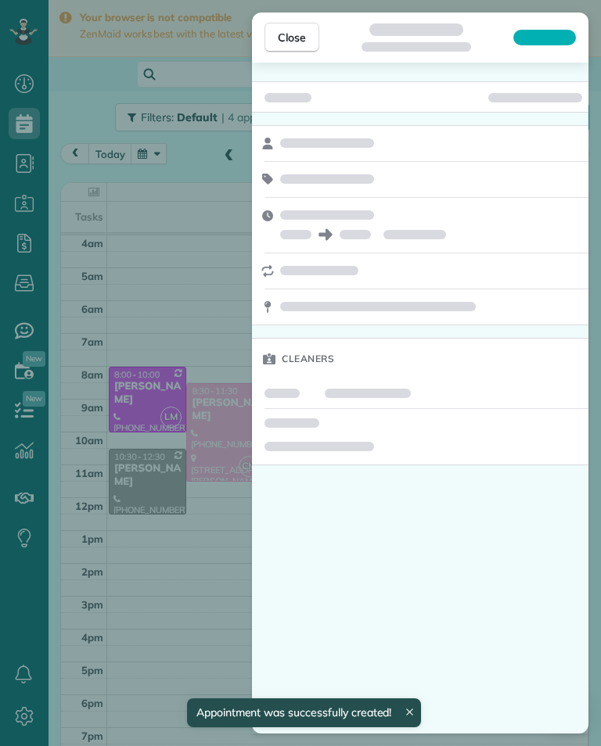
click at [113, 385] on div "Close Cleaners" at bounding box center [300, 373] width 601 height 746
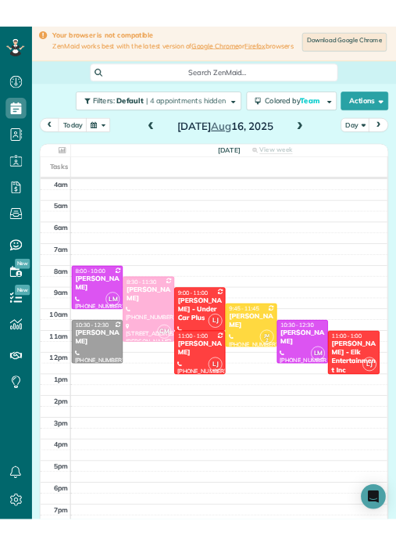
scroll to position [770, 48]
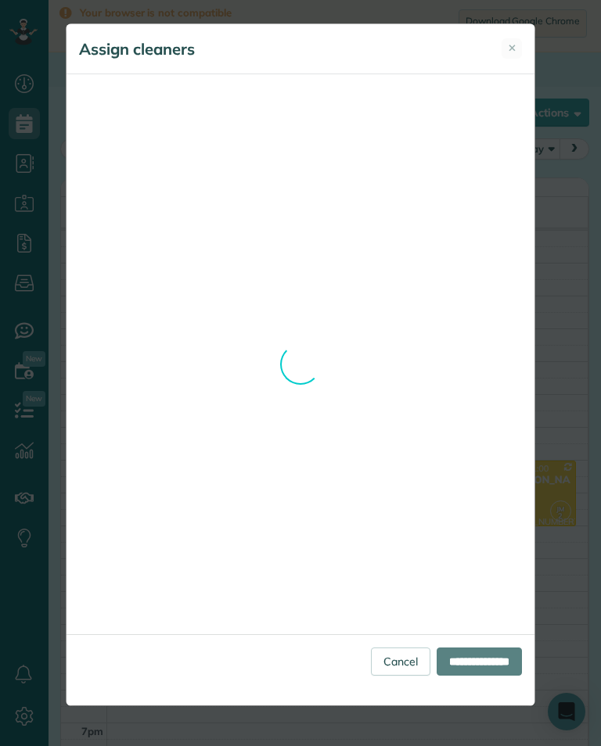
click at [579, 140] on div "**********" at bounding box center [300, 373] width 601 height 746
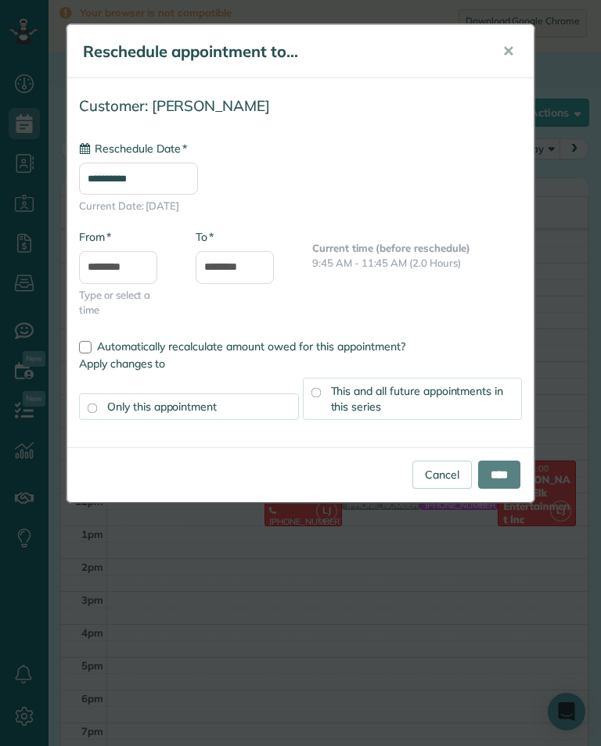
click at [198, 188] on input "**********" at bounding box center [138, 179] width 119 height 32
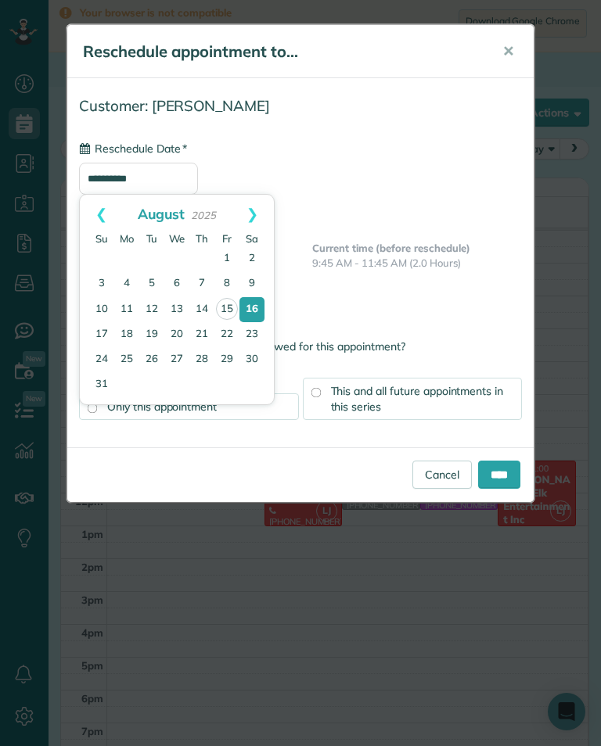
click at [128, 332] on link "18" at bounding box center [126, 334] width 25 height 25
type input "**********"
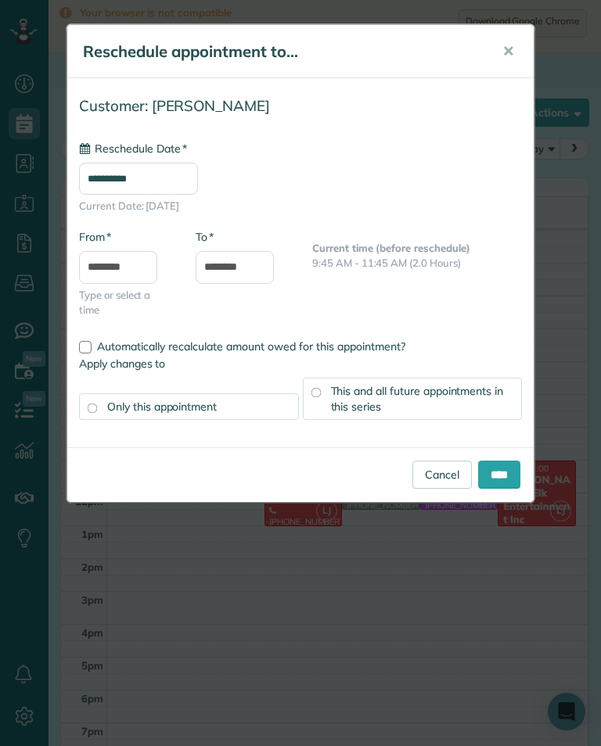
click at [503, 481] on input "****" at bounding box center [499, 475] width 42 height 28
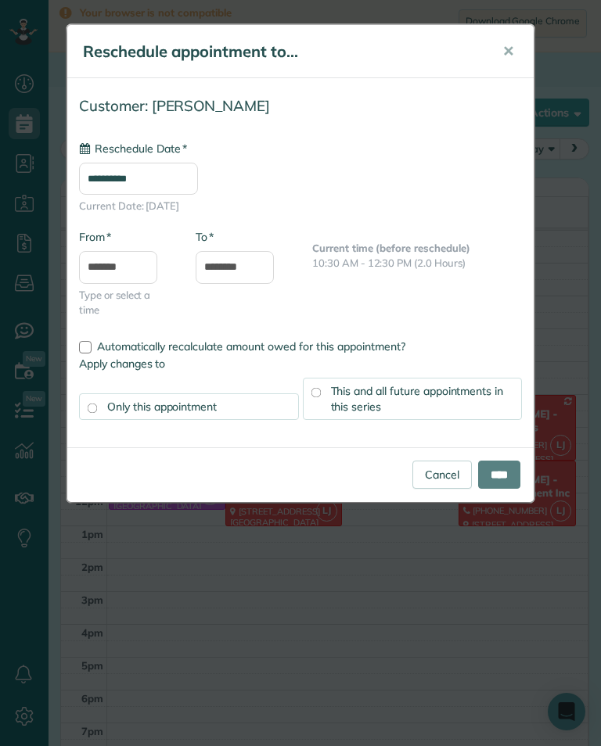
type input "**********"
click at [518, 482] on input "****" at bounding box center [499, 475] width 42 height 28
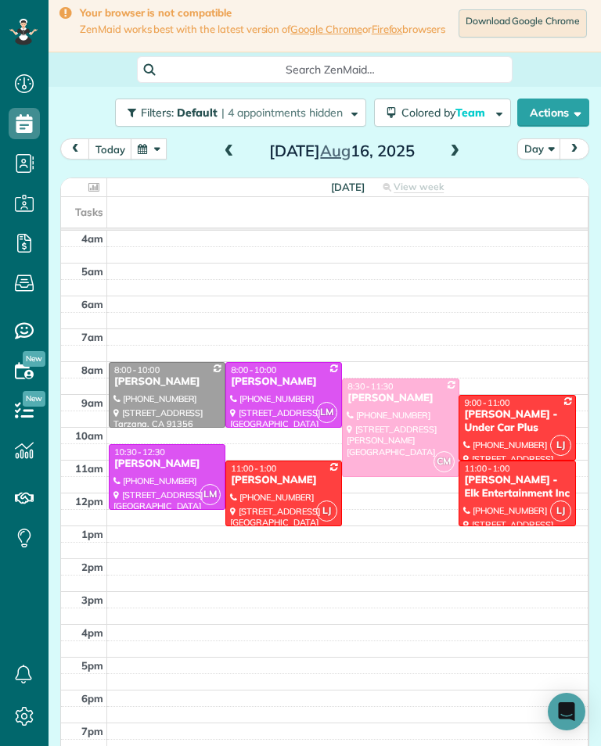
click at [458, 159] on span at bounding box center [454, 152] width 17 height 14
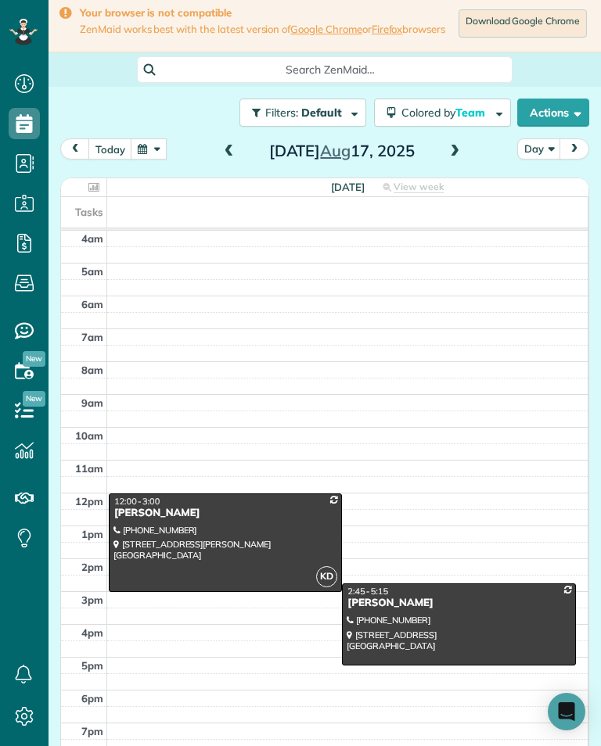
click at [448, 163] on span at bounding box center [454, 151] width 17 height 23
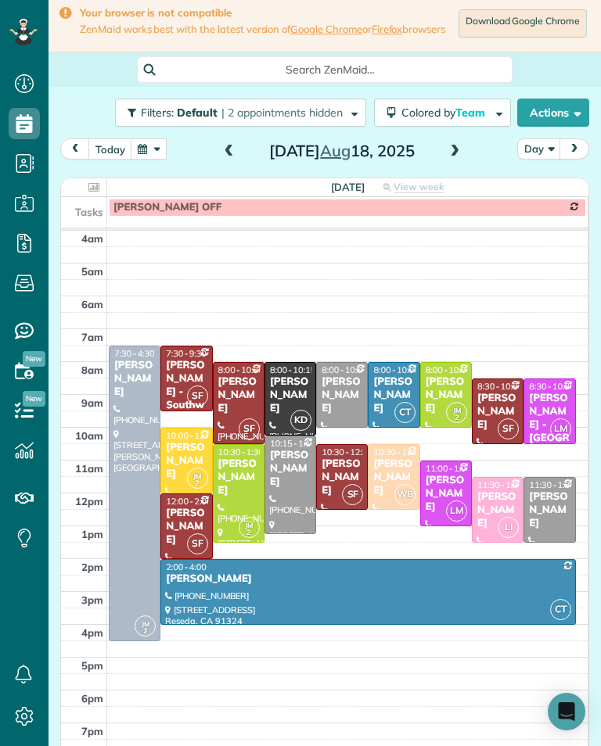
click at [452, 163] on span at bounding box center [454, 151] width 17 height 23
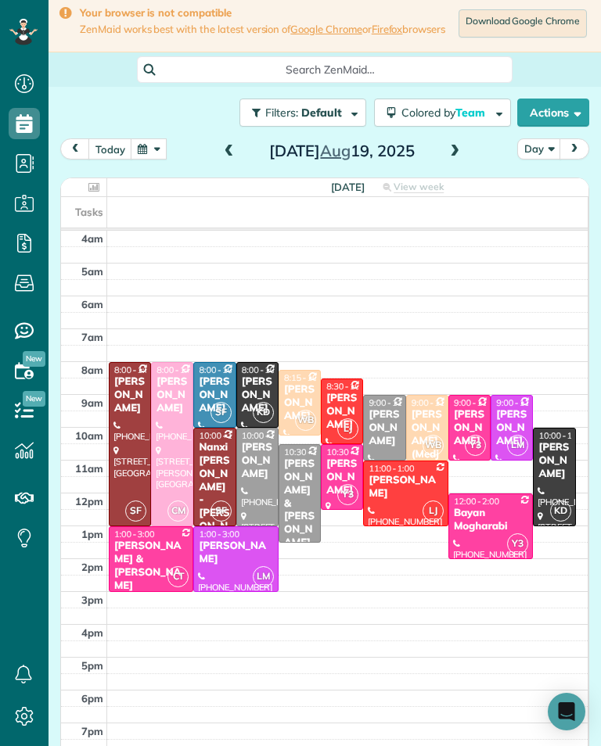
click at [459, 159] on span at bounding box center [454, 152] width 17 height 14
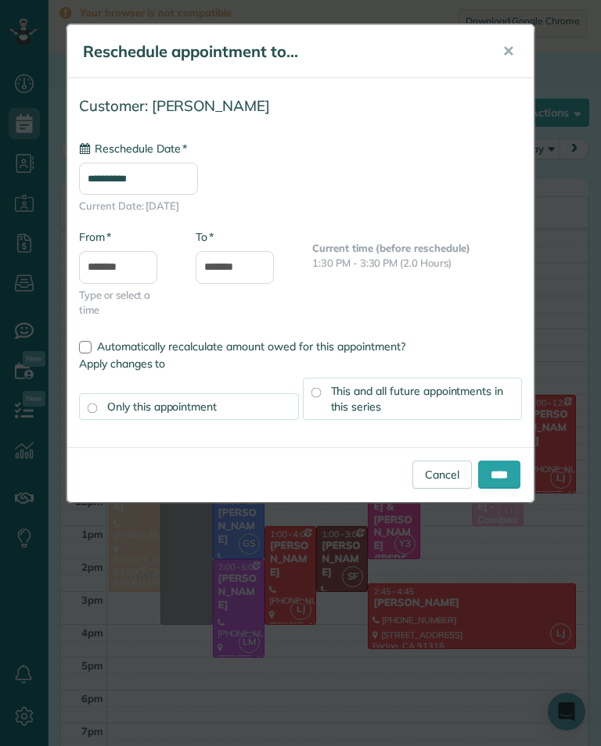
click at [192, 183] on input "**********" at bounding box center [138, 179] width 119 height 32
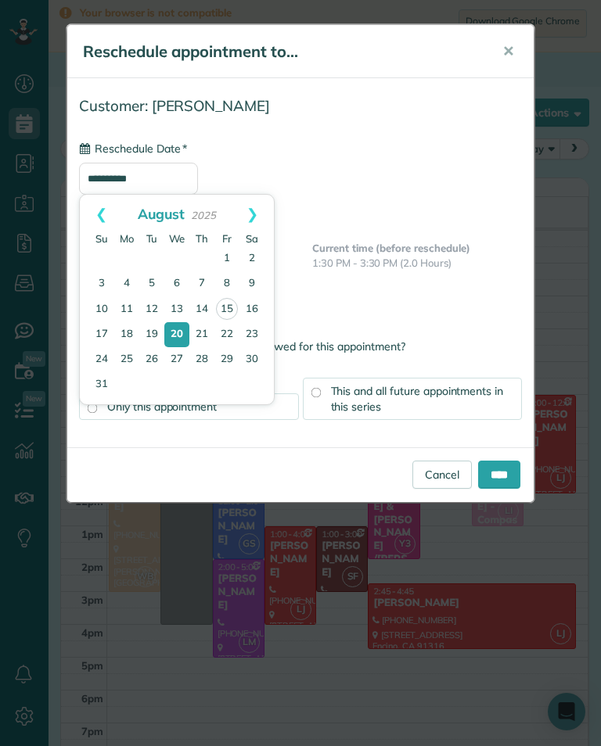
click at [150, 339] on link "19" at bounding box center [151, 334] width 25 height 25
type input "**********"
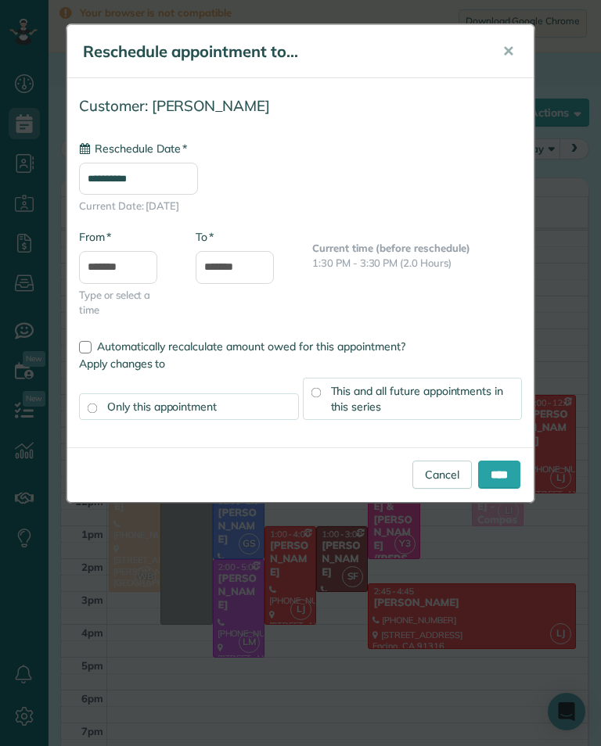
click at [508, 485] on input "****" at bounding box center [499, 475] width 42 height 28
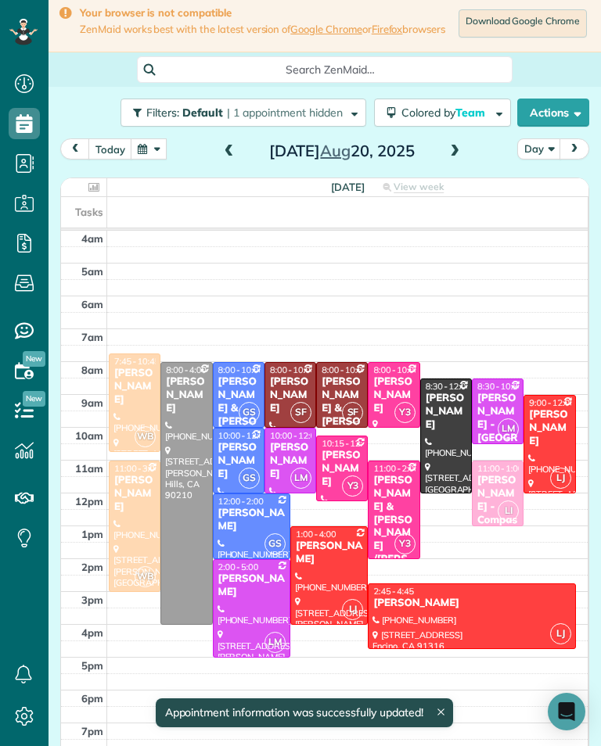
click at [229, 163] on span at bounding box center [228, 151] width 17 height 23
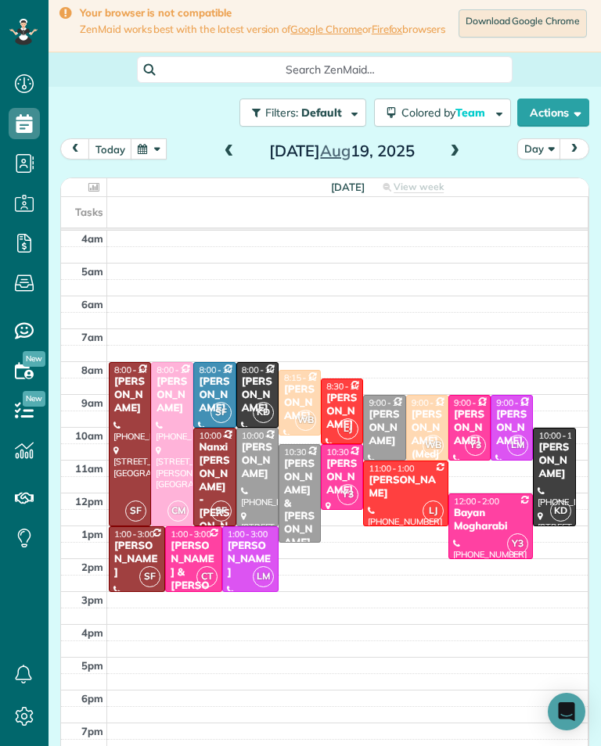
click at [115, 160] on button "today" at bounding box center [110, 148] width 44 height 21
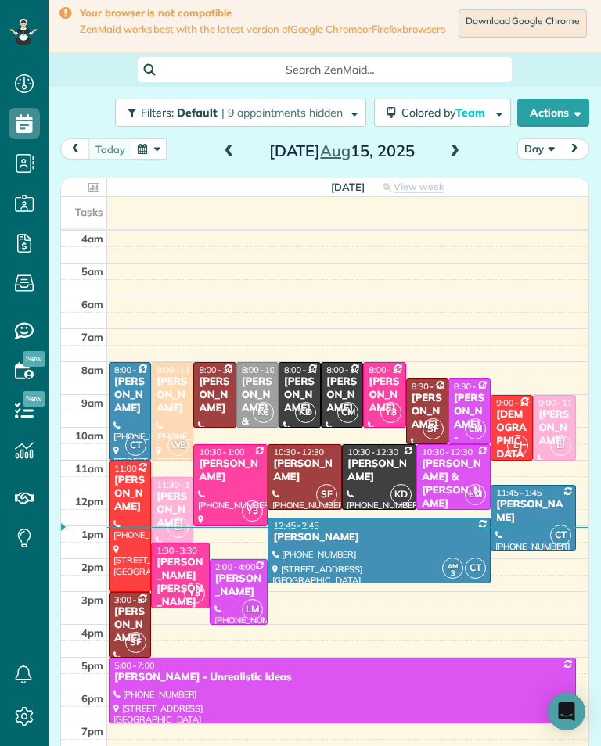
click at [460, 159] on span at bounding box center [454, 152] width 17 height 14
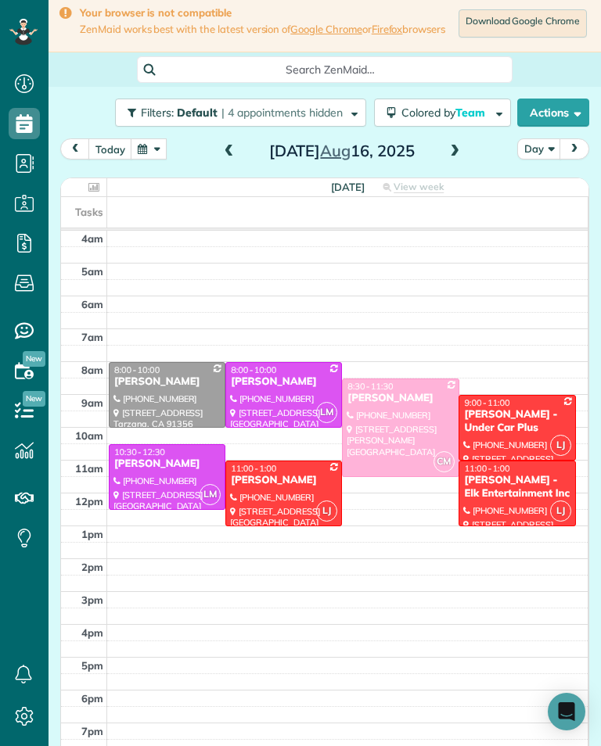
click at [489, 474] on span "11:00 - 1:00" at bounding box center [486, 468] width 45 height 11
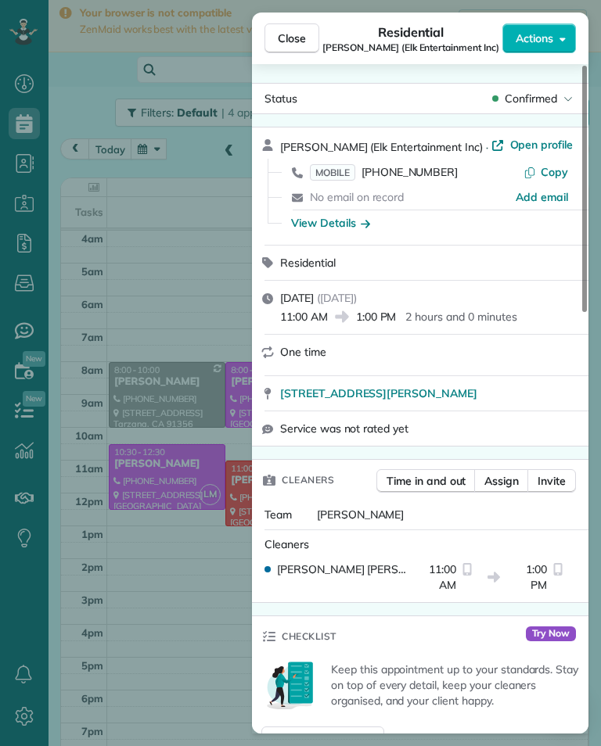
click at [341, 228] on div "View Details" at bounding box center [330, 223] width 79 height 16
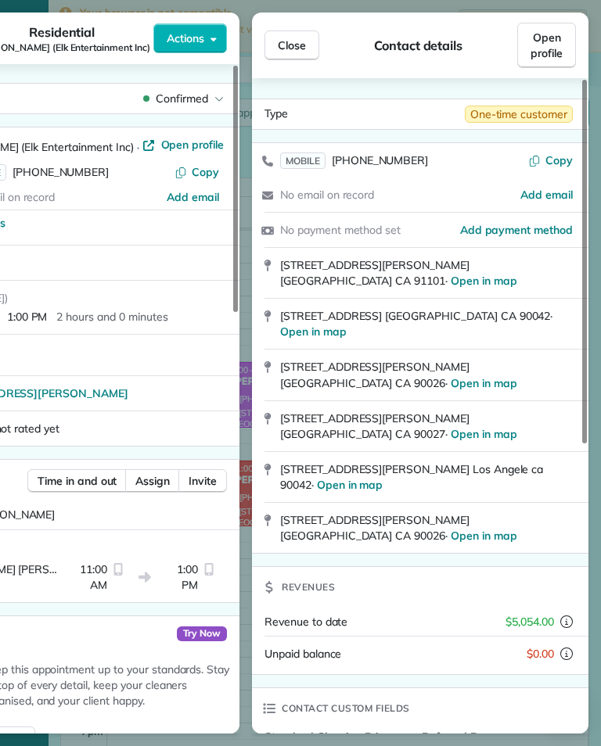
click at [305, 38] on span "Close" at bounding box center [292, 46] width 28 height 16
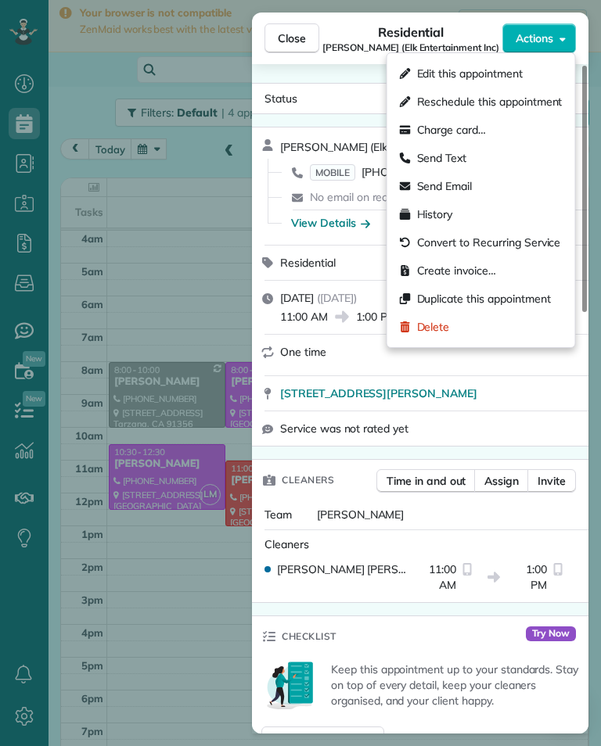
click at [455, 72] on span "Edit this appointment" at bounding box center [470, 74] width 106 height 16
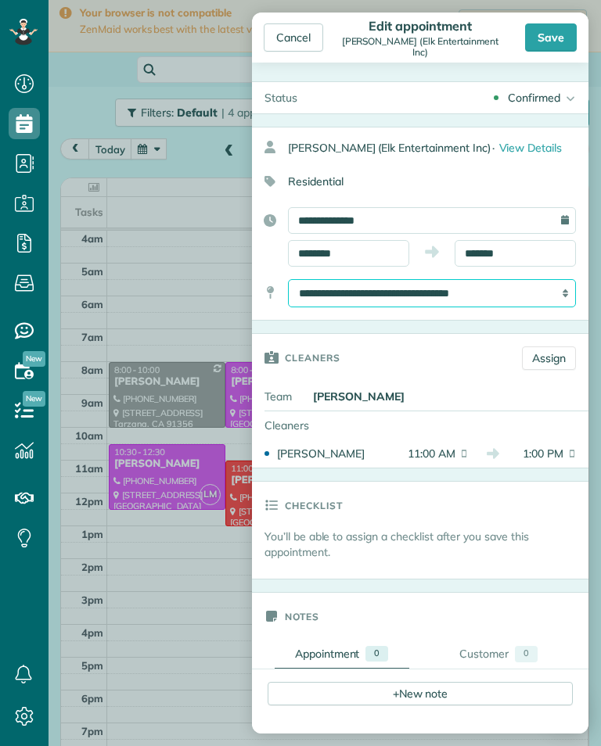
click at [549, 297] on select "**********" at bounding box center [432, 293] width 288 height 28
select select "******"
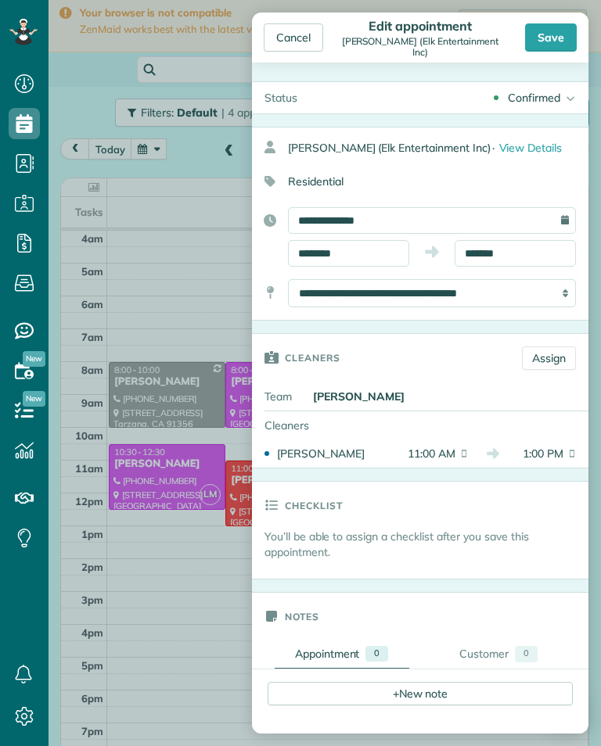
click at [561, 34] on div "Save" at bounding box center [551, 37] width 52 height 28
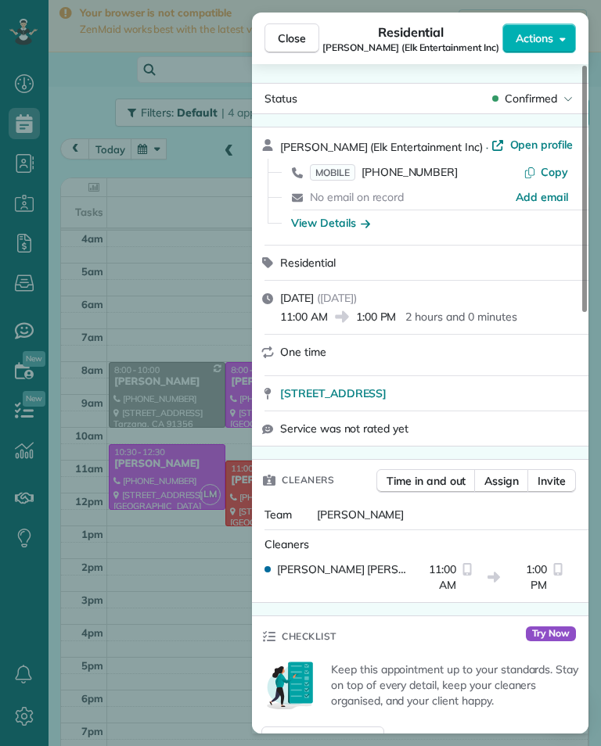
click at [177, 631] on div "Close Residential [PERSON_NAME] (Elk Entertainment Inc) Actions Status Confirme…" at bounding box center [300, 373] width 601 height 746
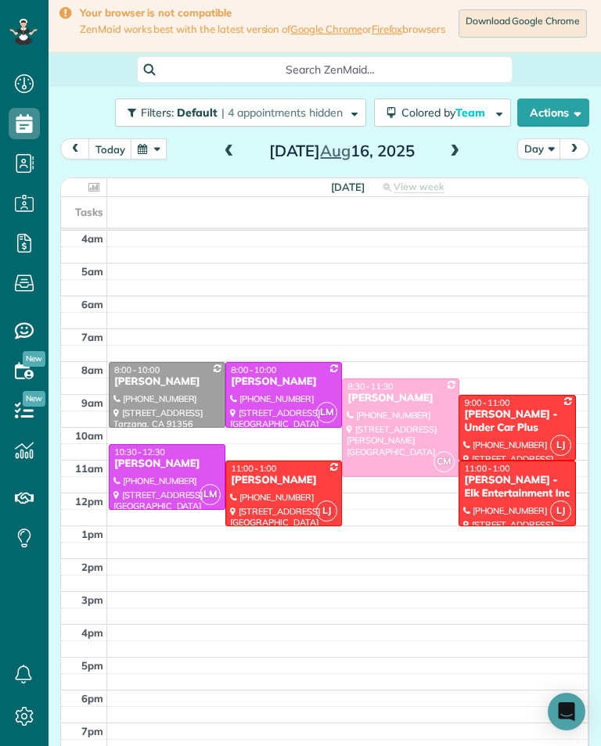
scroll to position [770, 48]
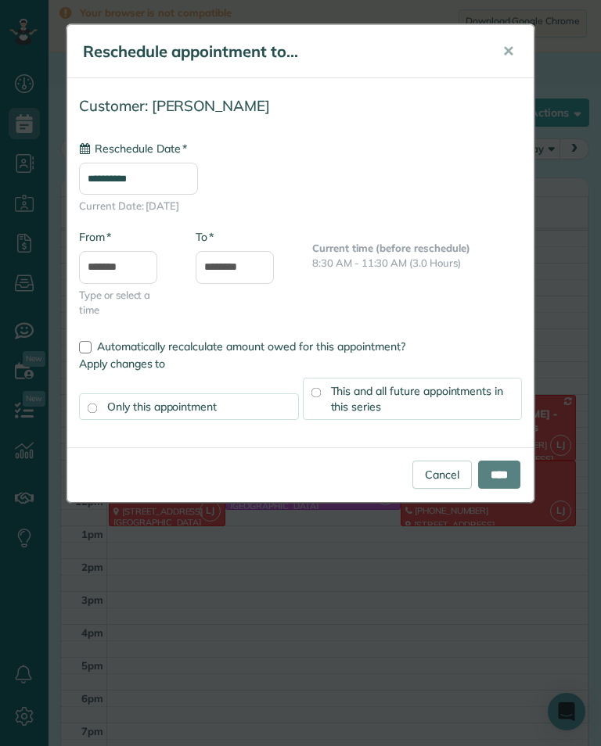
type input "**********"
click at [510, 471] on input "****" at bounding box center [499, 475] width 42 height 28
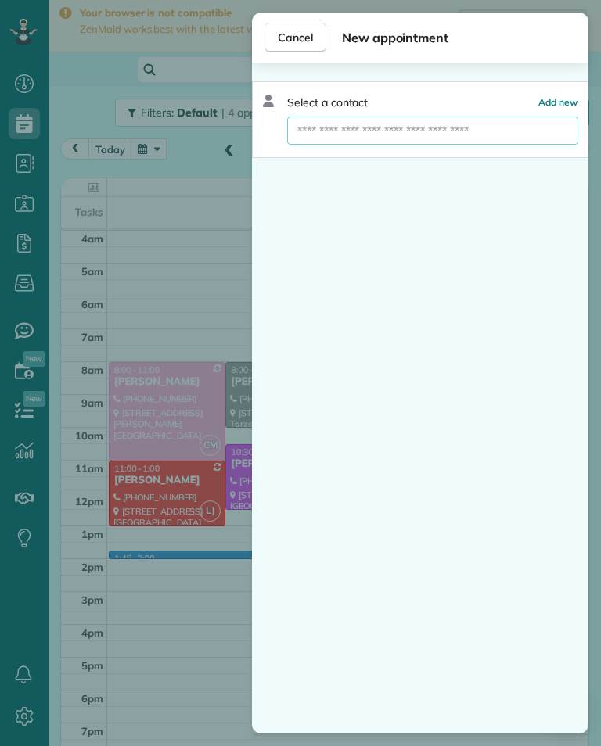
click at [430, 124] on input "text" at bounding box center [432, 131] width 291 height 28
type input "***"
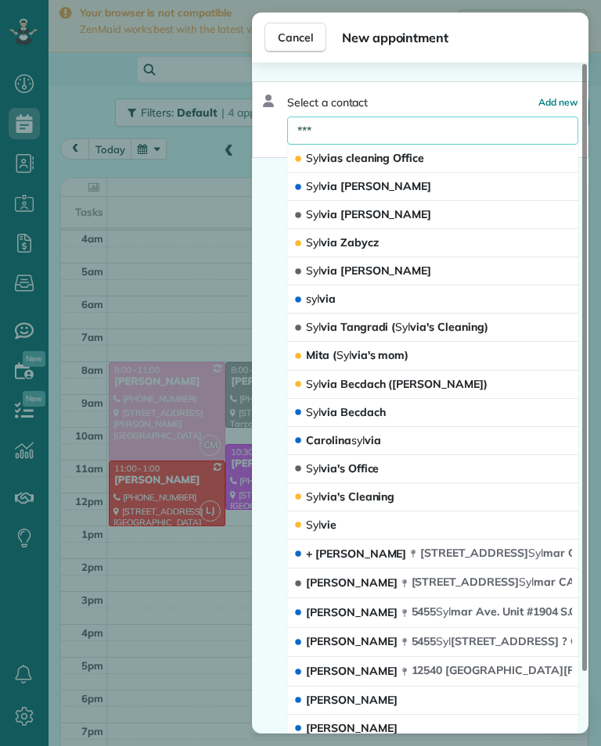
click at [421, 320] on span "Syl via Tangradi ( Syl via's Cleaning)" at bounding box center [397, 327] width 182 height 14
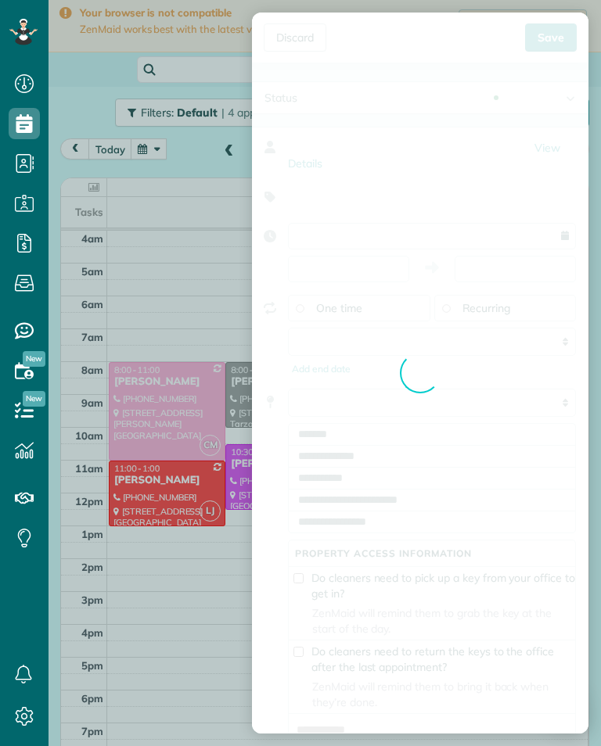
type input "**********"
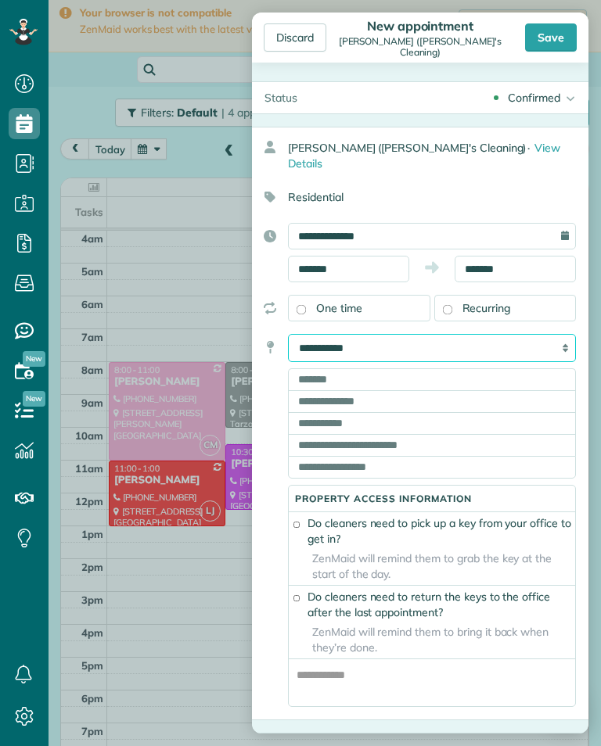
click at [494, 335] on select "**********" at bounding box center [432, 348] width 288 height 28
select select "******"
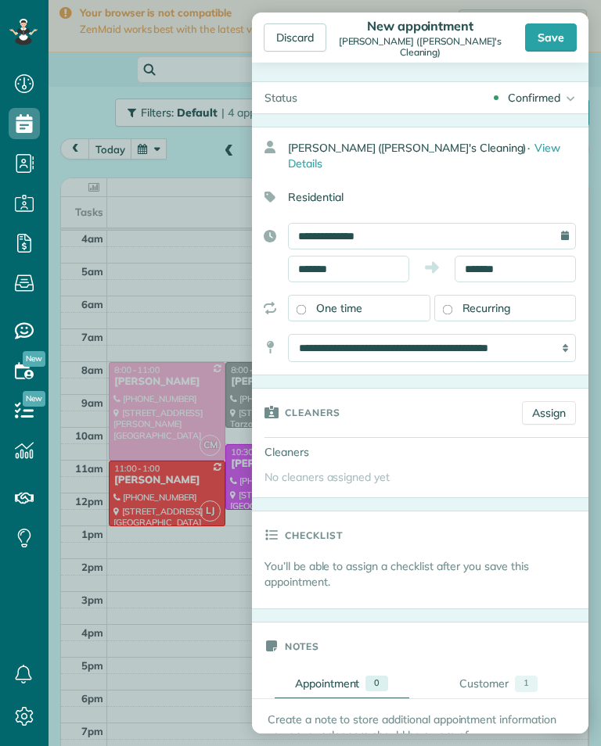
click at [147, 669] on div "Discard New appointment [PERSON_NAME] ([PERSON_NAME]'s Cleaning) Save Status Co…" at bounding box center [300, 373] width 601 height 746
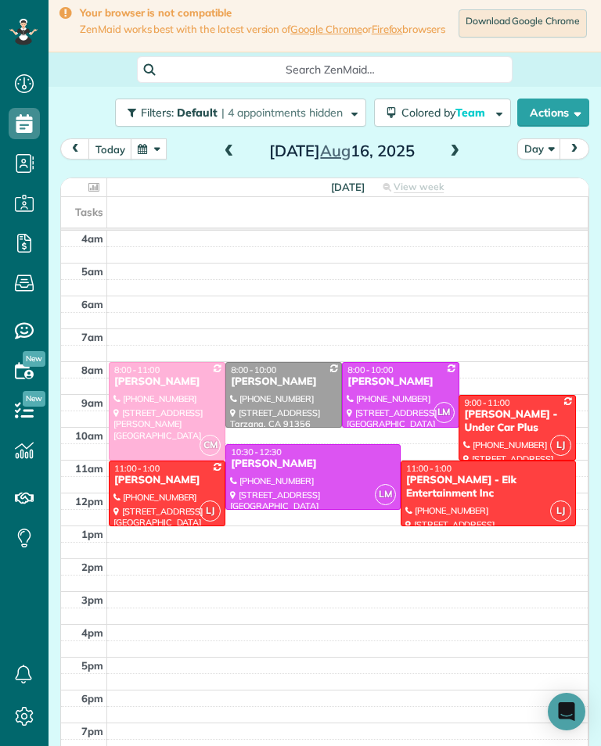
scroll to position [770, 48]
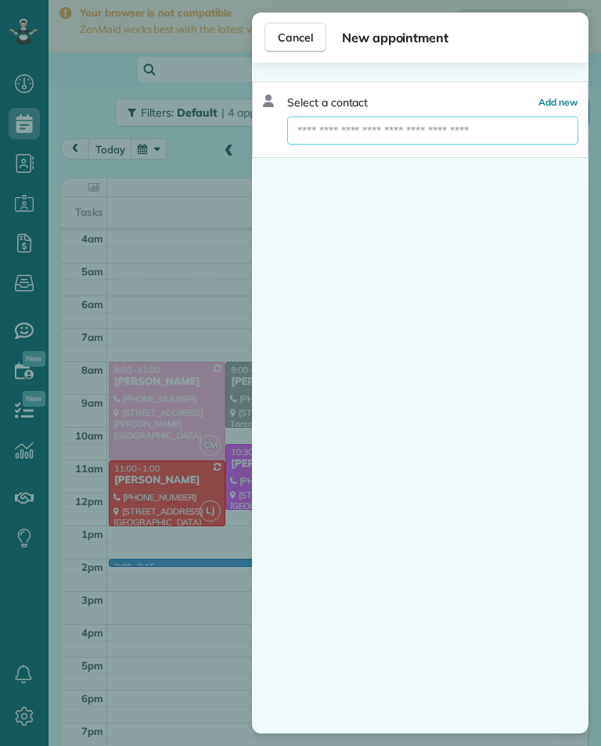
click at [418, 142] on input "text" at bounding box center [432, 131] width 291 height 28
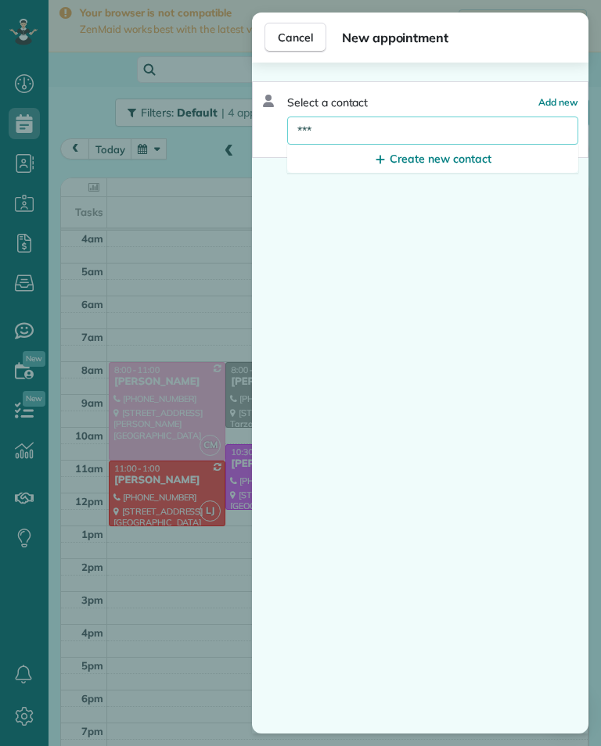
type input "**"
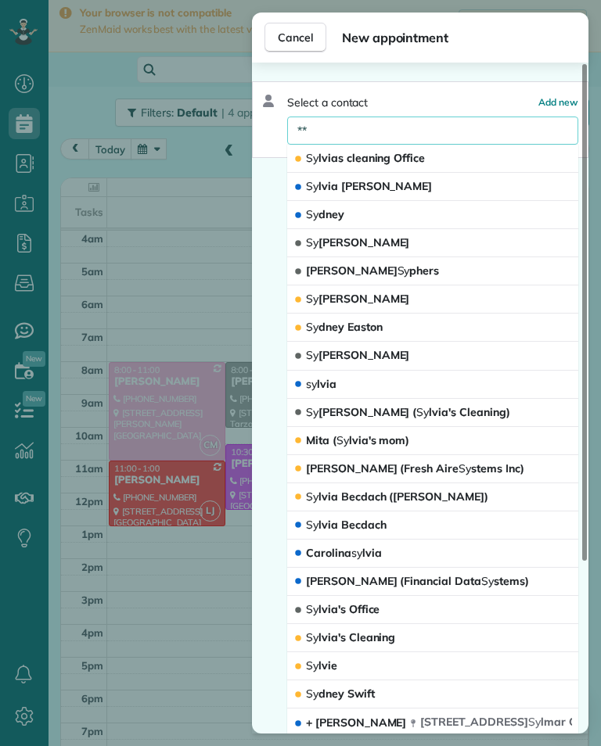
click at [401, 420] on button "Sy lvia Tangradi ( Sy lvia's Cleaning)" at bounding box center [432, 413] width 291 height 28
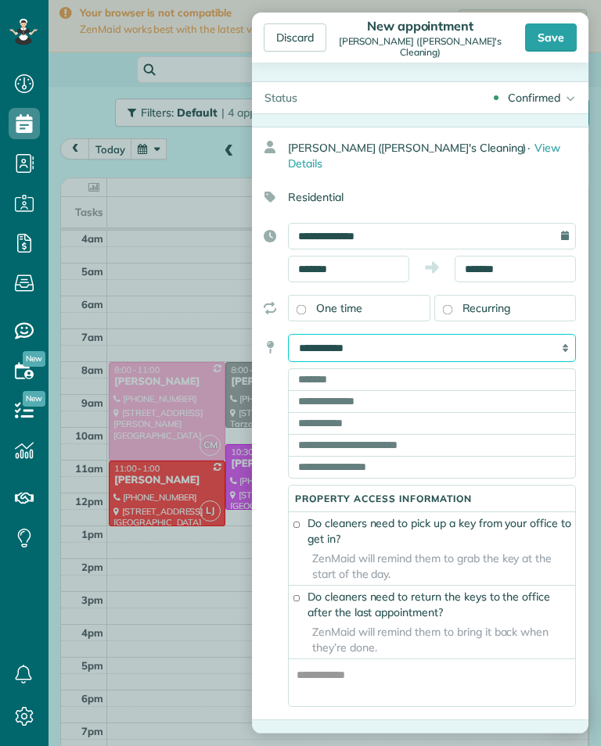
click at [475, 343] on select "**********" at bounding box center [432, 348] width 288 height 28
select select "******"
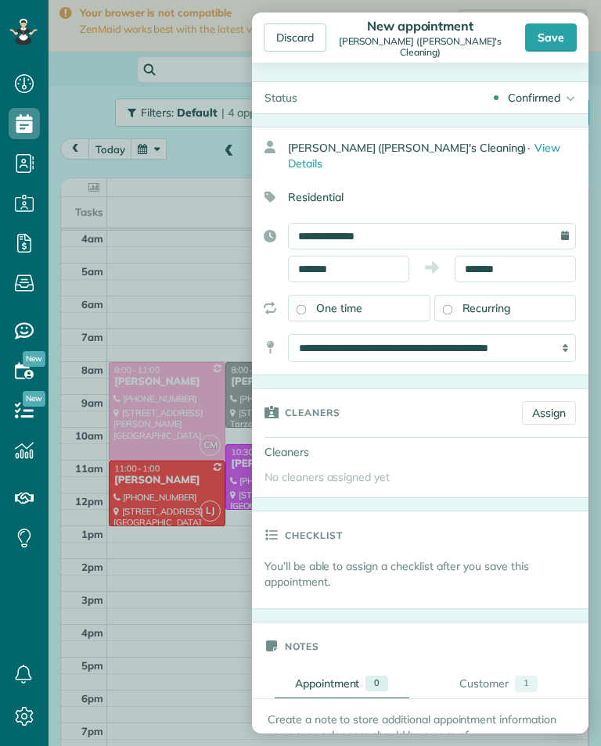
click at [544, 401] on link "Assign" at bounding box center [549, 412] width 54 height 23
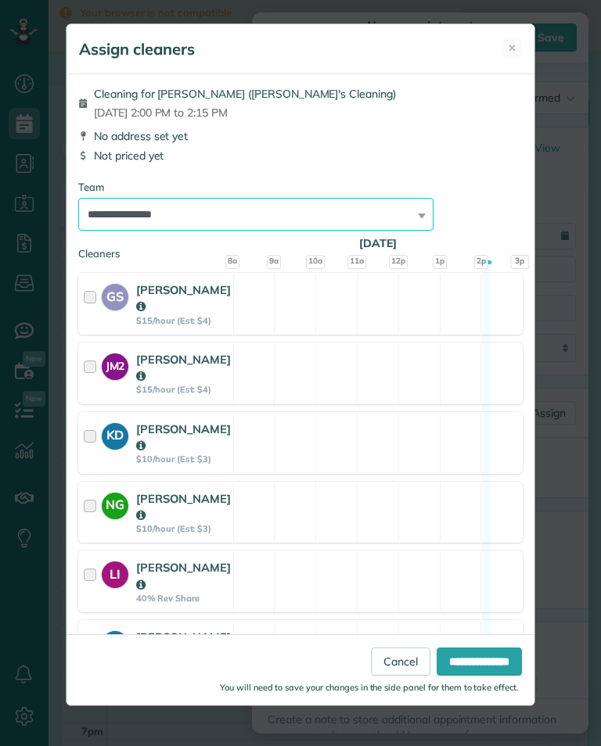
click at [346, 226] on select "**********" at bounding box center [255, 214] width 355 height 33
select select "***"
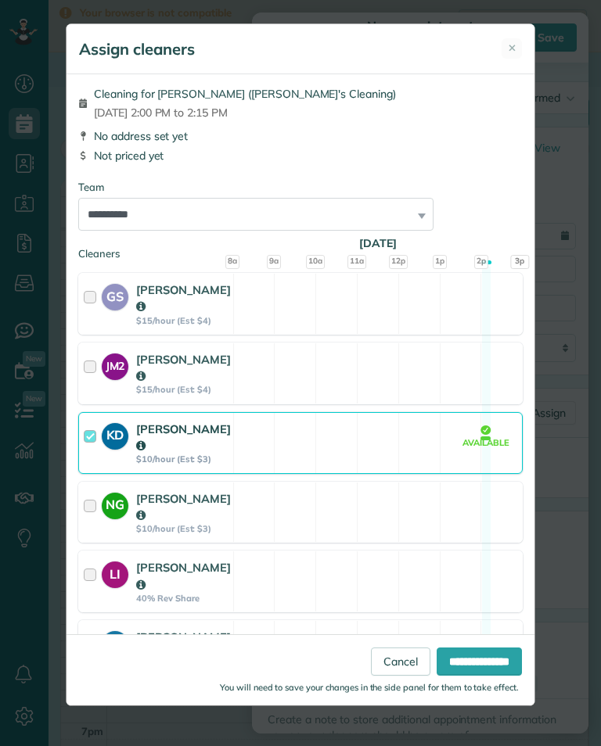
click at [492, 676] on input "**********" at bounding box center [478, 661] width 85 height 28
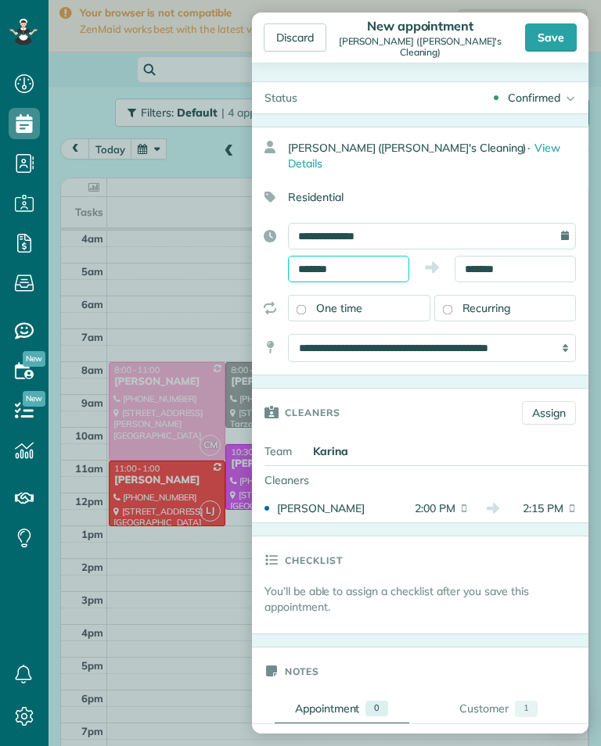
click at [370, 256] on input "*******" at bounding box center [348, 269] width 121 height 27
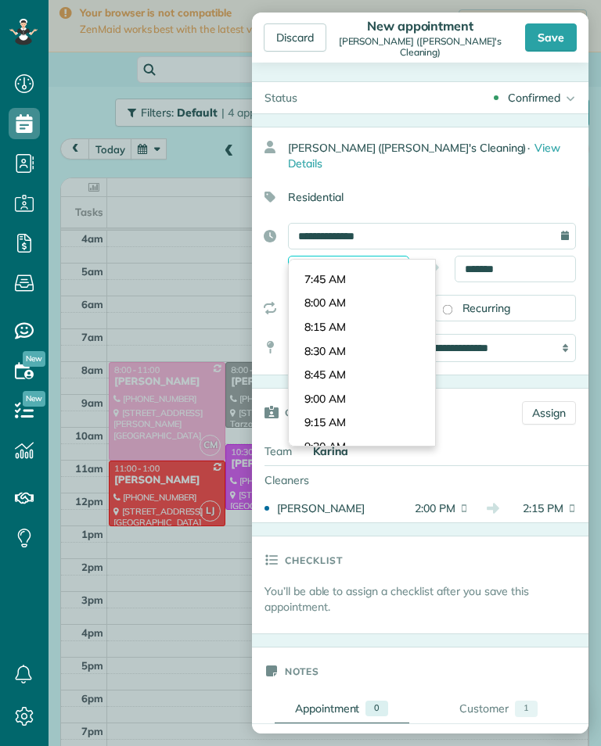
scroll to position [704, 0]
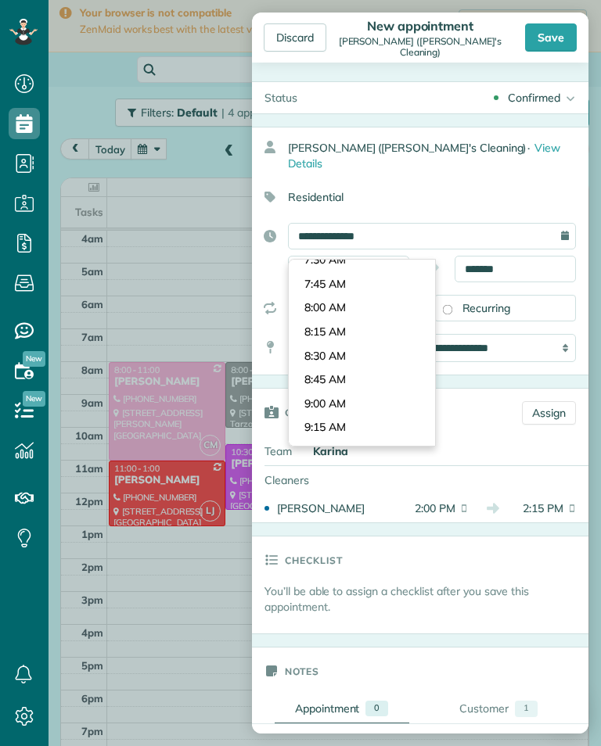
click at [363, 297] on body "Dashboard Scheduling Calendar View List View Dispatch View - Weekly scheduling …" at bounding box center [300, 373] width 601 height 746
type input "*******"
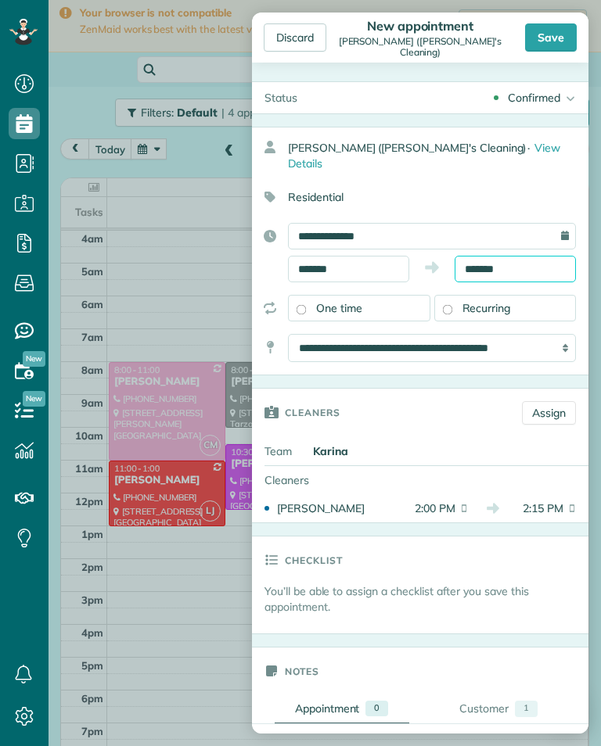
click at [518, 256] on input "*******" at bounding box center [514, 269] width 121 height 27
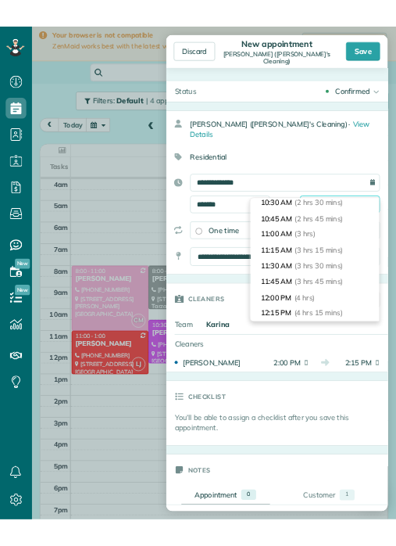
scroll to position [236, 0]
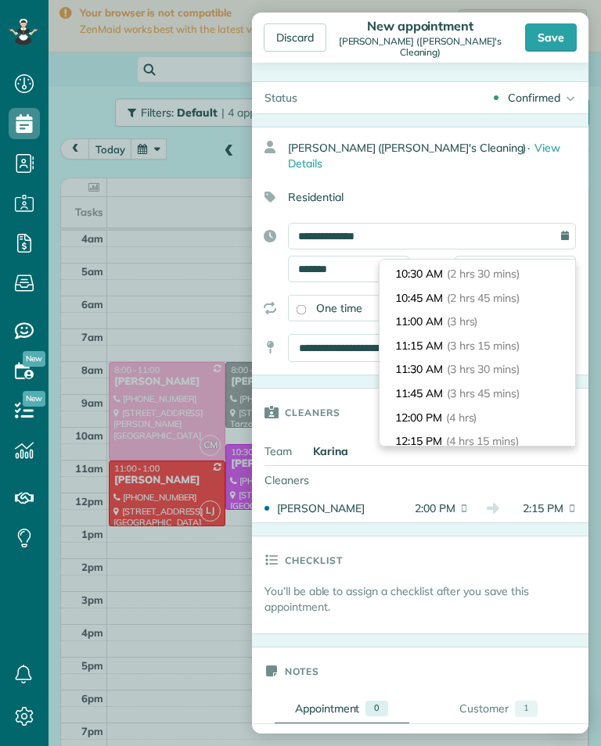
click at [476, 319] on span "(3 hrs)" at bounding box center [461, 321] width 31 height 14
type input "********"
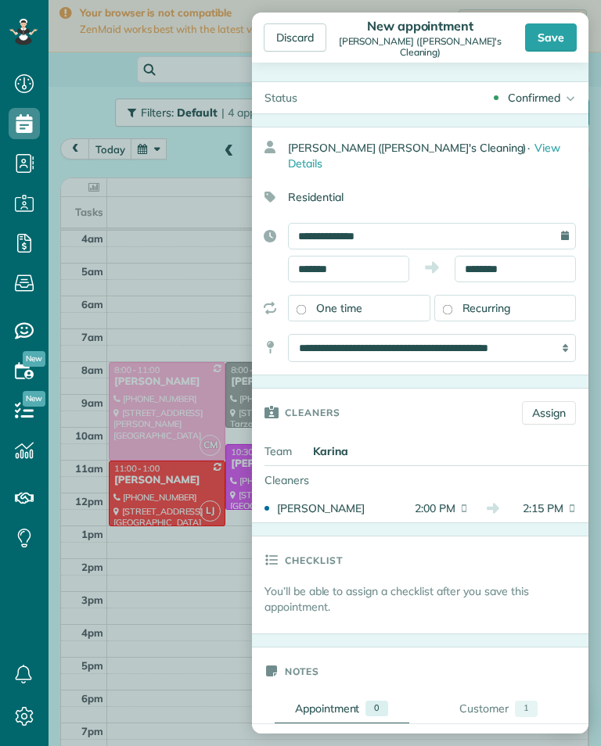
click at [551, 49] on div "Save" at bounding box center [551, 37] width 52 height 28
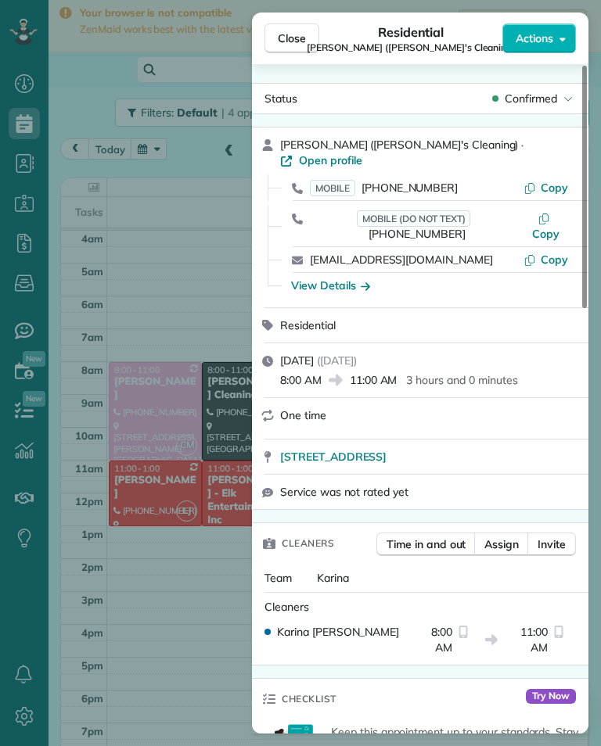
click at [212, 516] on div "Close Residential [PERSON_NAME] ([PERSON_NAME]'s Cleaning) Actions Status Confi…" at bounding box center [300, 373] width 601 height 746
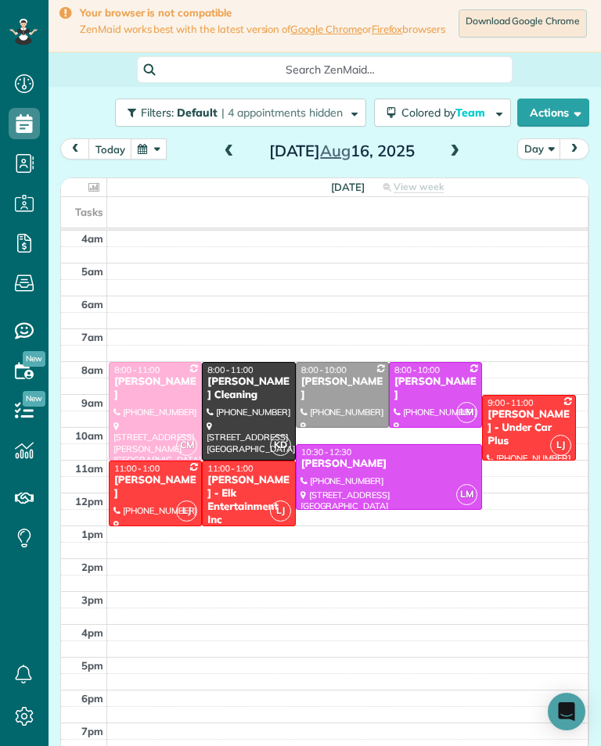
scroll to position [770, 48]
click at [232, 402] on div "[PERSON_NAME] Cleaning" at bounding box center [248, 388] width 84 height 27
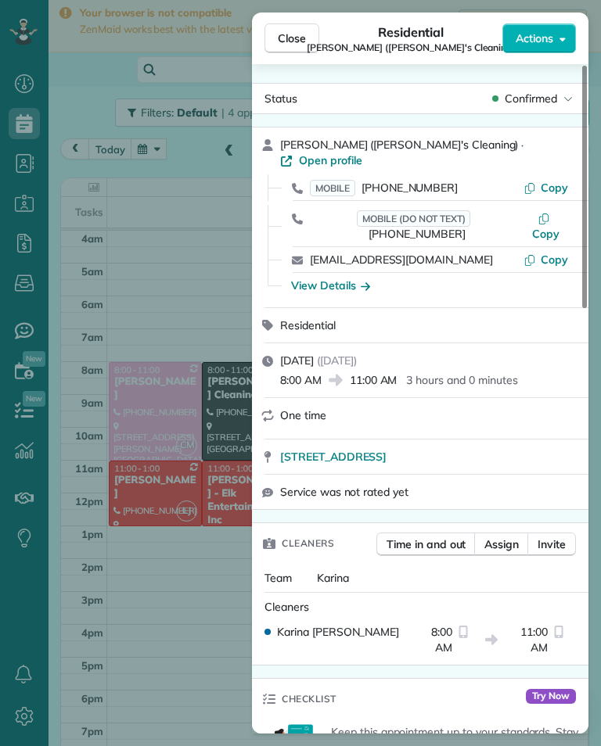
click at [153, 207] on div "Close Residential [PERSON_NAME] ([PERSON_NAME]'s Cleaning) Actions Status Confi…" at bounding box center [300, 373] width 601 height 746
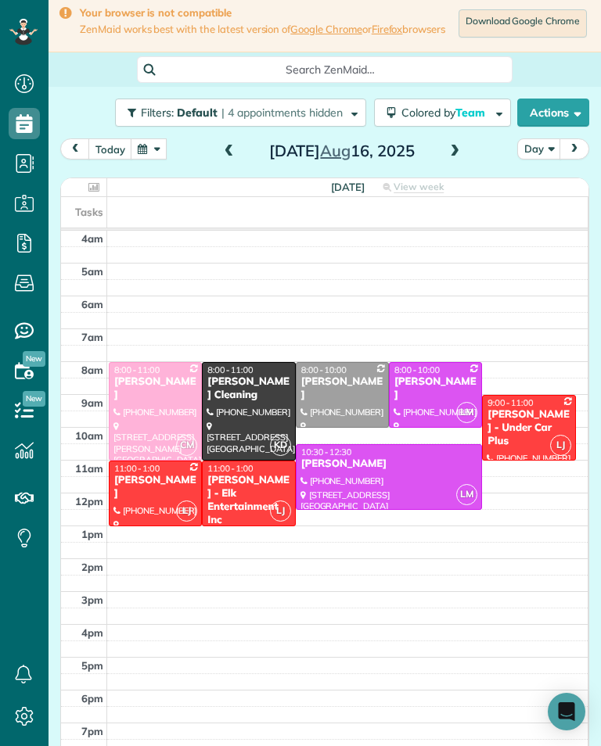
scroll to position [770, 48]
click at [253, 499] on div "[PERSON_NAME] - Elk Entertainment Inc" at bounding box center [248, 500] width 84 height 53
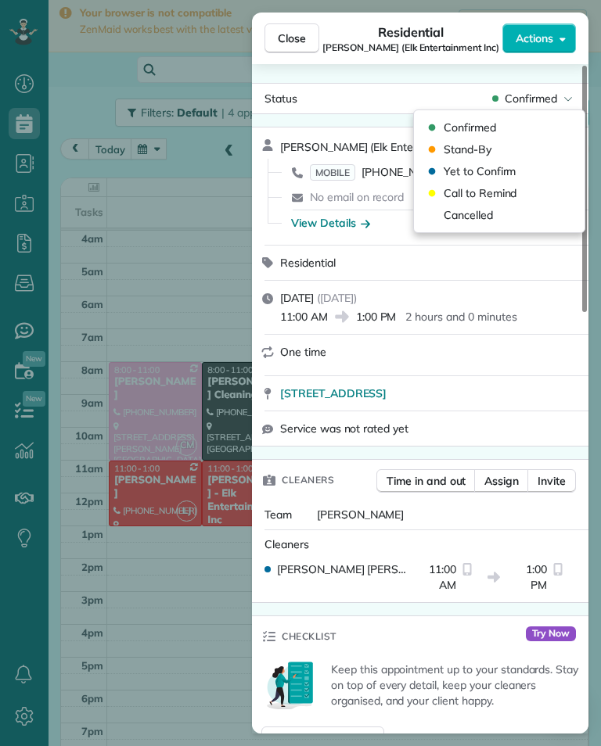
click at [493, 213] on div "Cancelled" at bounding box center [499, 215] width 158 height 22
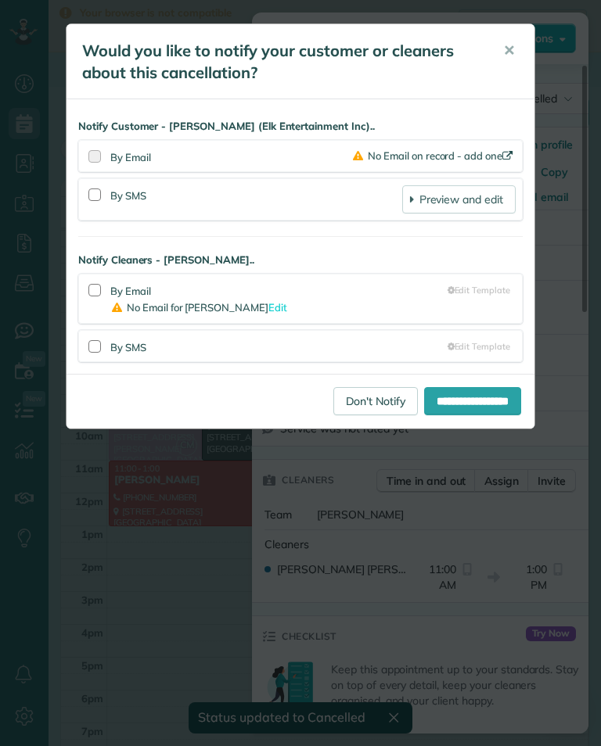
click at [339, 400] on link "Don't Notify" at bounding box center [375, 401] width 84 height 28
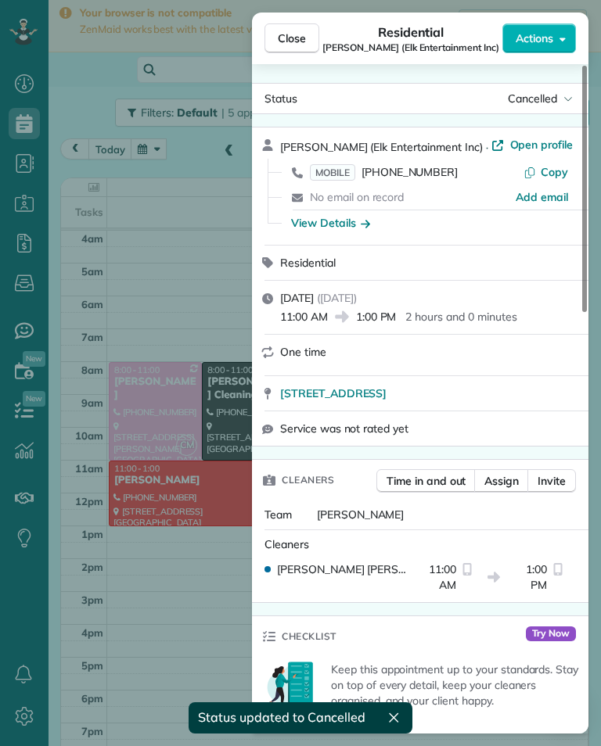
click at [202, 612] on div "Close Residential [PERSON_NAME] (Elk Entertainment Inc) Actions Status Cancelle…" at bounding box center [300, 373] width 601 height 746
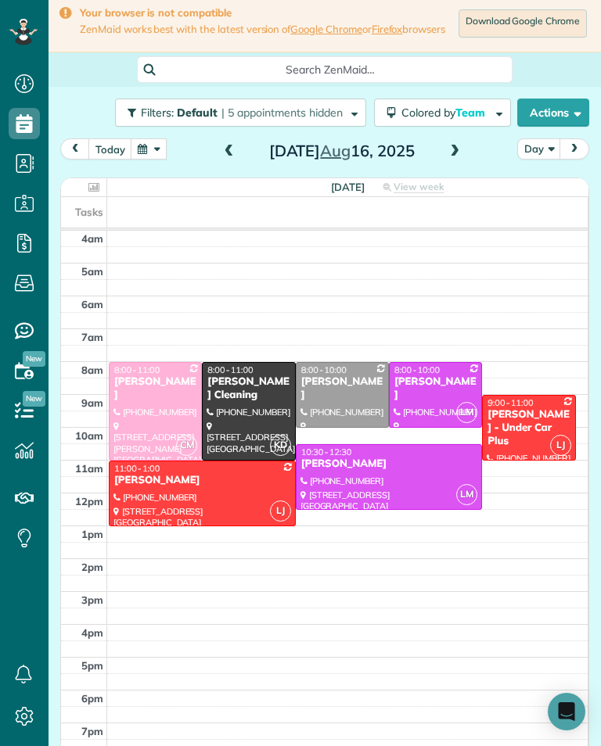
click at [453, 163] on span at bounding box center [454, 151] width 17 height 23
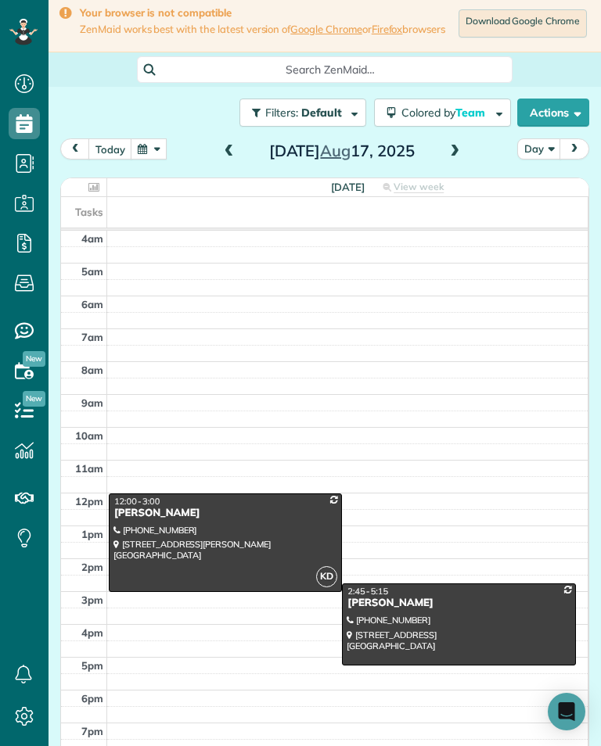
click at [454, 159] on span at bounding box center [454, 152] width 17 height 14
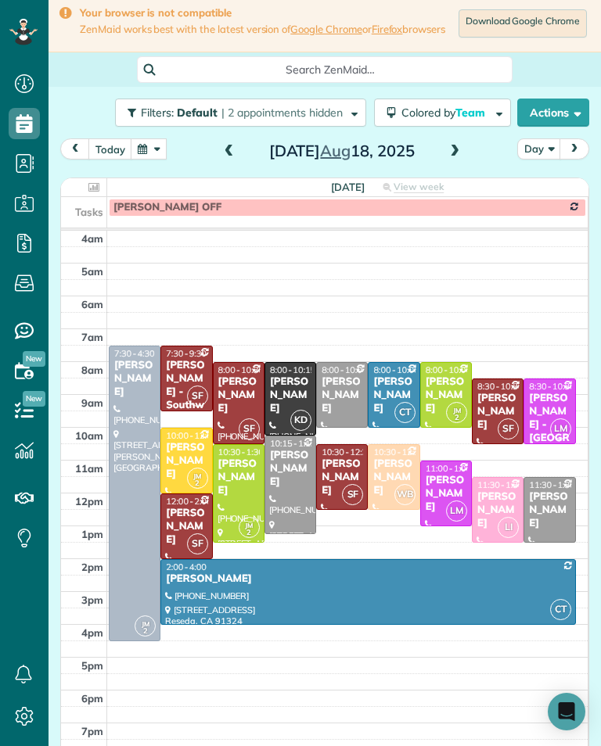
scroll to position [770, 48]
click at [107, 157] on button "today" at bounding box center [110, 148] width 44 height 21
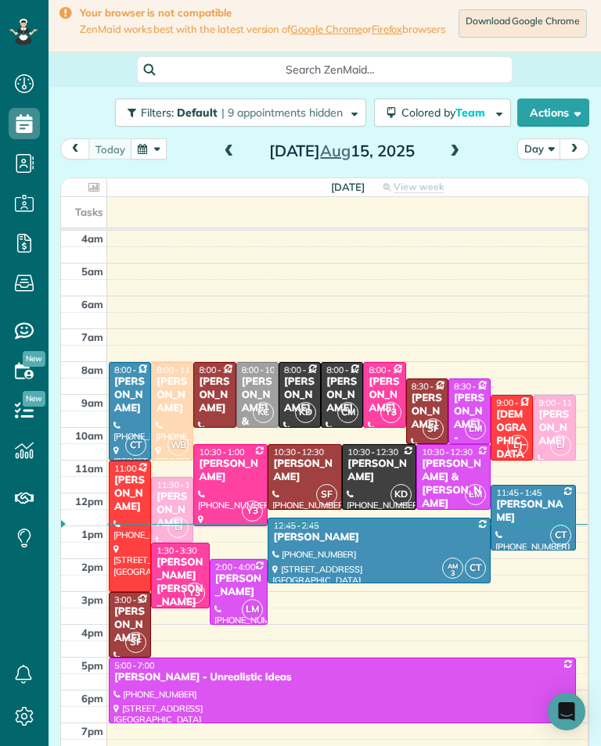
click at [460, 163] on span at bounding box center [454, 151] width 17 height 23
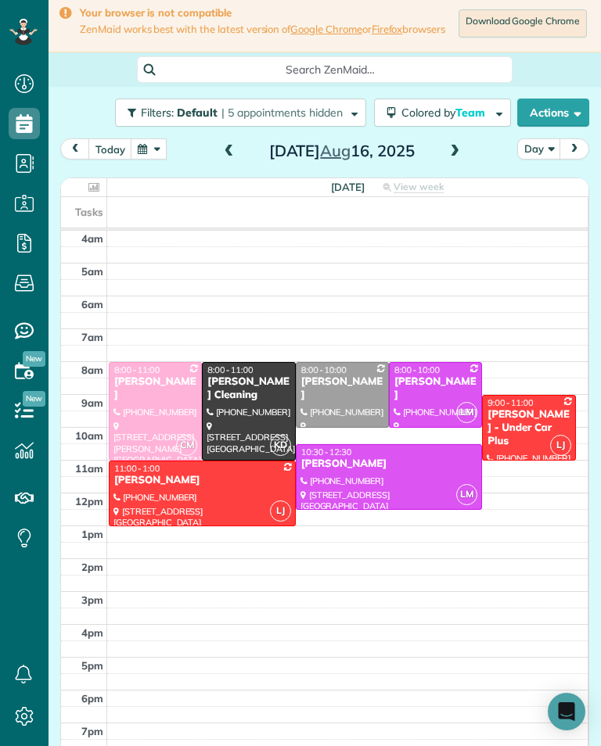
click at [225, 159] on span at bounding box center [228, 152] width 17 height 14
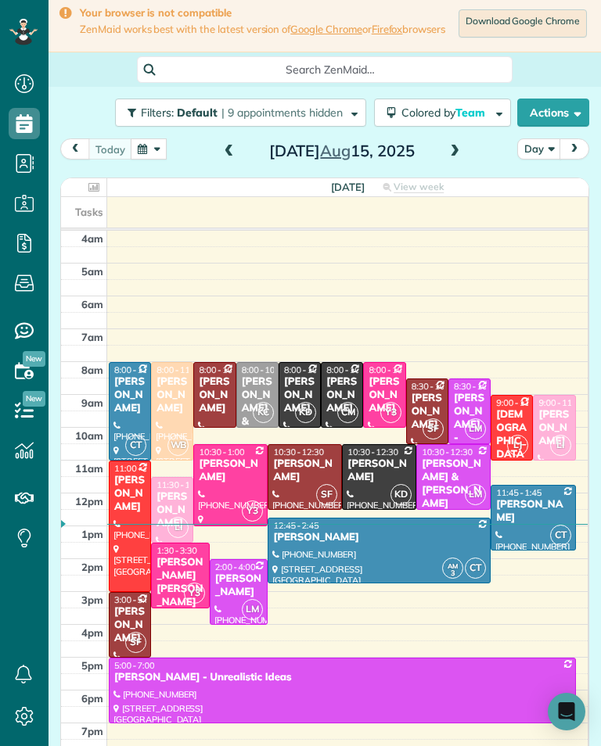
click at [181, 407] on div "[PERSON_NAME]" at bounding box center [172, 395] width 33 height 40
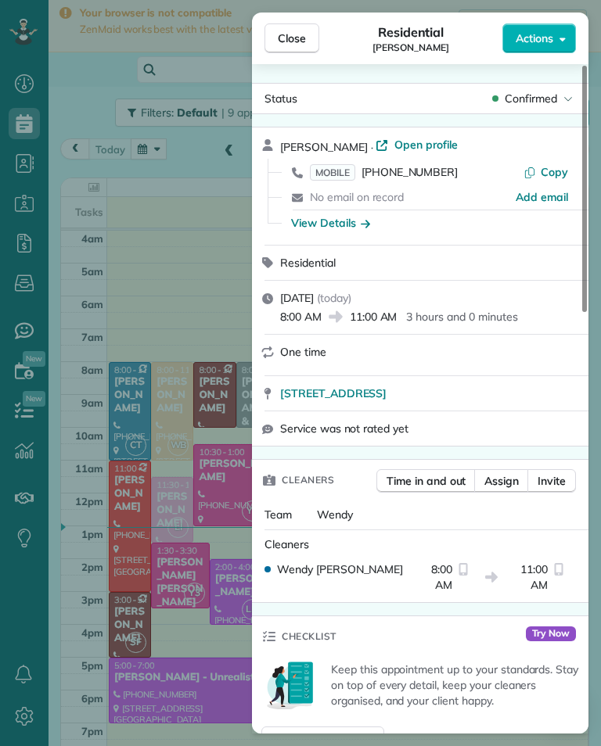
scroll to position [770, 48]
click at [170, 411] on div "Close Residential [PERSON_NAME] Actions Status Confirmed [PERSON_NAME] · Open p…" at bounding box center [300, 373] width 601 height 746
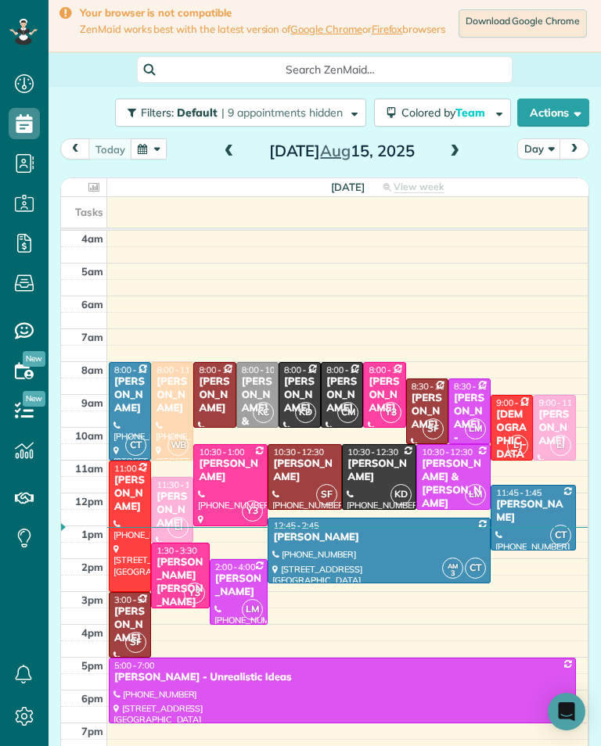
click at [152, 432] on div at bounding box center [172, 411] width 41 height 97
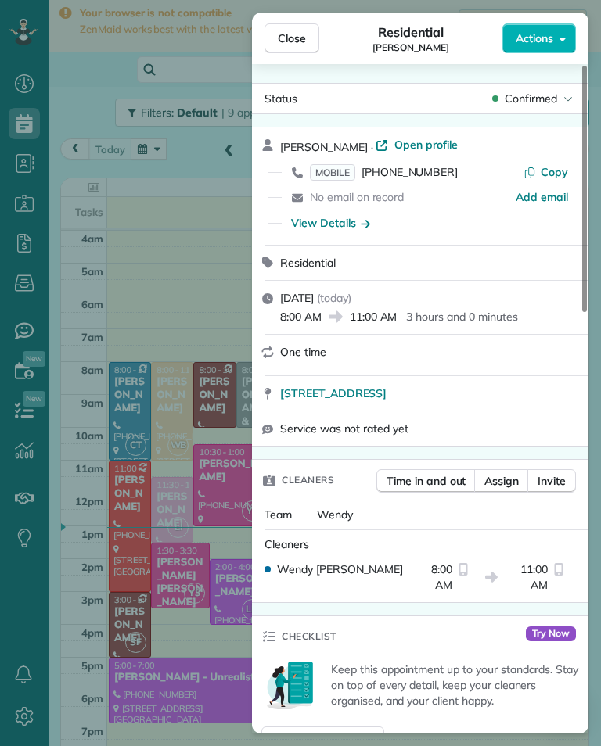
click at [176, 408] on div "Close Residential [PERSON_NAME] Actions Status Confirmed [PERSON_NAME] · Open p…" at bounding box center [300, 373] width 601 height 746
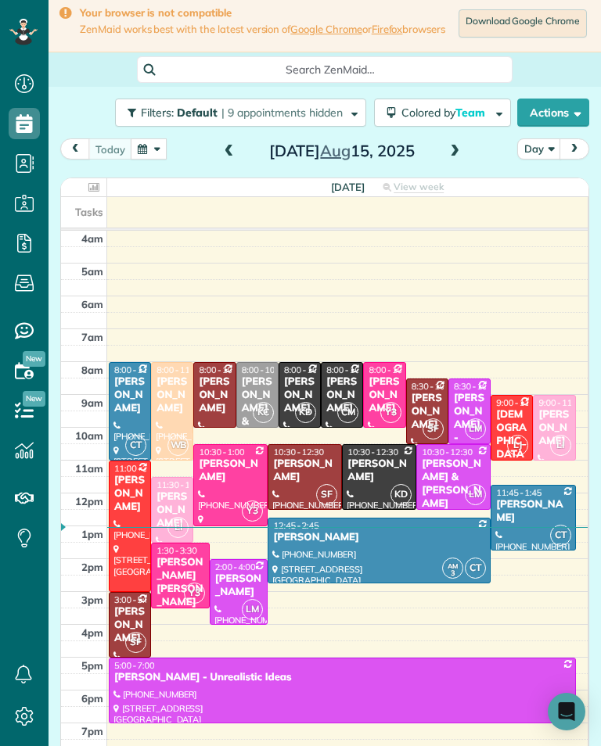
click at [156, 160] on button "button" at bounding box center [149, 148] width 36 height 21
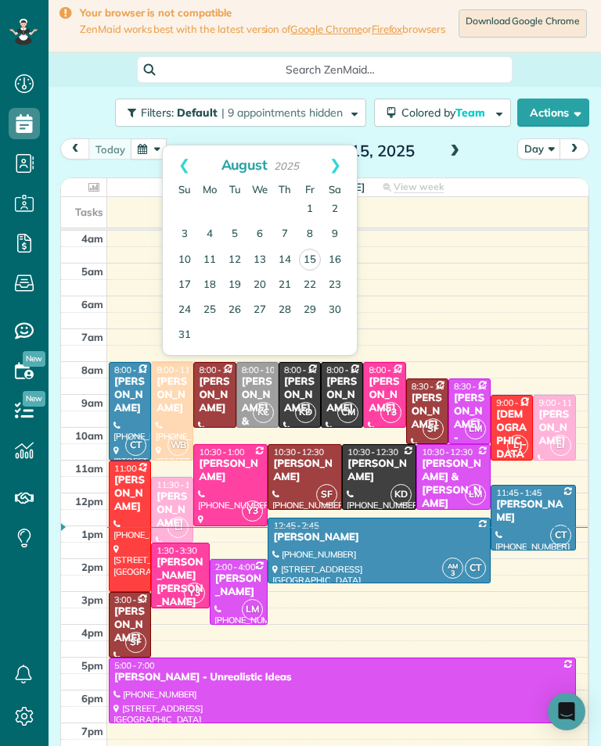
click at [266, 284] on link "20" at bounding box center [259, 285] width 25 height 25
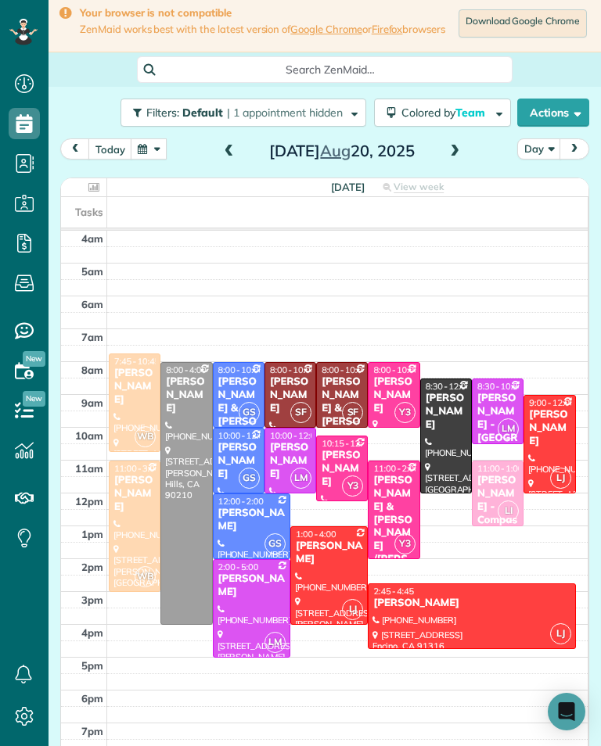
click at [226, 159] on span at bounding box center [228, 152] width 17 height 14
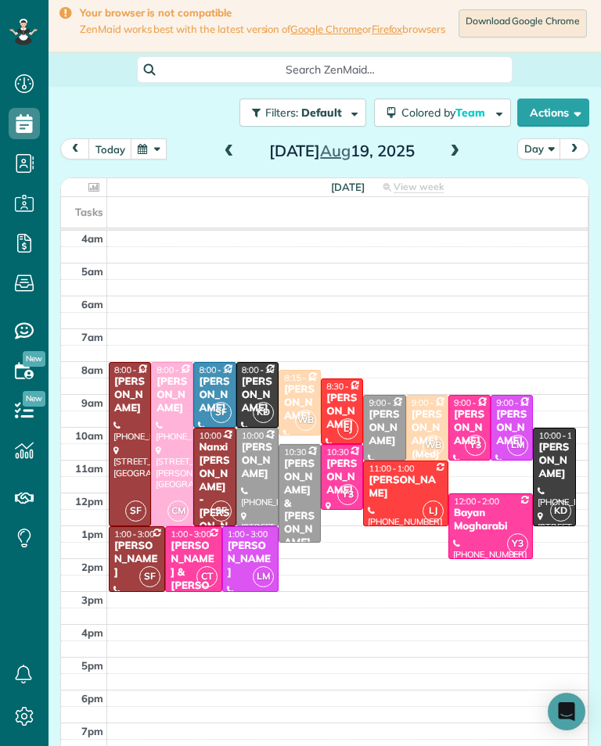
click at [452, 159] on span at bounding box center [454, 152] width 17 height 14
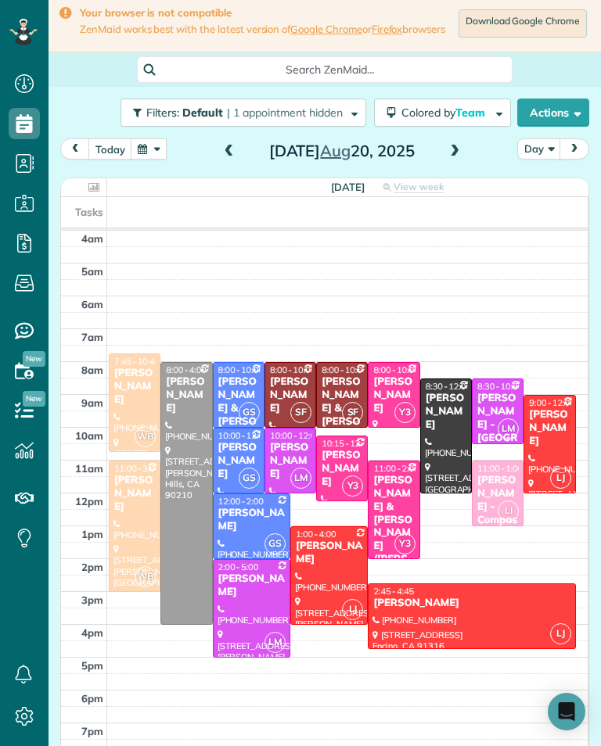
click at [460, 159] on span at bounding box center [454, 152] width 17 height 14
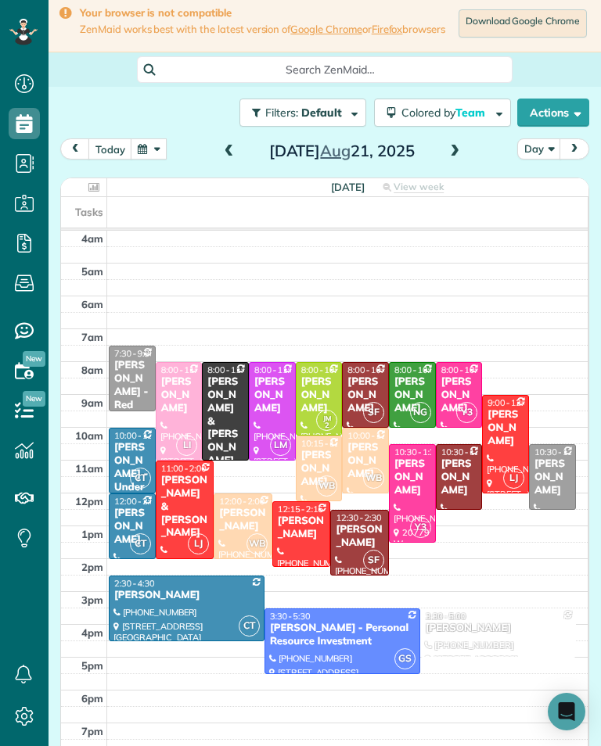
click at [460, 152] on span at bounding box center [454, 152] width 17 height 14
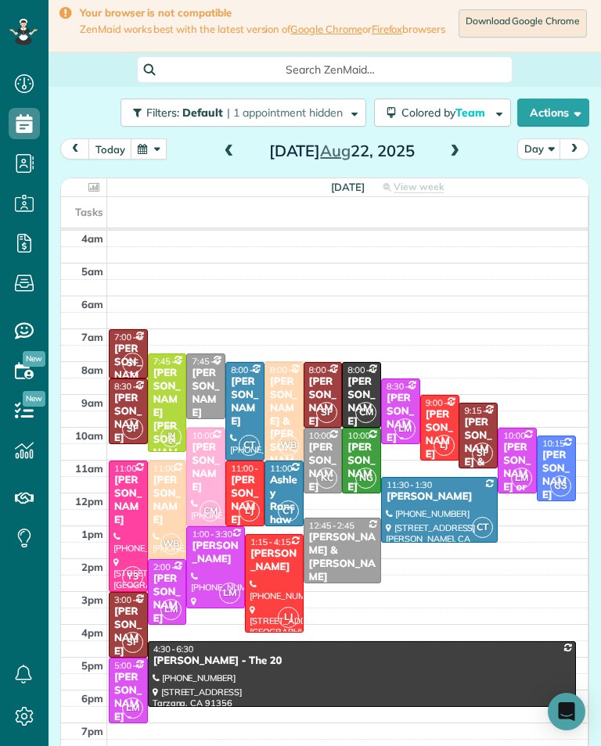
click at [230, 163] on span at bounding box center [228, 151] width 17 height 23
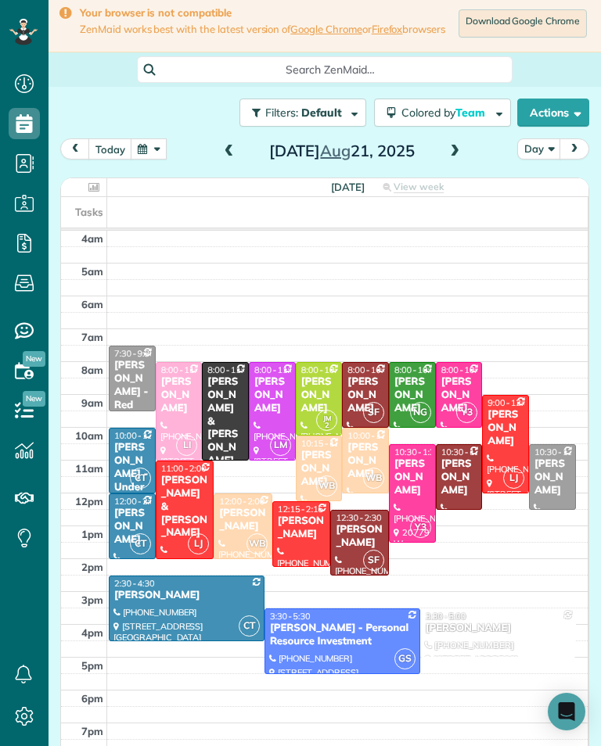
scroll to position [770, 48]
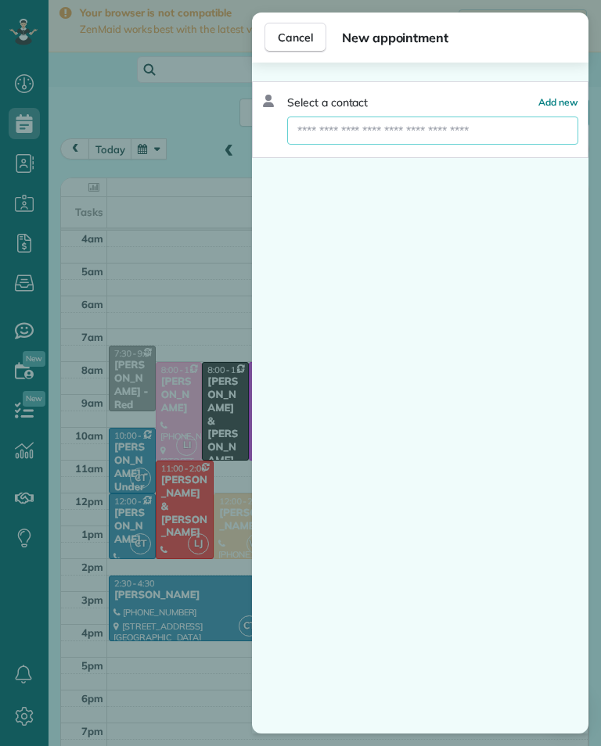
click at [416, 141] on input "text" at bounding box center [432, 131] width 291 height 28
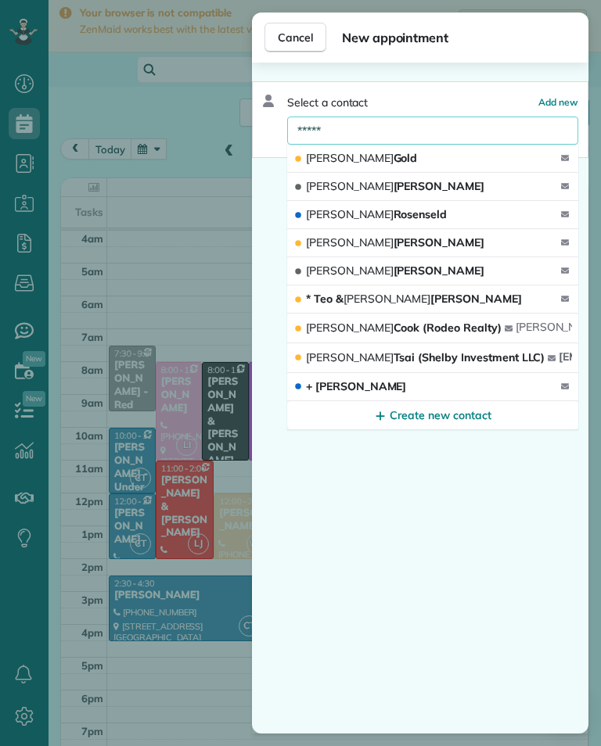
type input "*******"
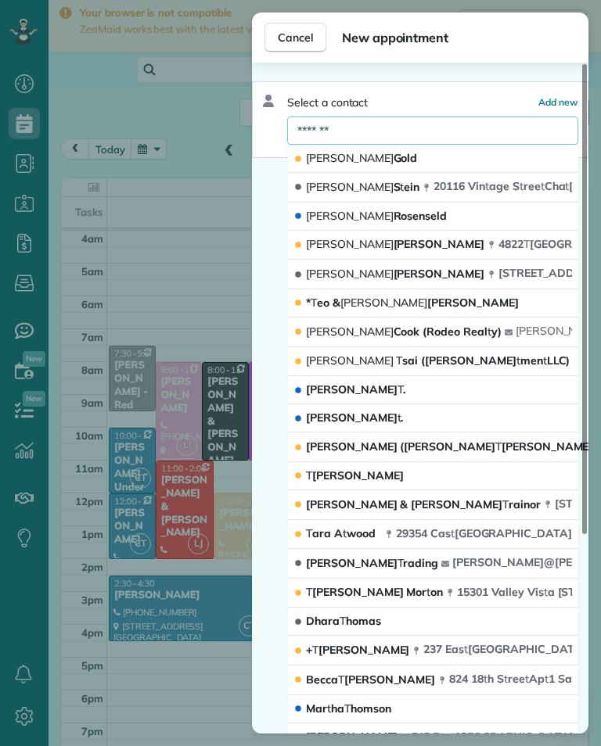
click at [380, 357] on span "[PERSON_NAME] sai ([PERSON_NAME] Inves t men t LLC)" at bounding box center [438, 360] width 264 height 14
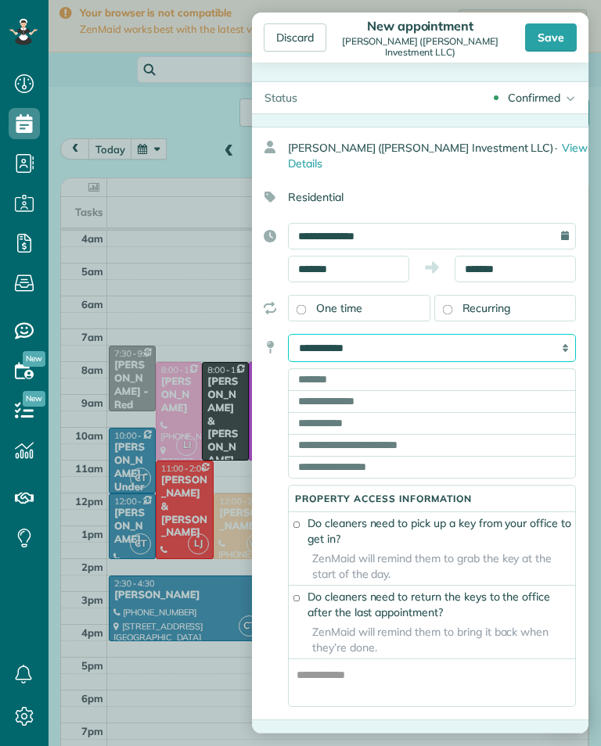
click at [545, 336] on select "**********" at bounding box center [432, 348] width 288 height 28
select select "******"
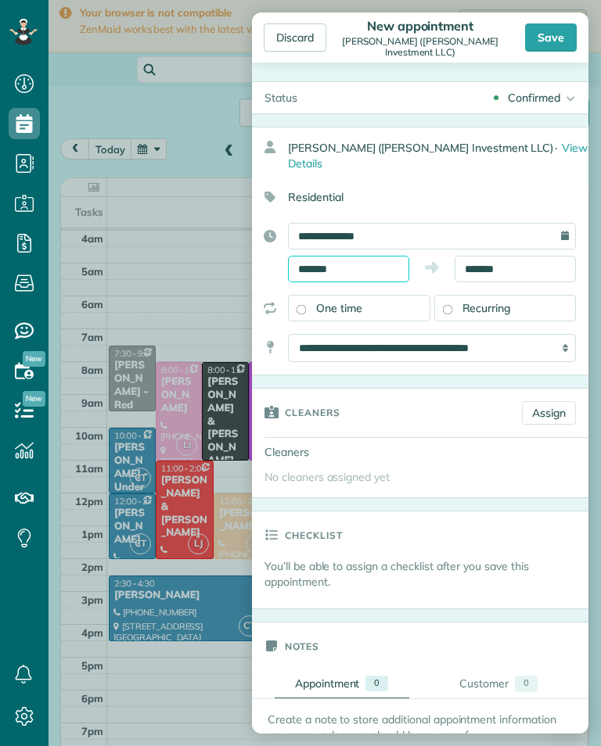
click at [378, 264] on body "Dashboard Scheduling Calendar View List View Dispatch View - Weekly scheduling …" at bounding box center [300, 373] width 601 height 746
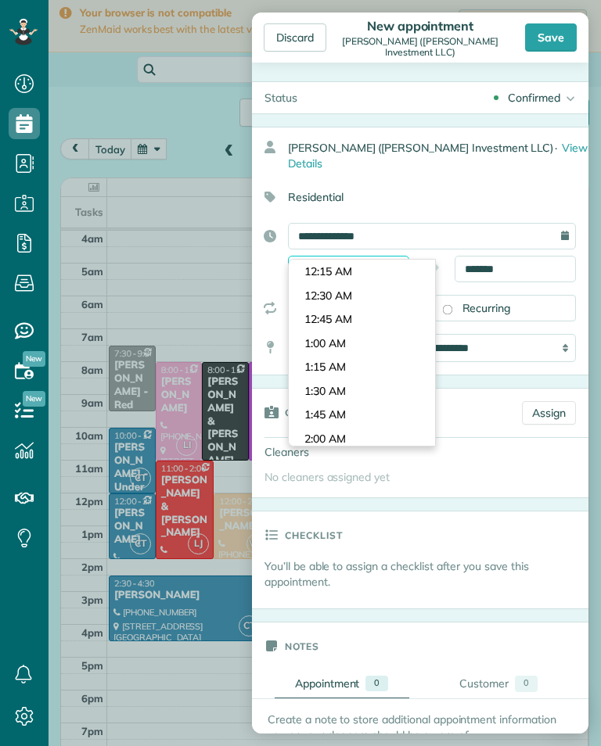
scroll to position [1243, 0]
click at [398, 270] on body "Dashboard Scheduling Calendar View List View Dispatch View - Weekly scheduling …" at bounding box center [300, 373] width 601 height 746
type input "*******"
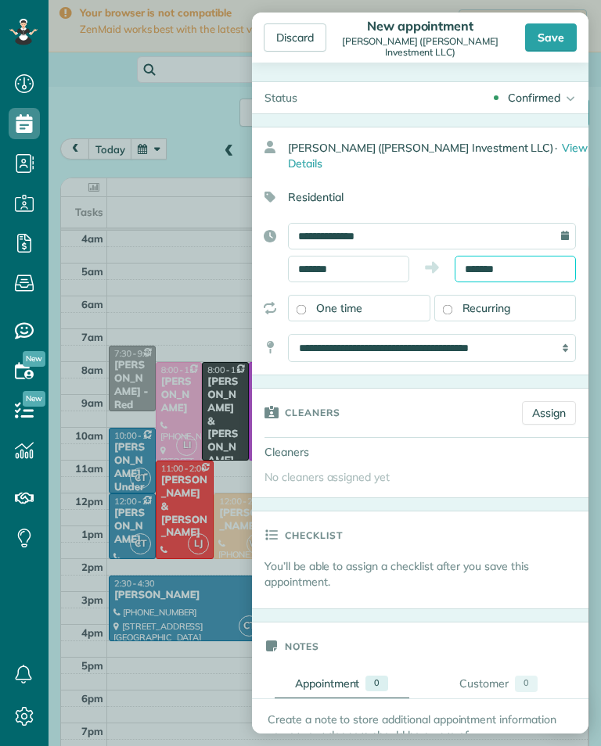
click at [524, 256] on input "*******" at bounding box center [514, 269] width 121 height 27
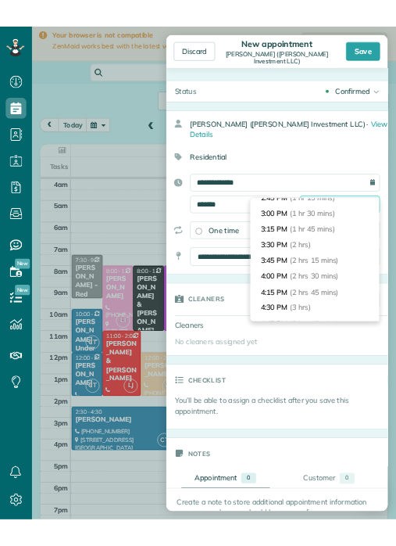
scroll to position [131, 0]
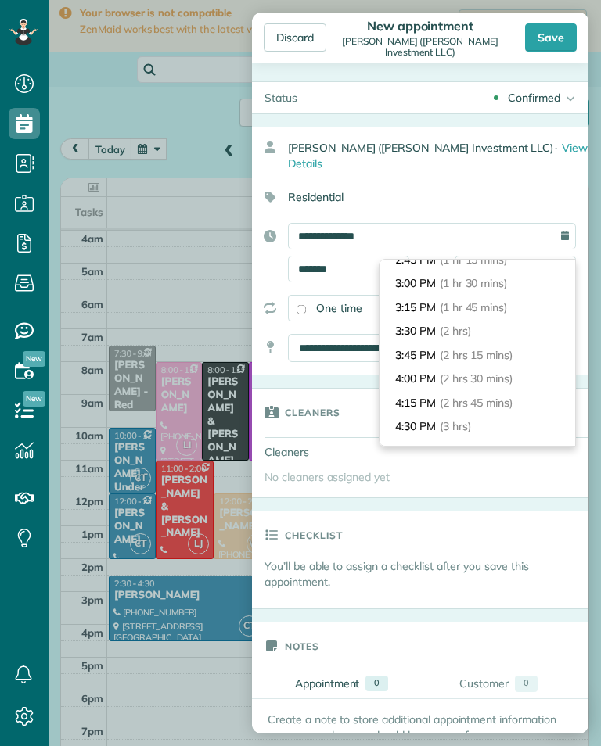
click at [486, 418] on li "4:30 PM (3 hrs)" at bounding box center [476, 426] width 195 height 24
type input "*******"
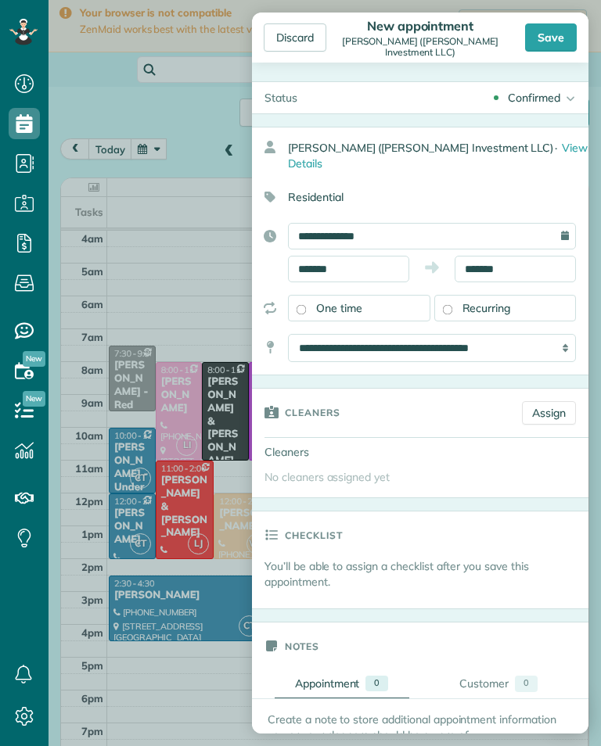
click at [558, 403] on link "Assign" at bounding box center [549, 412] width 54 height 23
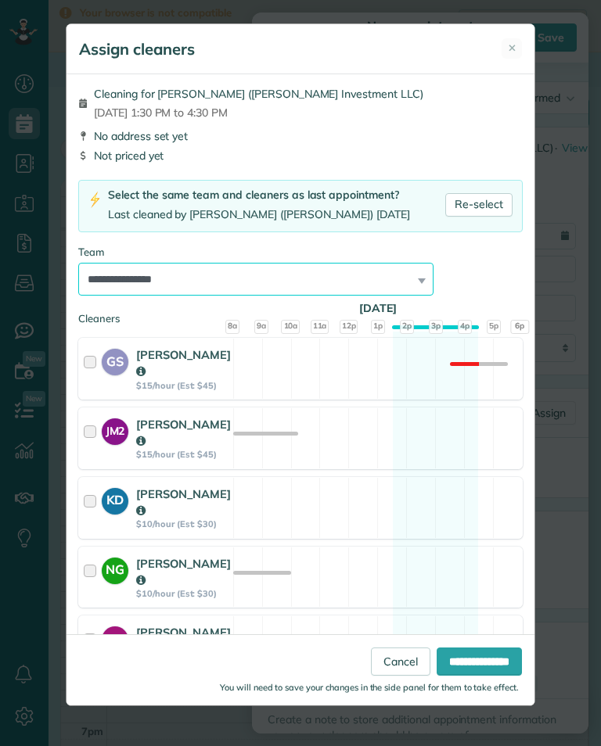
click at [418, 271] on select "**********" at bounding box center [255, 279] width 355 height 33
select select "****"
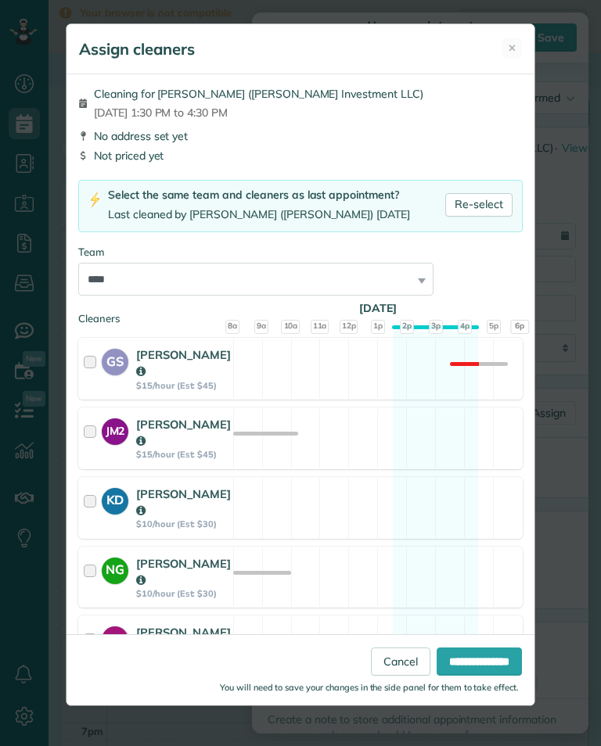
click at [466, 676] on input "**********" at bounding box center [478, 661] width 85 height 28
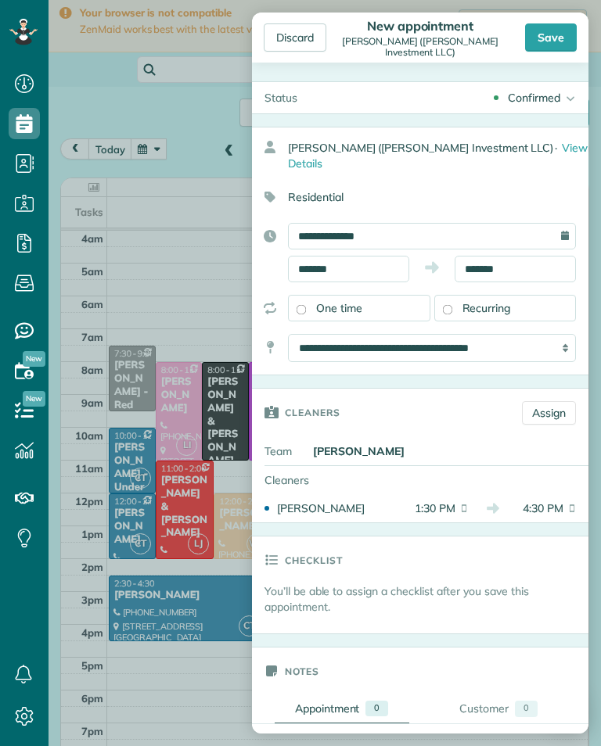
click at [557, 44] on div "Save" at bounding box center [551, 37] width 52 height 28
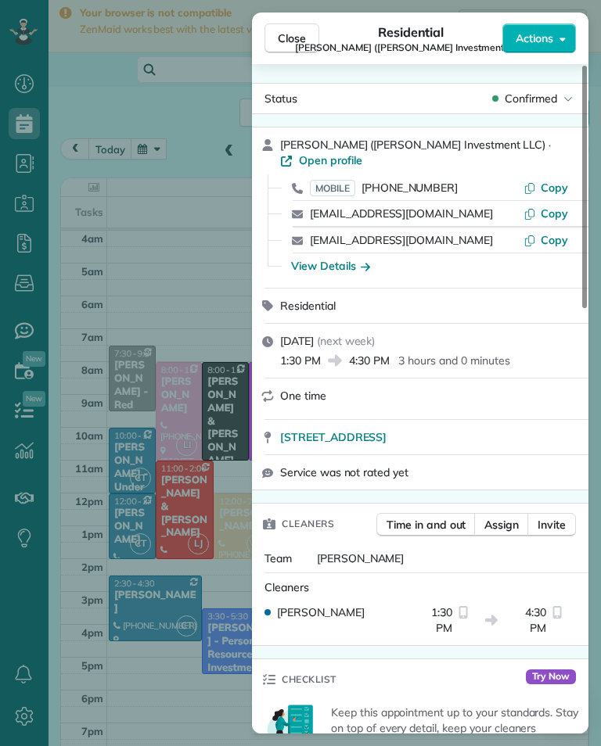
click at [113, 532] on div "Close Residential [PERSON_NAME] ([PERSON_NAME] Investment LLC) Actions Status C…" at bounding box center [300, 373] width 601 height 746
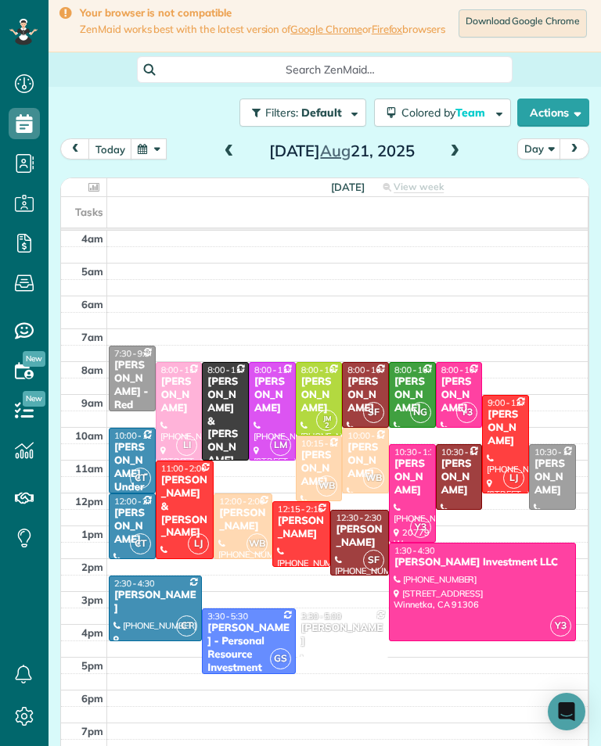
click at [228, 159] on span at bounding box center [228, 152] width 17 height 14
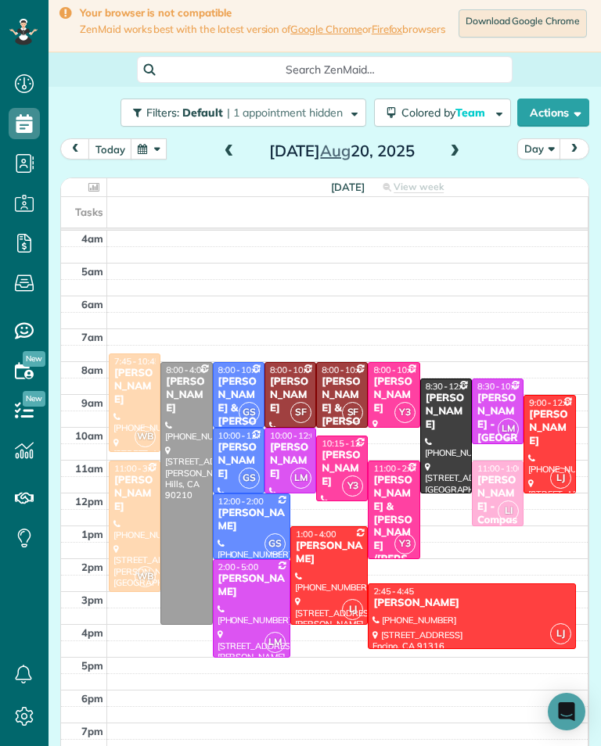
click at [460, 153] on span at bounding box center [454, 152] width 17 height 14
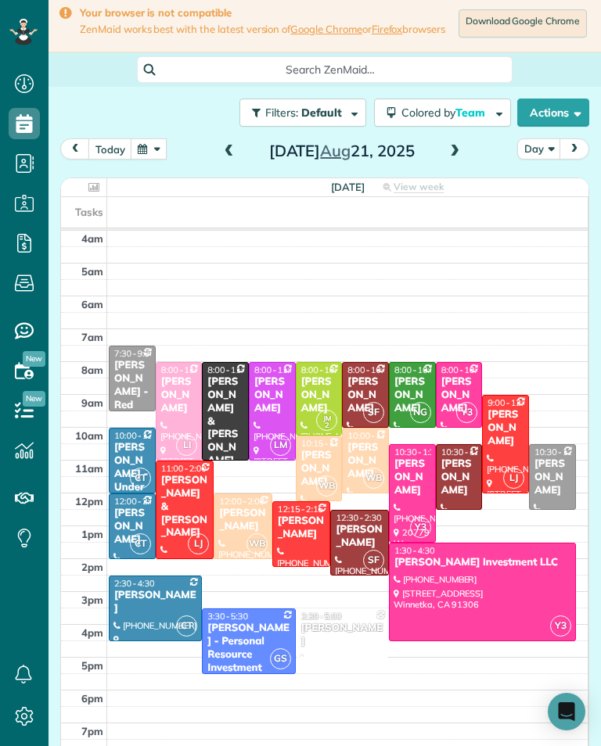
click at [437, 185] on span "View week" at bounding box center [418, 187] width 50 height 13
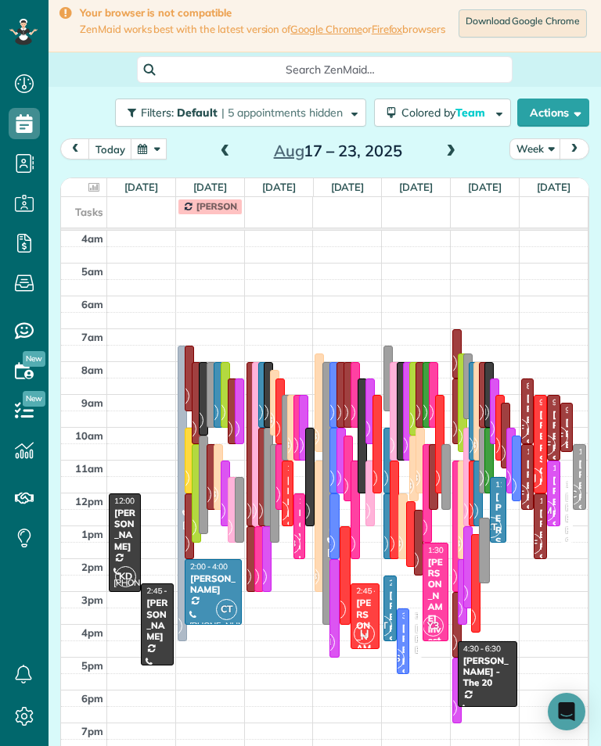
click at [536, 145] on button "Week" at bounding box center [535, 148] width 52 height 21
click at [542, 190] on link "Day" at bounding box center [572, 185] width 124 height 31
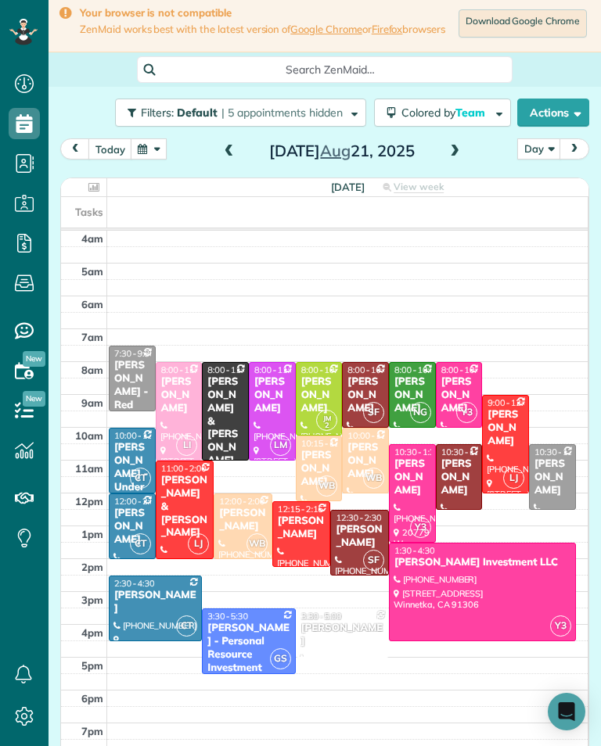
click at [457, 159] on span at bounding box center [454, 152] width 17 height 14
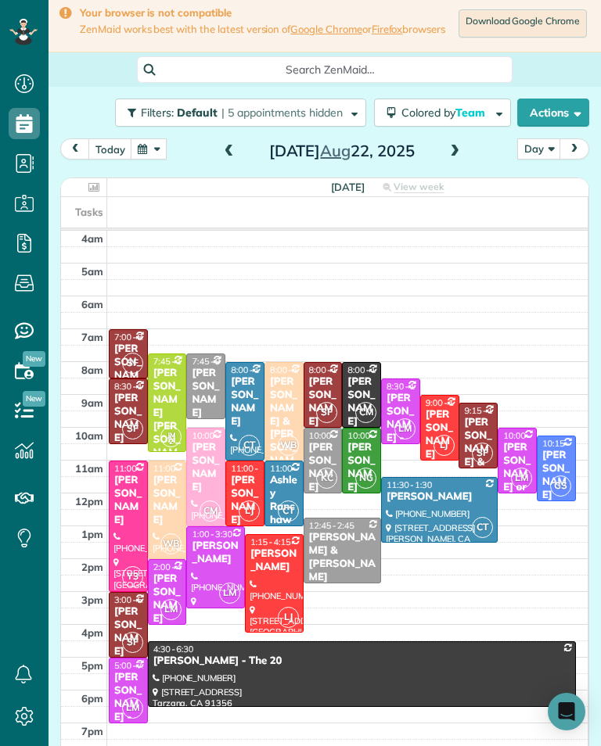
click at [152, 160] on button "button" at bounding box center [149, 148] width 36 height 21
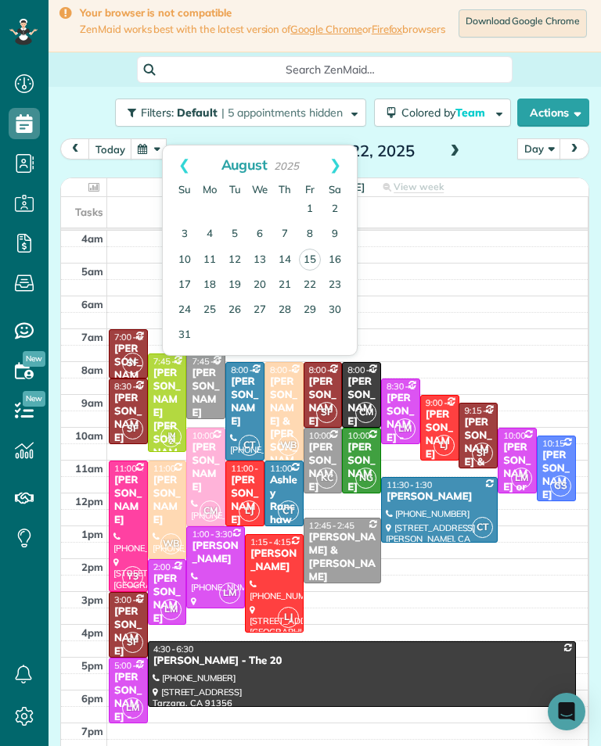
click at [113, 160] on button "today" at bounding box center [110, 148] width 44 height 21
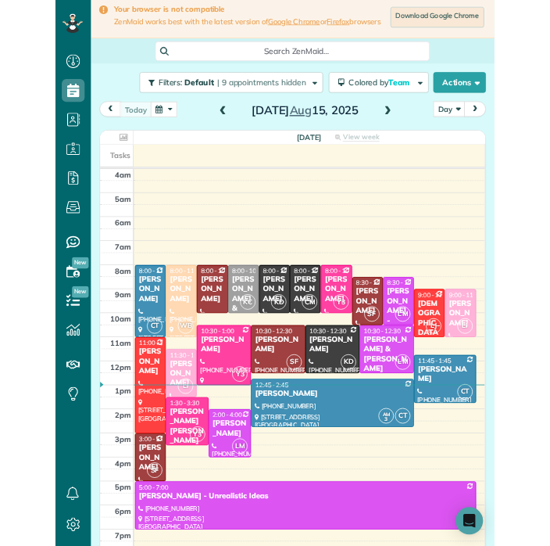
scroll to position [770, 48]
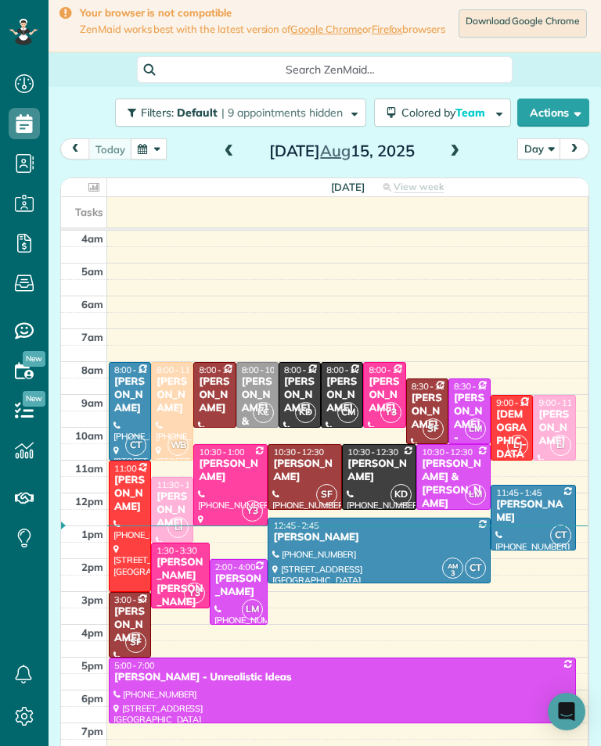
click at [157, 158] on button "button" at bounding box center [149, 148] width 36 height 21
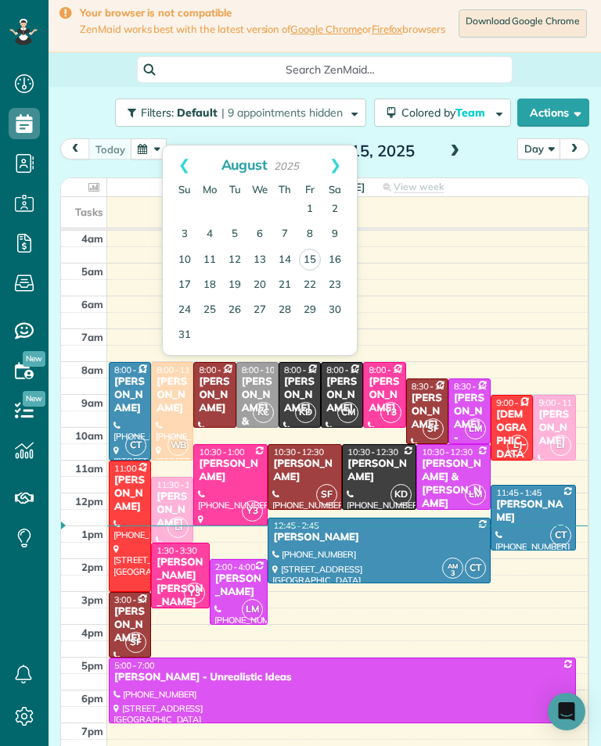
click at [176, 177] on link "Prev" at bounding box center [184, 164] width 43 height 39
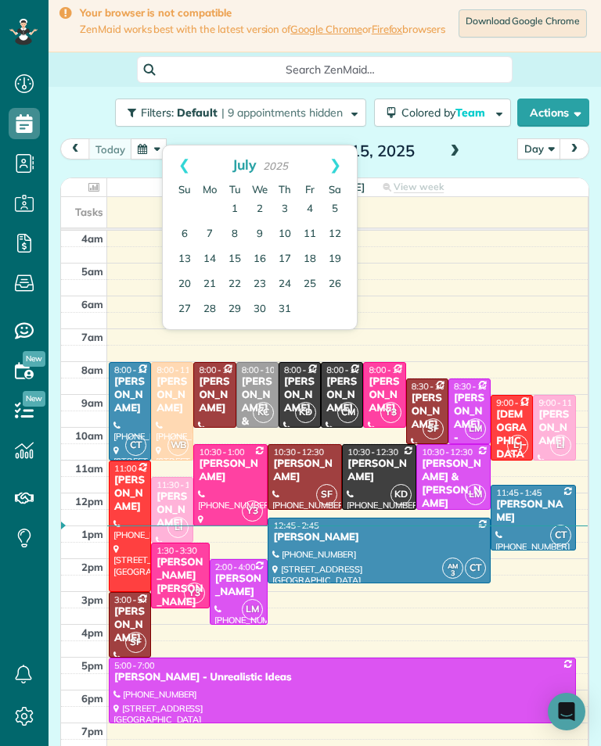
click at [289, 310] on link "31" at bounding box center [284, 309] width 25 height 25
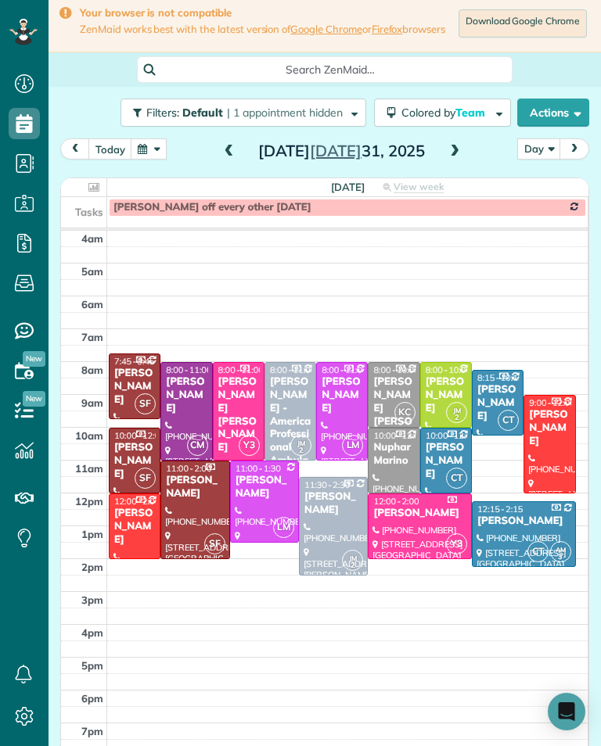
click at [460, 159] on span at bounding box center [454, 152] width 17 height 14
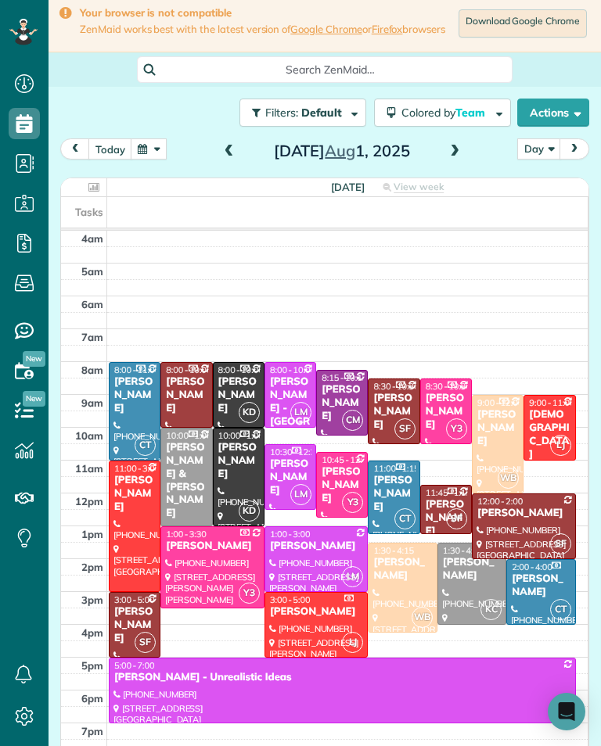
click at [340, 400] on div "[PERSON_NAME]" at bounding box center [342, 403] width 42 height 40
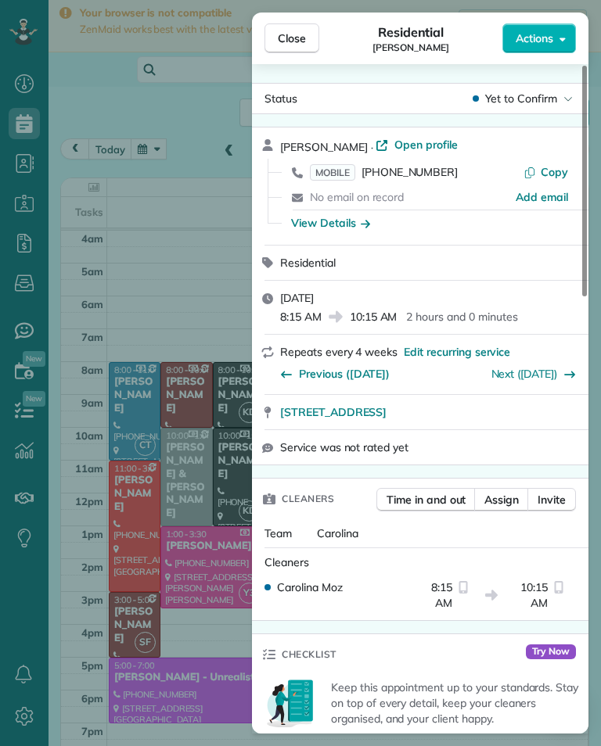
click at [166, 522] on div "Close Residential [PERSON_NAME] Actions Status Yet to Confirm [PERSON_NAME] · O…" at bounding box center [300, 373] width 601 height 746
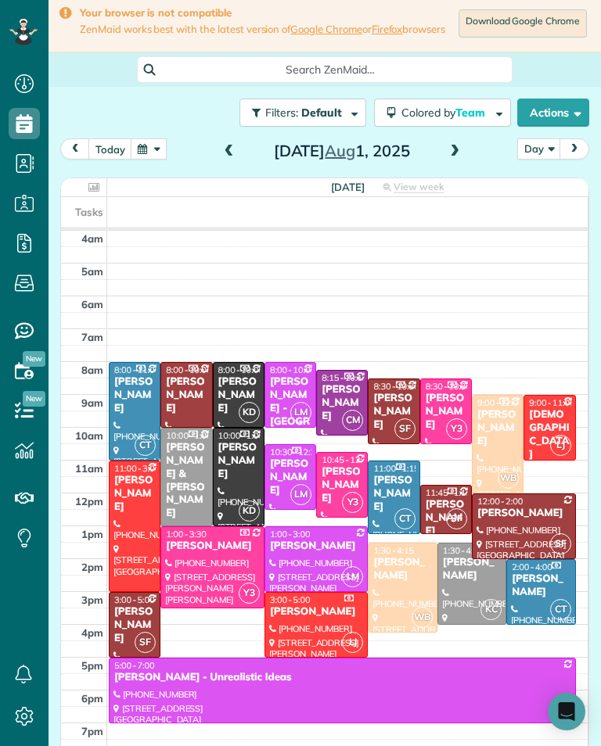
click at [113, 160] on button "today" at bounding box center [110, 148] width 44 height 21
